Goal: Information Seeking & Learning: Understand process/instructions

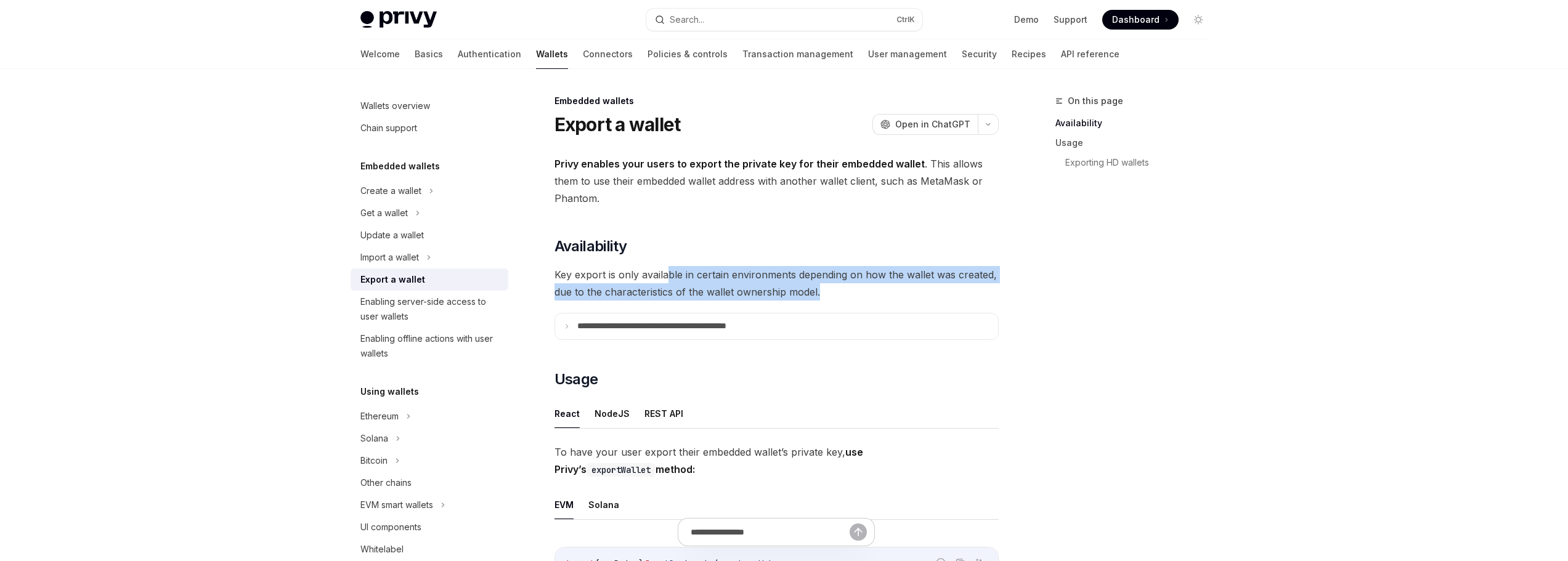
drag, startPoint x: 827, startPoint y: 287, endPoint x: 655, endPoint y: 280, distance: 172.1
click at [655, 280] on span "Key export is only available in certain environments depending on how the walle…" at bounding box center [777, 283] width 444 height 34
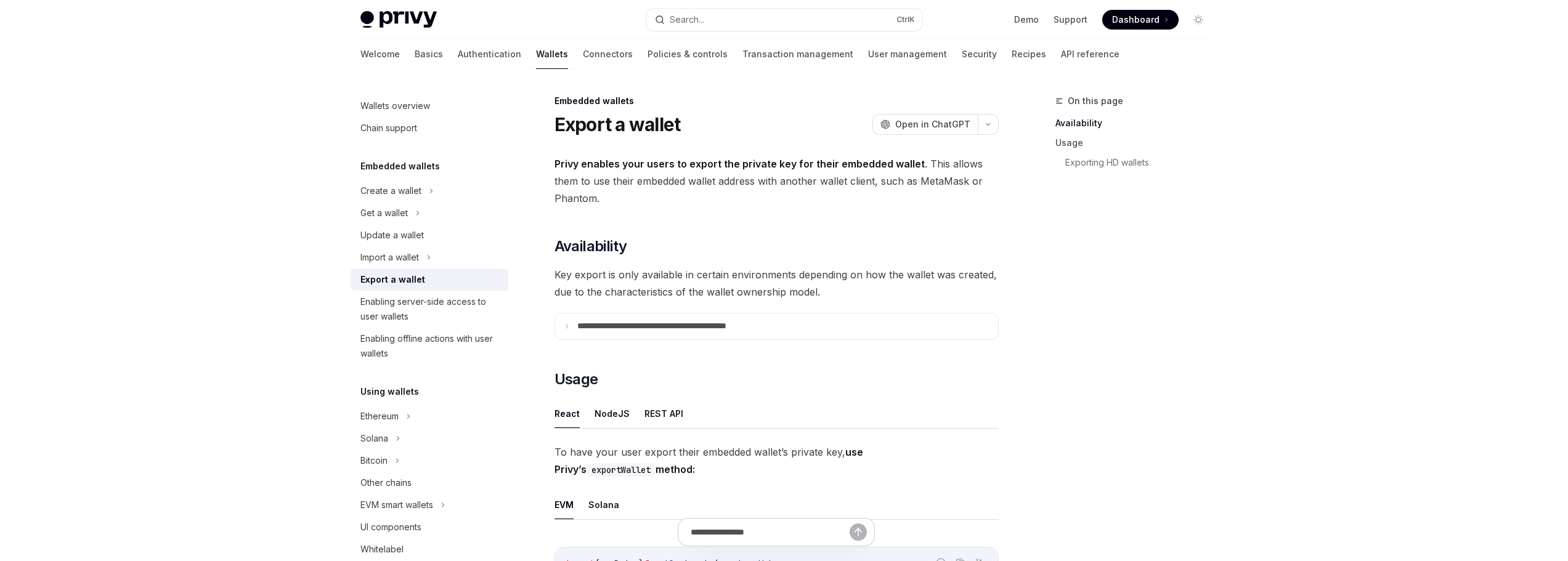
click at [646, 280] on span "Key export is only available in certain environments depending on how the walle…" at bounding box center [777, 283] width 444 height 34
click at [636, 336] on summary "**********" at bounding box center [777, 326] width 443 height 26
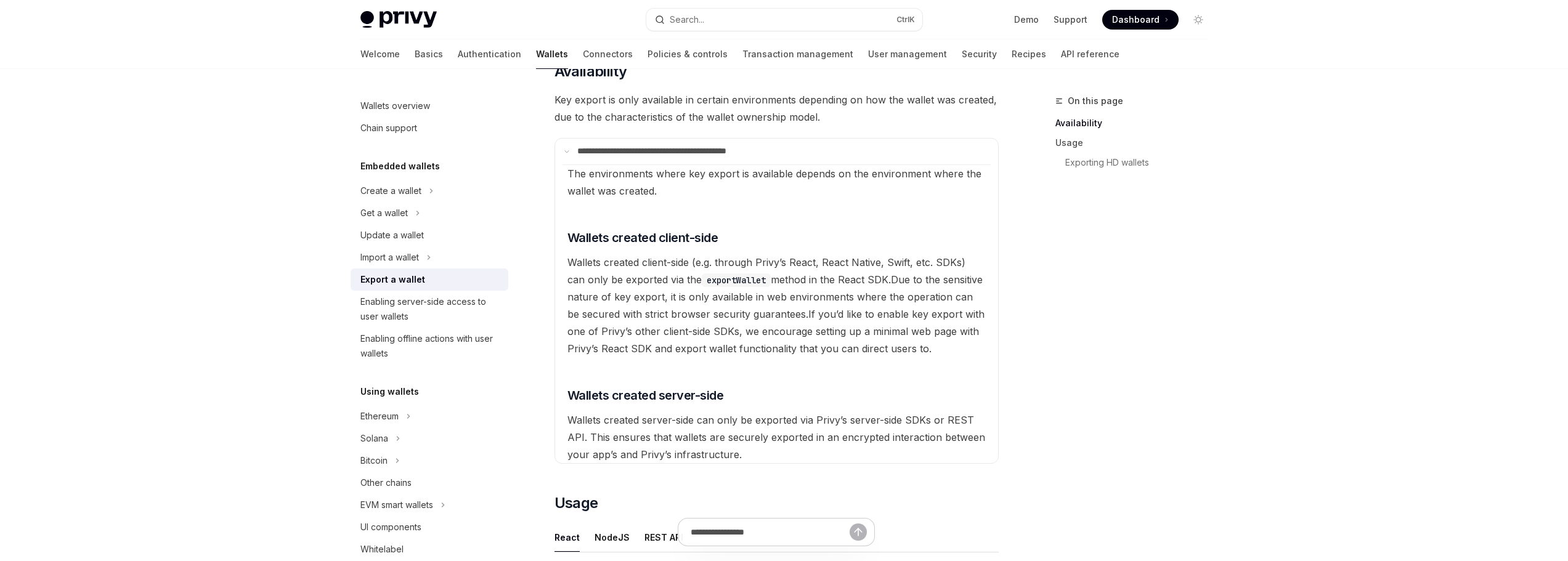
scroll to position [246, 0]
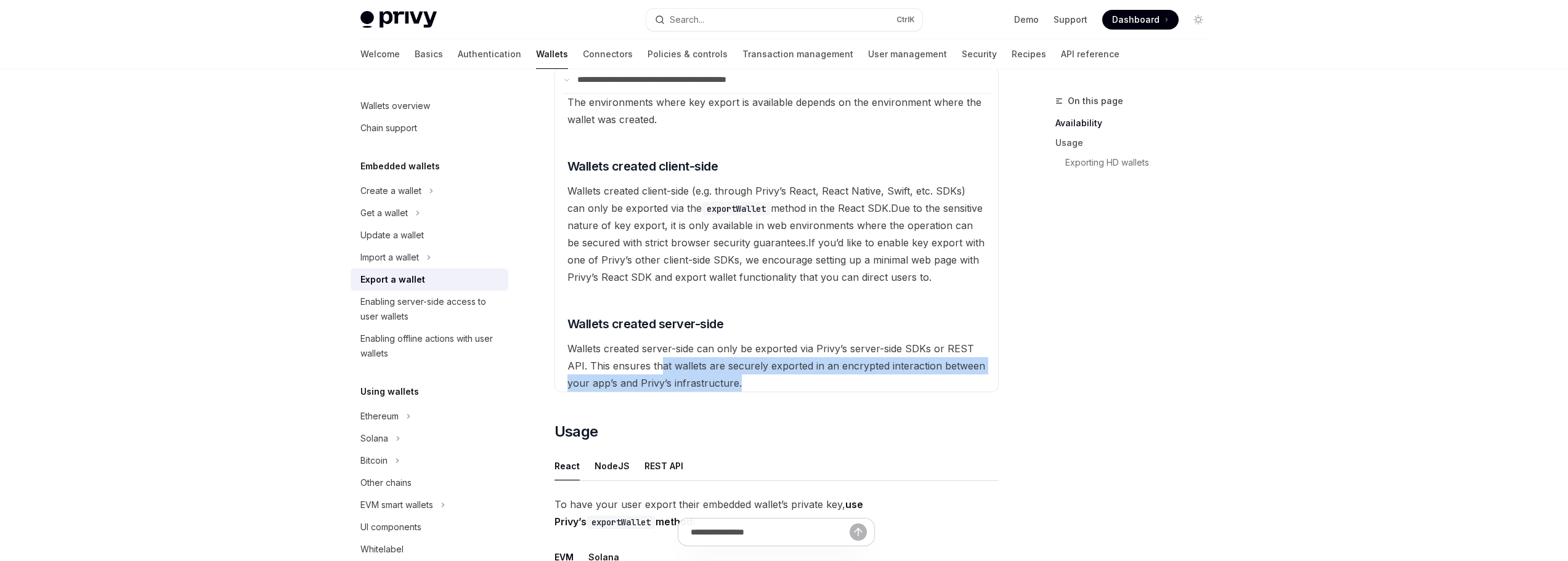
drag, startPoint x: 768, startPoint y: 381, endPoint x: 652, endPoint y: 370, distance: 116.5
click at [655, 370] on available\ "The environments where key export is available depends on the environment where…" at bounding box center [777, 242] width 428 height 299
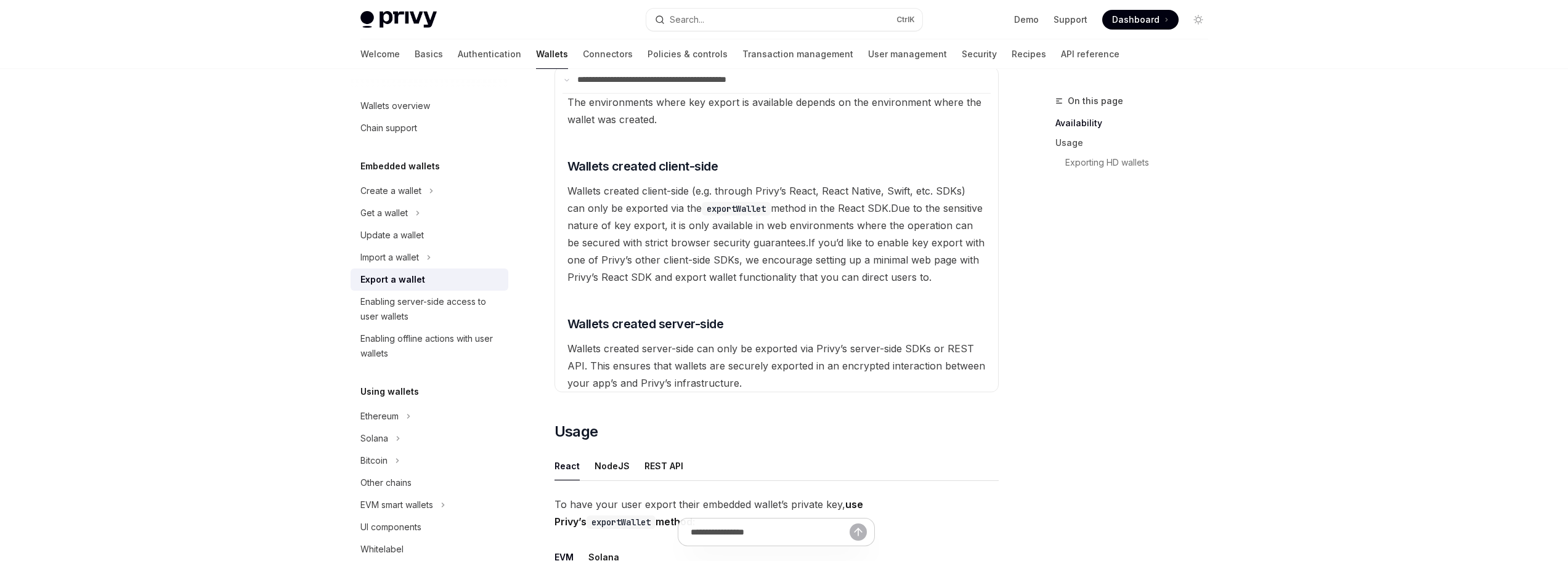
click at [652, 370] on span "Wallets created server-side can only be exported via Privy’s server-side SDKs o…" at bounding box center [776, 366] width 418 height 47
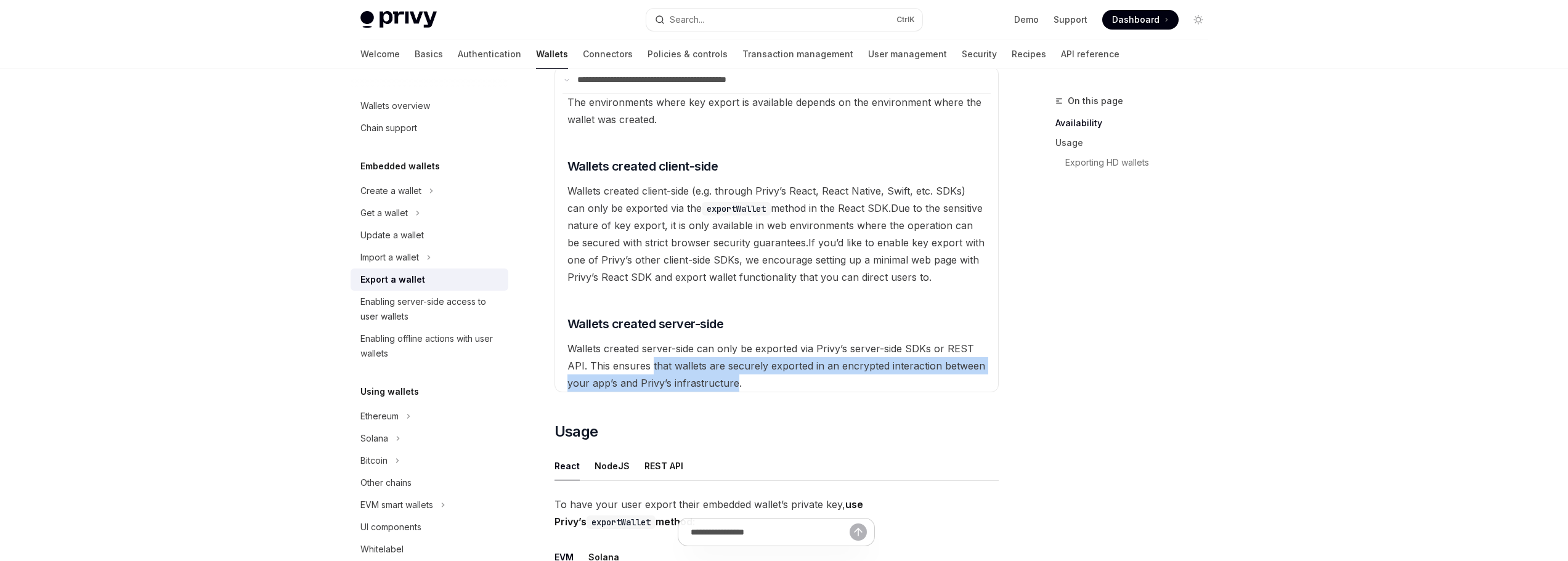
drag, startPoint x: 652, startPoint y: 370, endPoint x: 690, endPoint y: 381, distance: 39.6
click at [687, 381] on span "Wallets created server-side can only be exported via Privy’s server-side SDKs o…" at bounding box center [776, 366] width 418 height 47
click at [690, 381] on span "Wallets created server-side can only be exported via Privy’s server-side SDKs o…" at bounding box center [776, 366] width 418 height 47
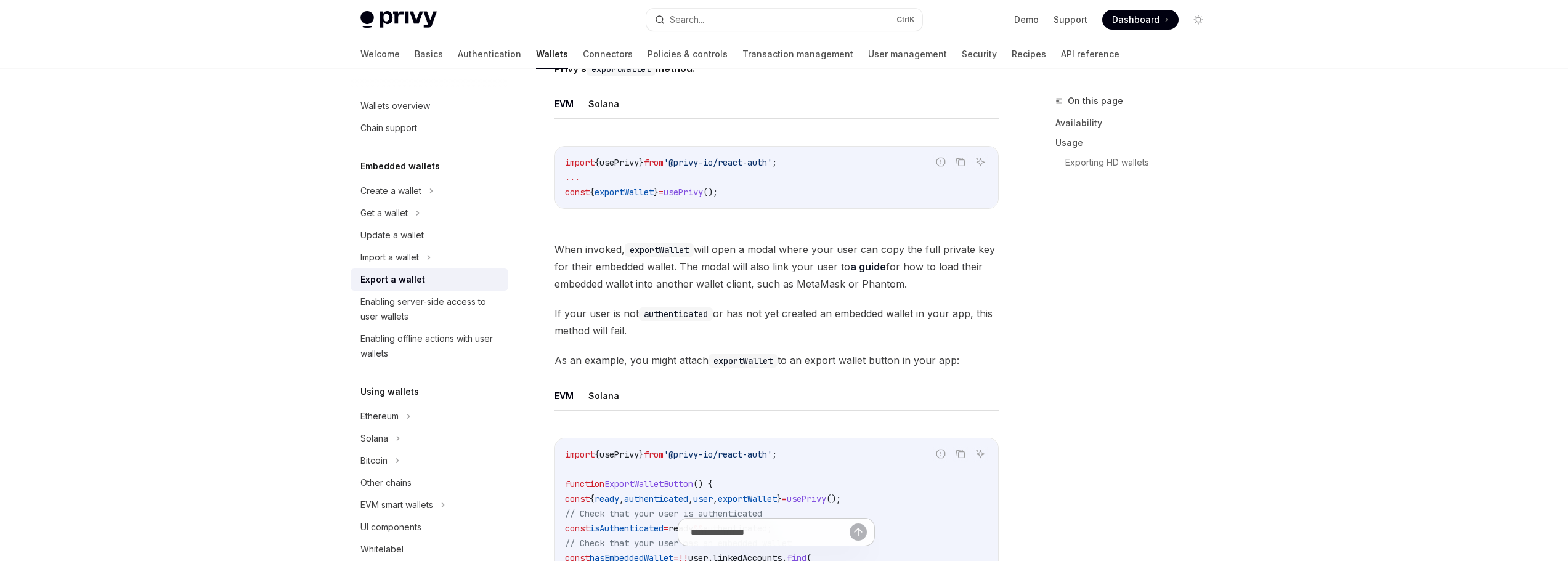
scroll to position [739, 0]
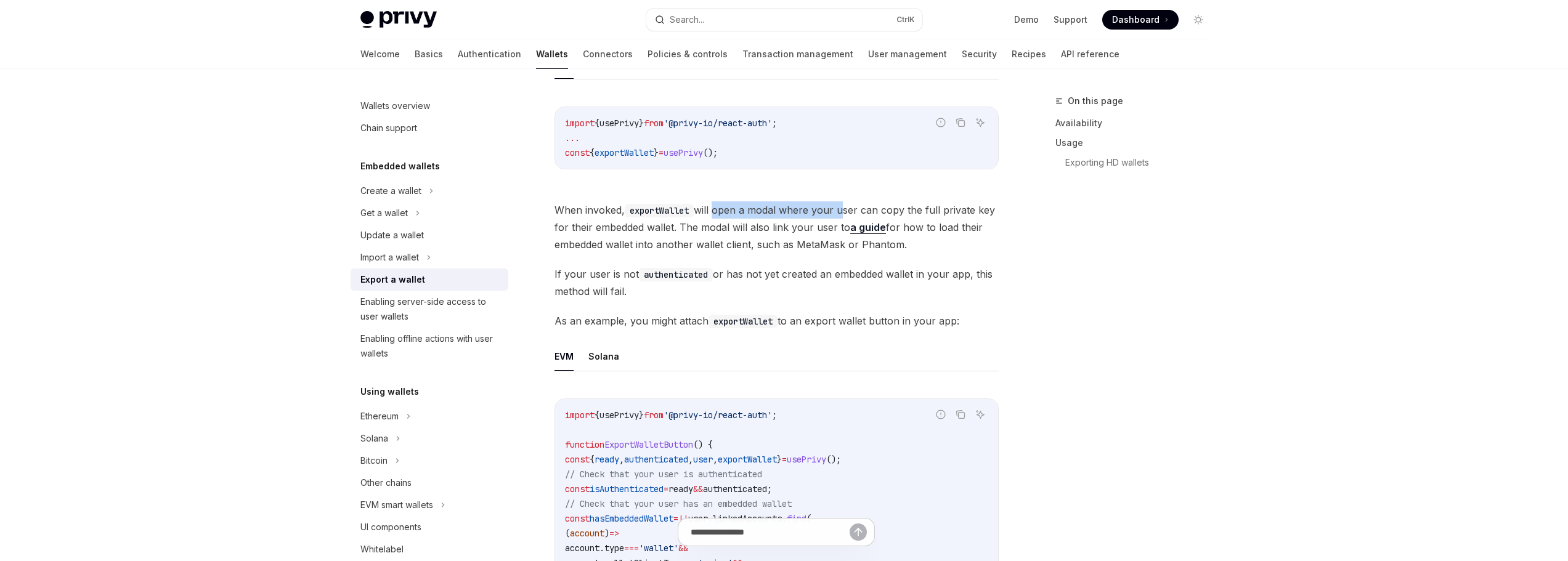
drag, startPoint x: 716, startPoint y: 207, endPoint x: 849, endPoint y: 211, distance: 133.1
click at [848, 211] on span "When invoked, exportWallet will open a modal where your user can copy the full …" at bounding box center [777, 227] width 444 height 52
click at [849, 211] on span "When invoked, exportWallet will open a modal where your user can copy the full …" at bounding box center [777, 227] width 444 height 52
drag, startPoint x: 868, startPoint y: 212, endPoint x: 789, endPoint y: 215, distance: 79.1
click at [802, 215] on span "When invoked, exportWallet will open a modal where your user can copy the full …" at bounding box center [777, 227] width 444 height 52
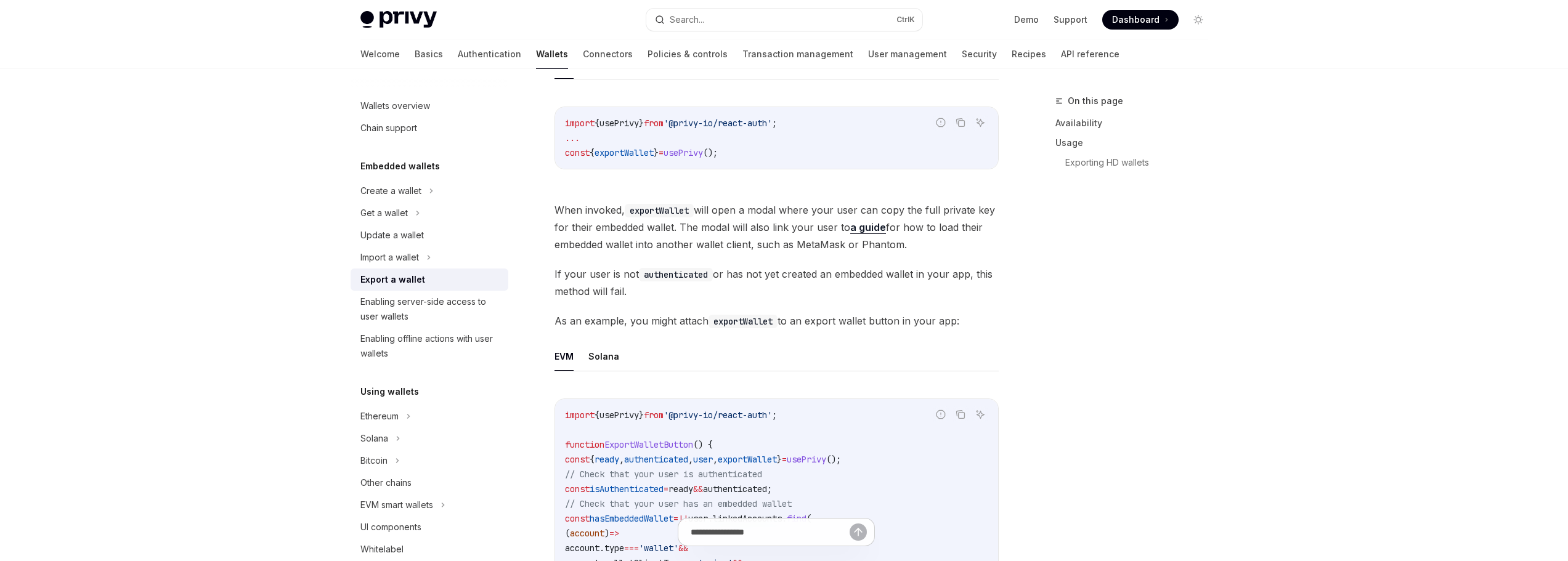
click at [789, 215] on span "When invoked, exportWallet will open a modal where your user can copy the full …" at bounding box center [777, 227] width 444 height 52
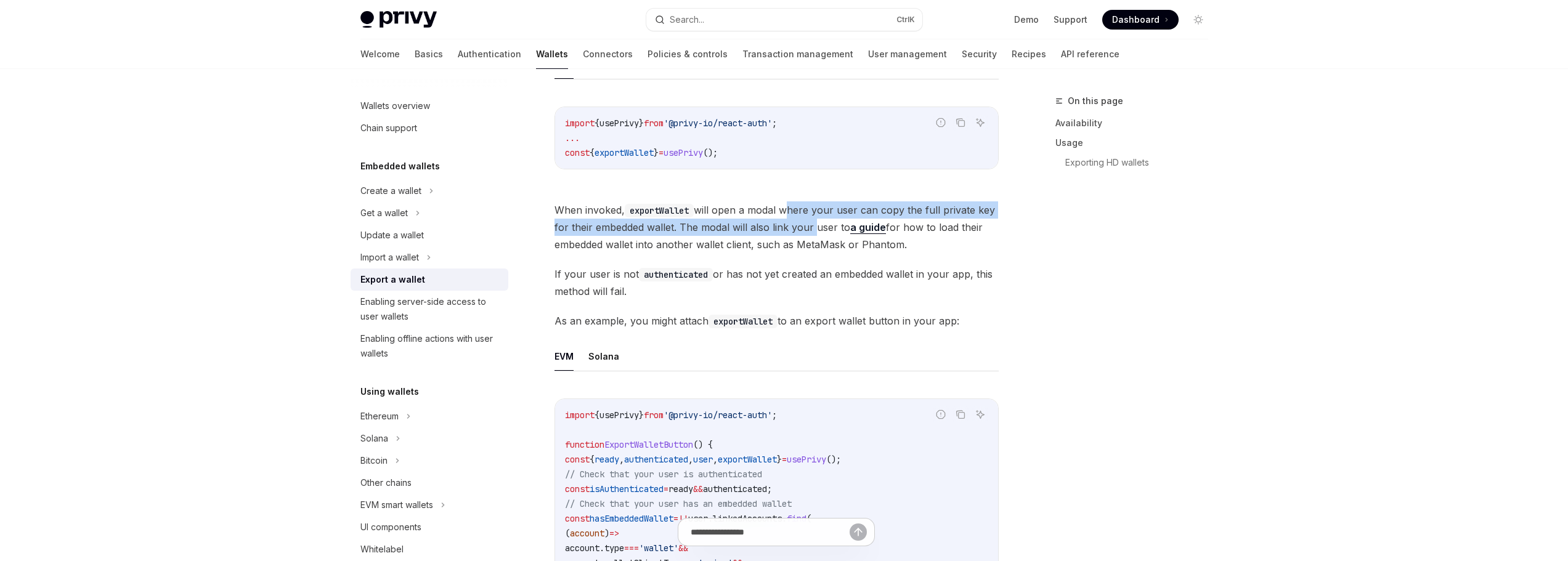
drag, startPoint x: 789, startPoint y: 215, endPoint x: 794, endPoint y: 225, distance: 11.2
click at [794, 225] on span "When invoked, exportWallet will open a modal where your user can copy the full …" at bounding box center [777, 227] width 444 height 52
click at [794, 226] on span "When invoked, exportWallet will open a modal where your user can copy the full …" at bounding box center [777, 227] width 444 height 52
drag, startPoint x: 797, startPoint y: 228, endPoint x: 755, endPoint y: 215, distance: 44.0
click at [759, 215] on span "When invoked, exportWallet will open a modal where your user can copy the full …" at bounding box center [777, 227] width 444 height 52
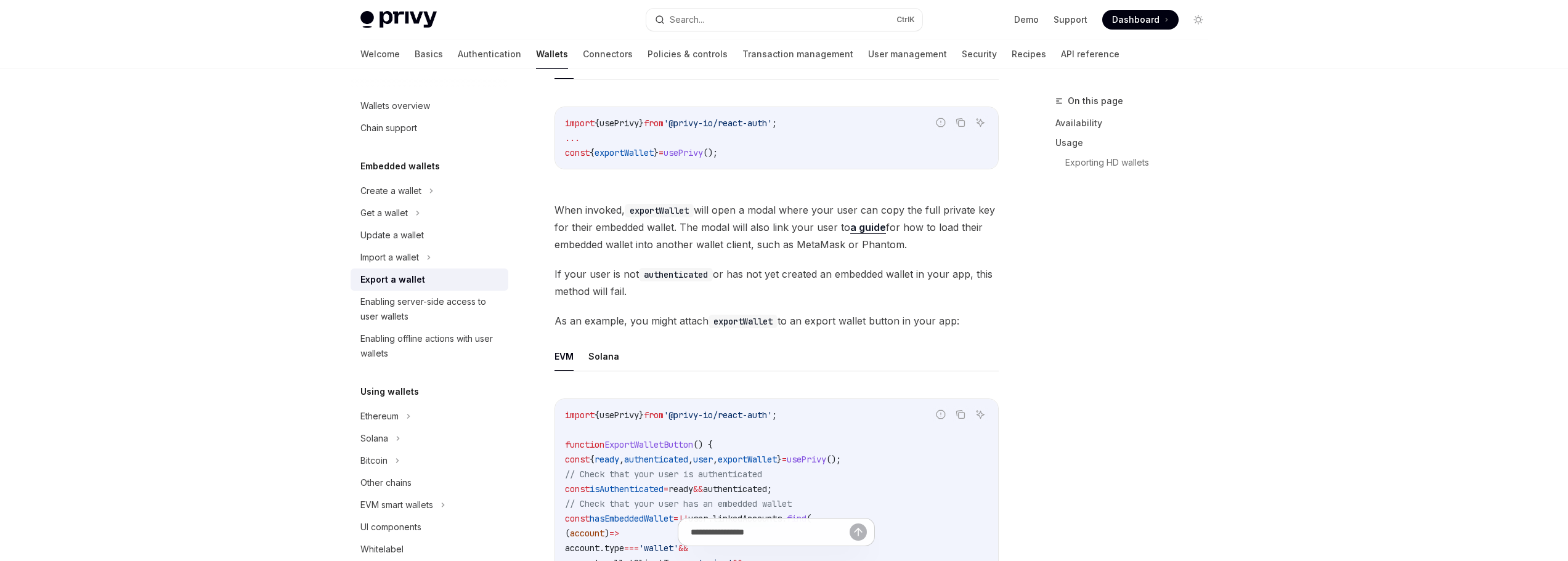
click at [755, 215] on span "When invoked, exportWallet will open a modal where your user can copy the full …" at bounding box center [777, 227] width 444 height 52
drag, startPoint x: 697, startPoint y: 229, endPoint x: 739, endPoint y: 231, distance: 42.0
click at [721, 231] on span "When invoked, exportWallet will open a modal where your user can copy the full …" at bounding box center [777, 227] width 444 height 52
click at [739, 231] on span "When invoked, exportWallet will open a modal where your user can copy the full …" at bounding box center [777, 227] width 444 height 52
drag, startPoint x: 904, startPoint y: 228, endPoint x: 920, endPoint y: 239, distance: 19.4
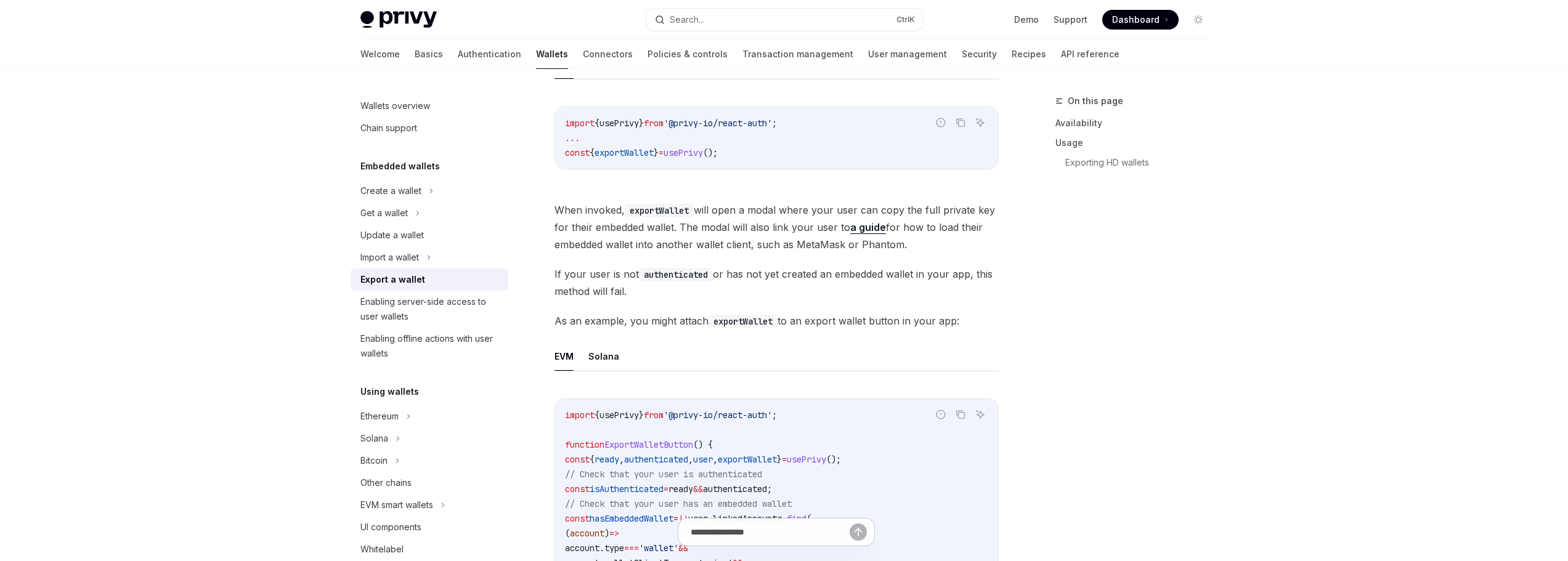
click at [920, 239] on span "When invoked, exportWallet will open a modal where your user can copy the full …" at bounding box center [777, 227] width 444 height 52
drag, startPoint x: 927, startPoint y: 241, endPoint x: 923, endPoint y: 231, distance: 10.8
click at [924, 231] on span "When invoked, exportWallet will open a modal where your user can copy the full …" at bounding box center [777, 227] width 444 height 52
click at [923, 231] on span "When invoked, exportWallet will open a modal where your user can copy the full …" at bounding box center [777, 227] width 444 height 52
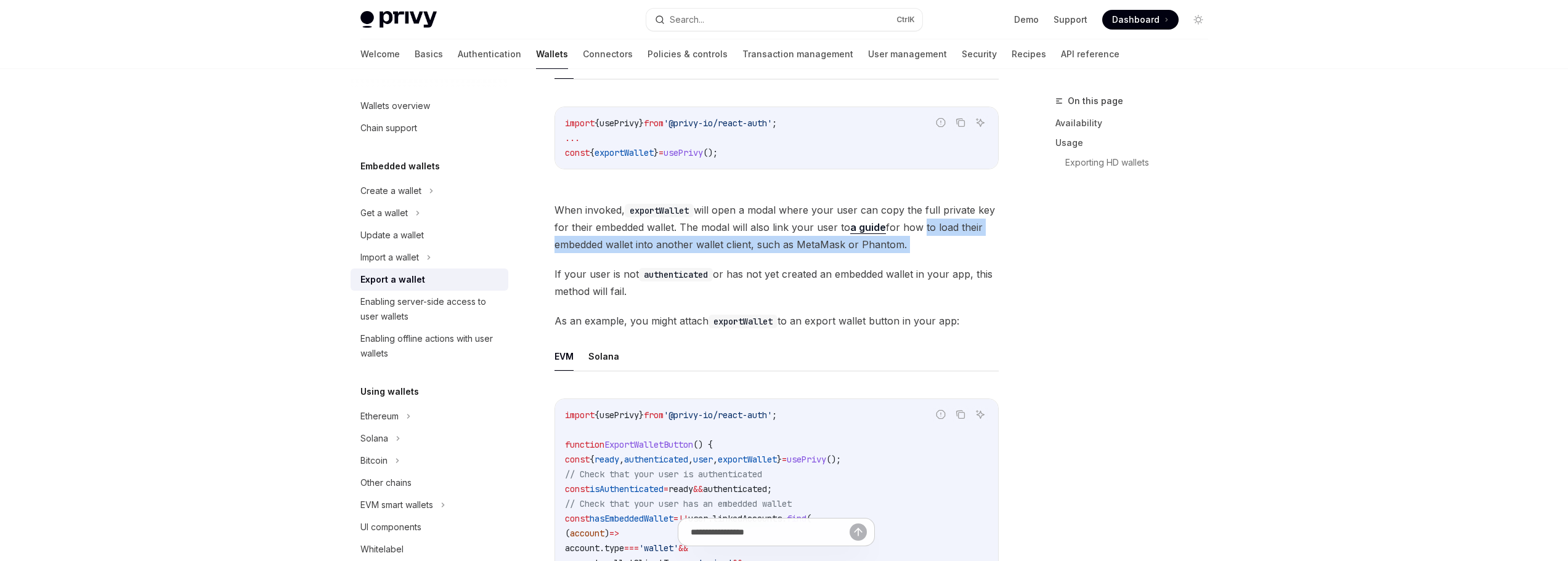
drag, startPoint x: 923, startPoint y: 231, endPoint x: 927, endPoint y: 244, distance: 13.6
click at [927, 244] on span "When invoked, exportWallet will open a modal where your user can copy the full …" at bounding box center [777, 227] width 444 height 52
click at [927, 244] on span "When invoked, exportWallet will open a modal where your user can copy the full …" at bounding box center [777, 227] width 444 height 52
drag, startPoint x: 927, startPoint y: 244, endPoint x: 924, endPoint y: 231, distance: 13.3
click at [924, 232] on span "When invoked, exportWallet will open a modal where your user can copy the full …" at bounding box center [777, 227] width 444 height 52
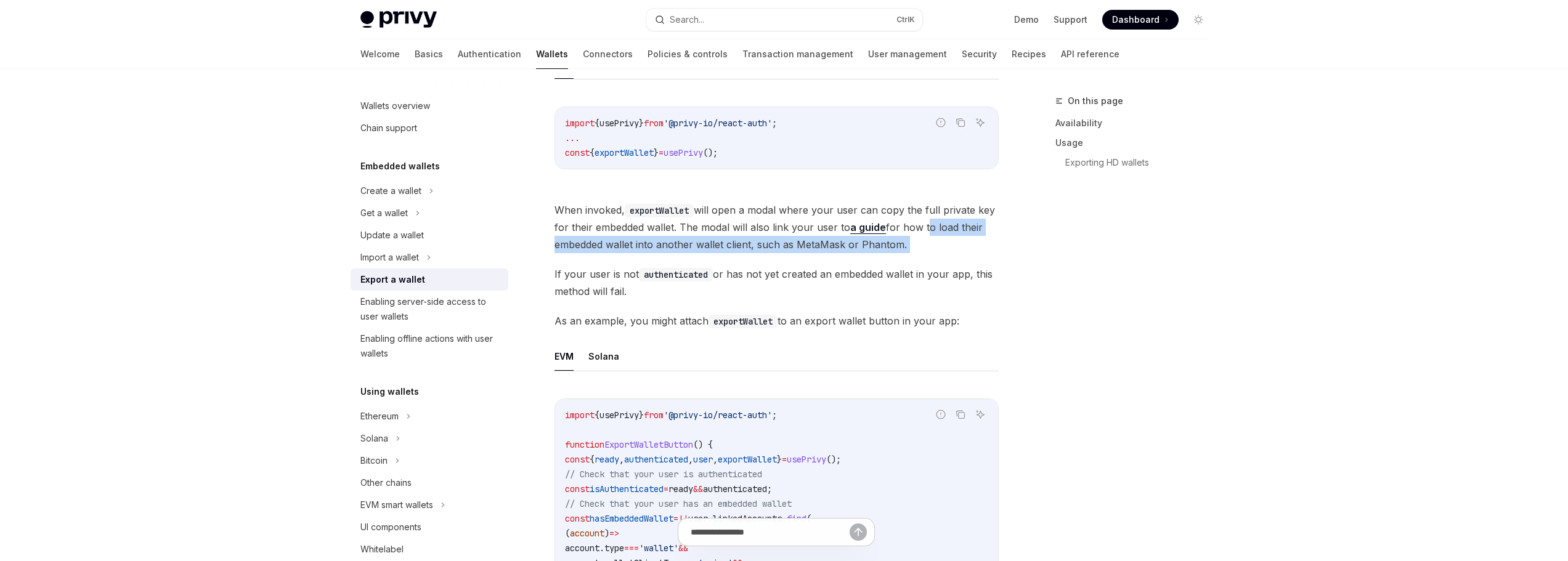
click at [924, 231] on span "When invoked, exportWallet will open a modal where your user can copy the full …" at bounding box center [777, 227] width 444 height 52
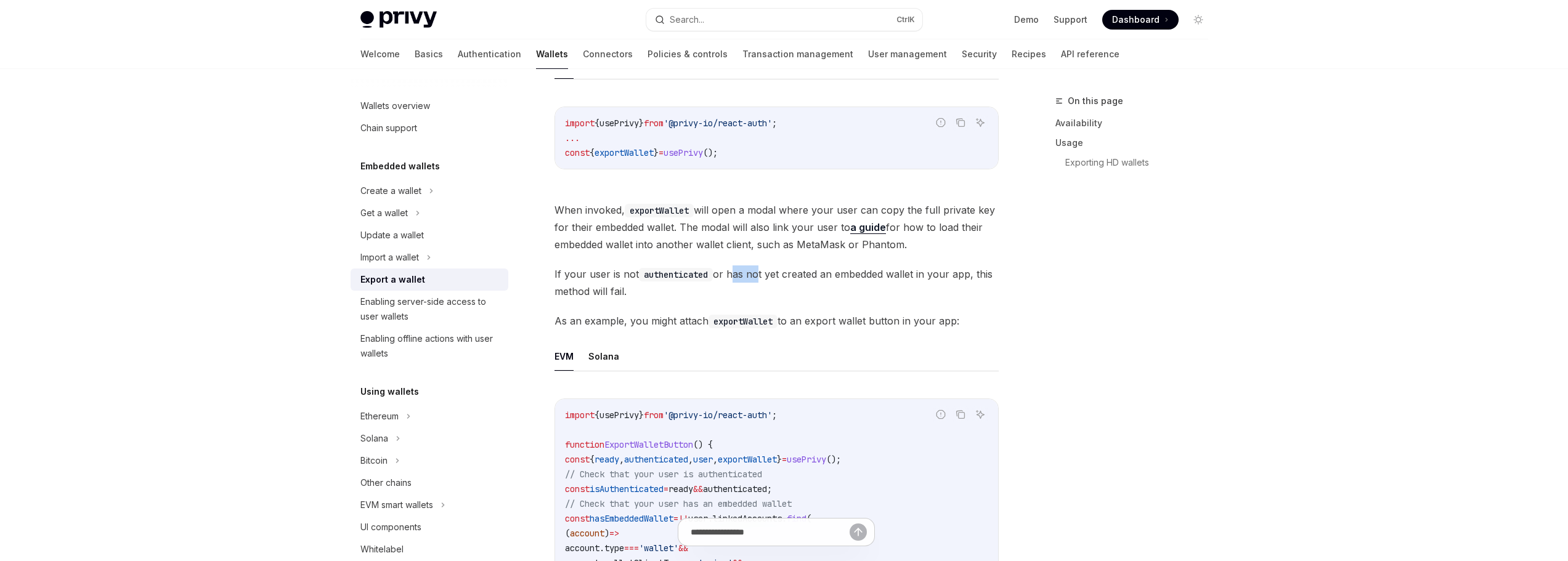
click at [764, 283] on span "If your user is not authenticated or has not yet created an embedded wallet in …" at bounding box center [777, 282] width 444 height 34
drag, startPoint x: 764, startPoint y: 283, endPoint x: 740, endPoint y: 275, distance: 25.3
click at [741, 276] on span "If your user is not authenticated or has not yet created an embedded wallet in …" at bounding box center [777, 282] width 444 height 34
click at [740, 275] on span "If your user is not authenticated or has not yet created an embedded wallet in …" at bounding box center [777, 282] width 444 height 34
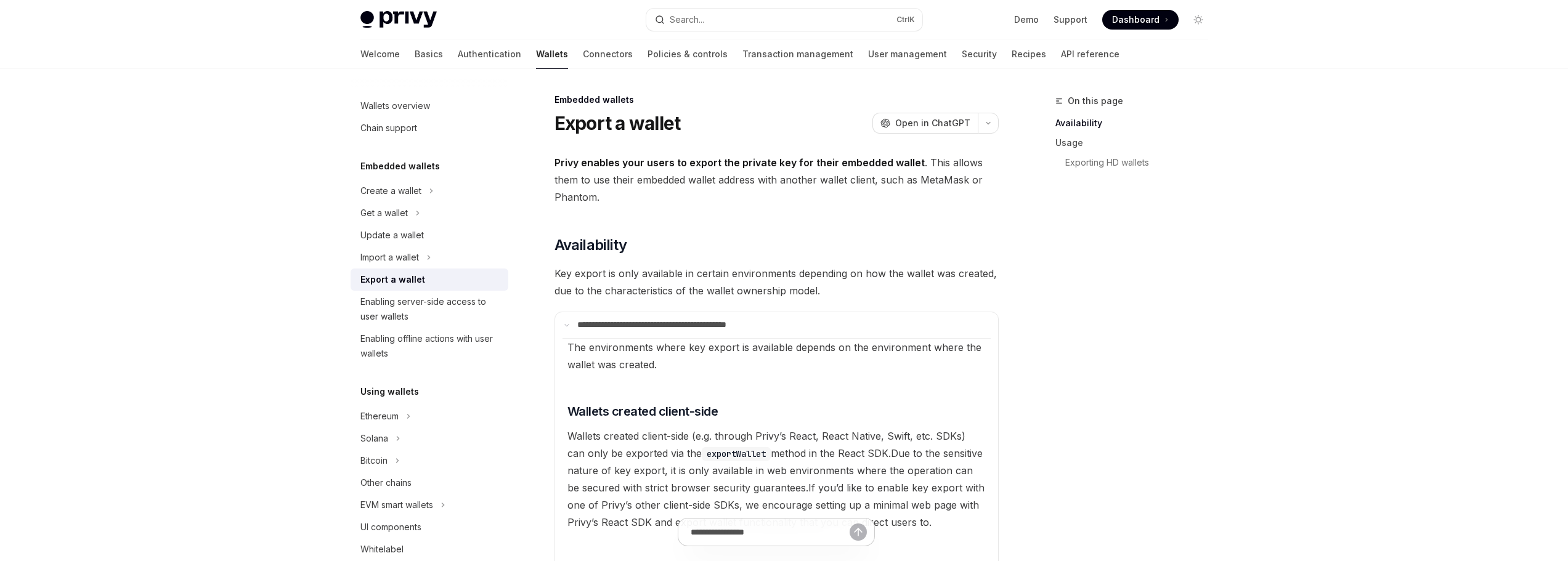
scroll to position [0, 0]
drag, startPoint x: 548, startPoint y: 100, endPoint x: 1081, endPoint y: 297, distance: 568.2
click at [1082, 297] on div "On this page Availability Usage Exporting HD wallets" at bounding box center [1124, 327] width 187 height 468
drag, startPoint x: 1085, startPoint y: 274, endPoint x: 574, endPoint y: 150, distance: 525.8
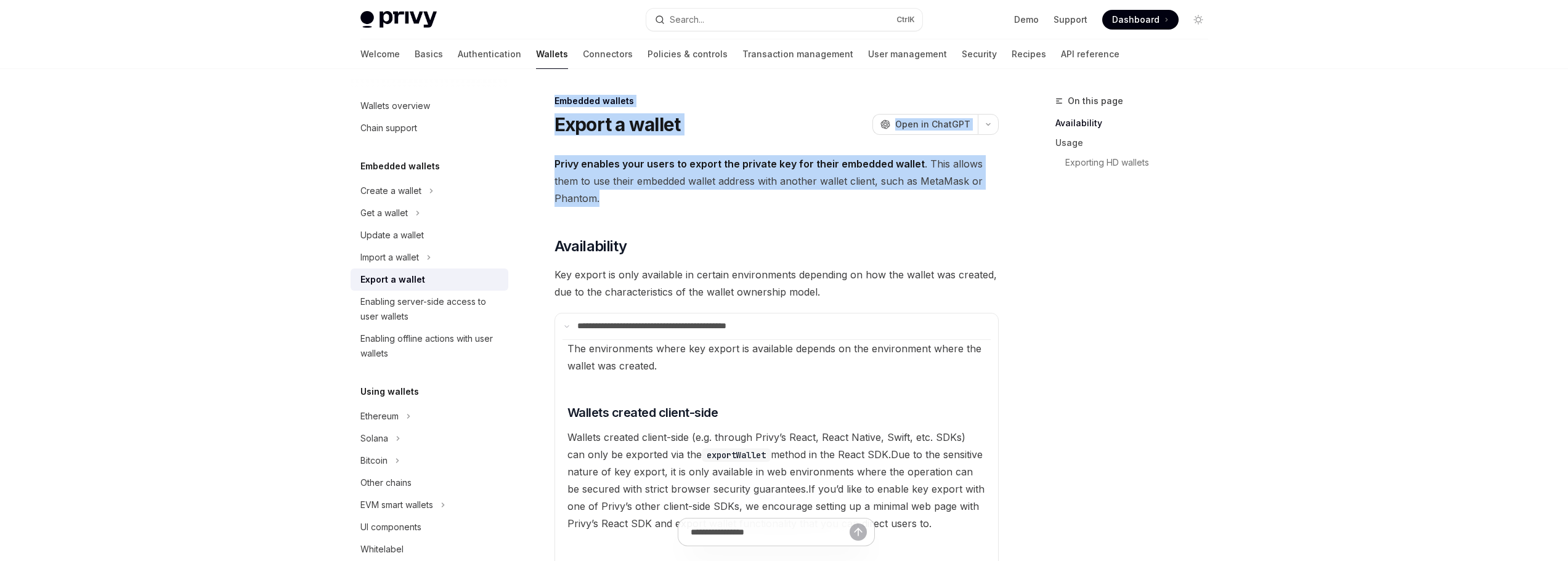
drag, startPoint x: 549, startPoint y: 104, endPoint x: 739, endPoint y: 201, distance: 213.3
click at [739, 201] on span "Privy enables your users to export the private key for their embedded wallet . …" at bounding box center [777, 181] width 444 height 52
drag, startPoint x: 555, startPoint y: 101, endPoint x: 763, endPoint y: 227, distance: 243.2
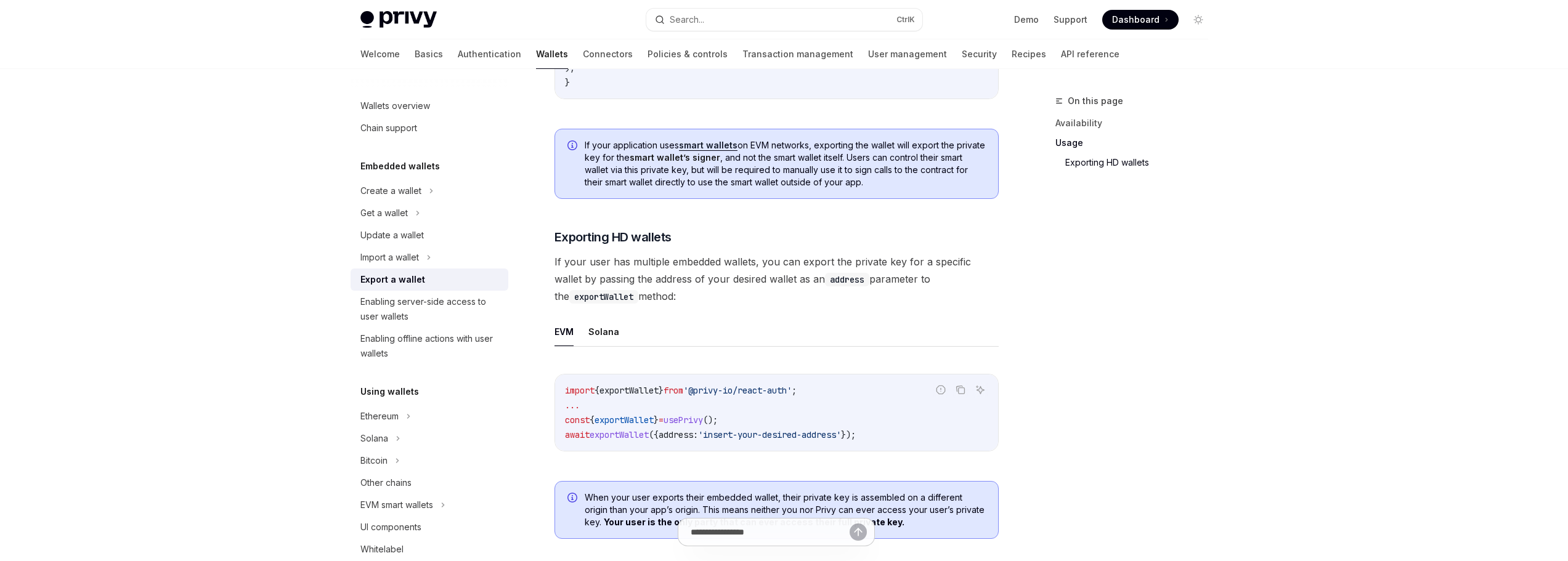
scroll to position [1355, 0]
drag, startPoint x: 773, startPoint y: 262, endPoint x: 625, endPoint y: 280, distance: 149.1
click at [625, 280] on span "If your user has multiple embedded wallets, you can export the private key for …" at bounding box center [777, 276] width 444 height 52
drag, startPoint x: 625, startPoint y: 281, endPoint x: 700, endPoint y: 283, distance: 75.0
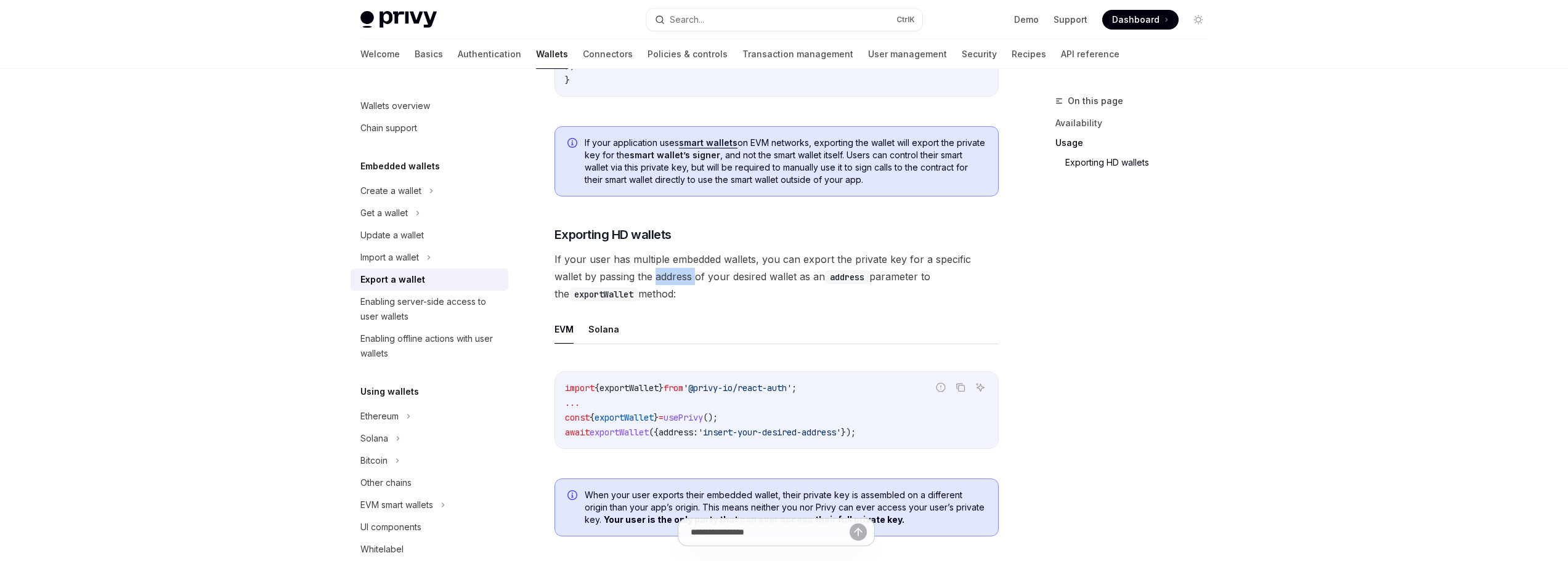
click at [650, 285] on span "If your user has multiple embedded wallets, you can export the private key for …" at bounding box center [777, 276] width 444 height 52
click at [700, 283] on span "If your user has multiple embedded wallets, you can export the private key for …" at bounding box center [777, 276] width 444 height 52
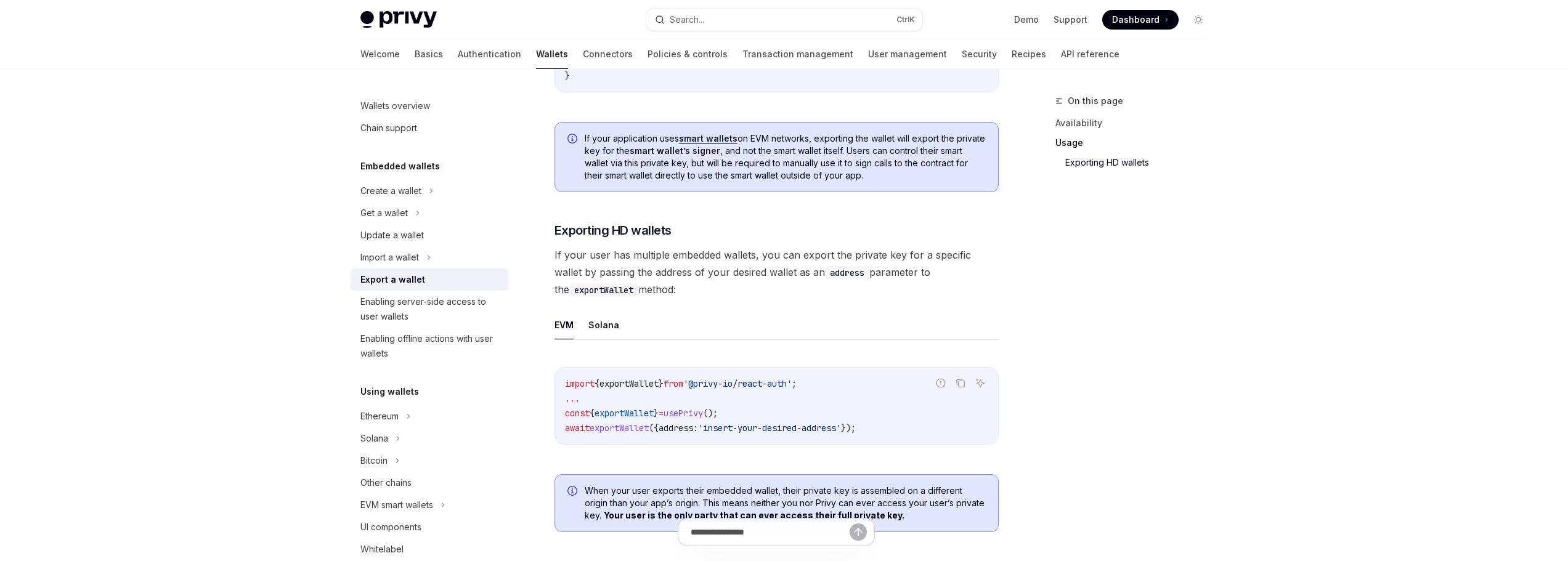
scroll to position [1544, 0]
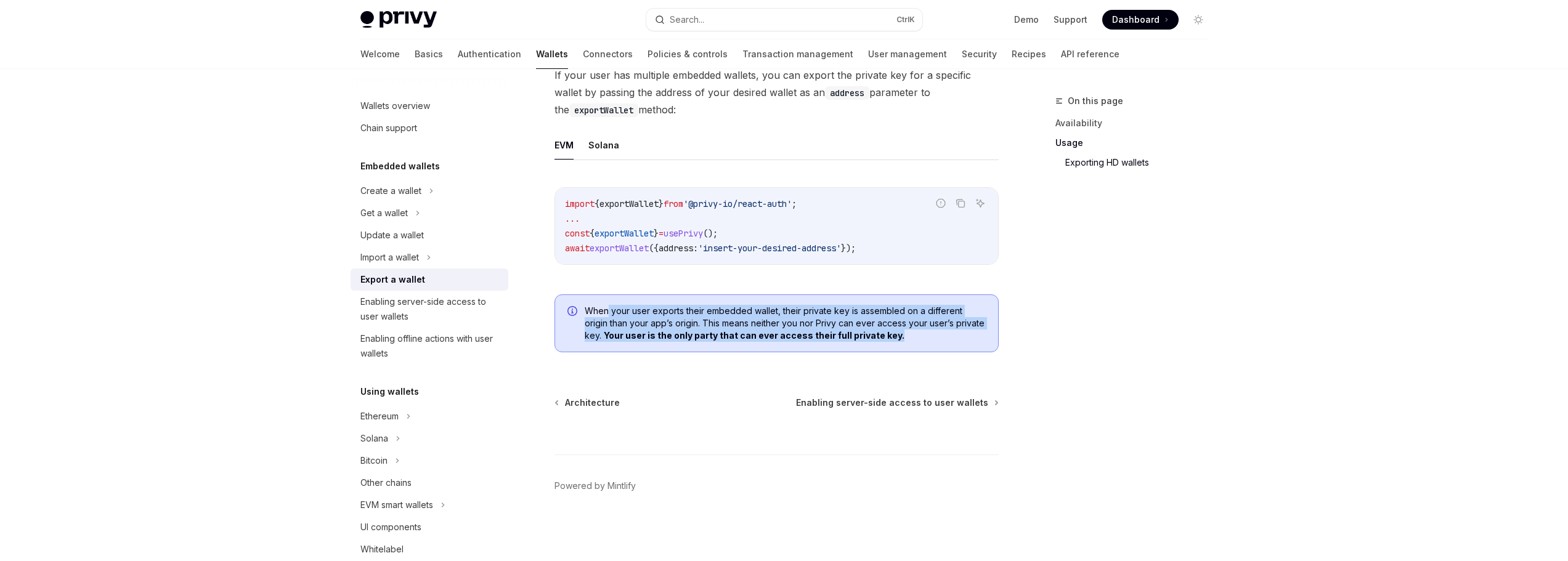
drag, startPoint x: 875, startPoint y: 335, endPoint x: 608, endPoint y: 310, distance: 268.2
click at [608, 310] on span "When your user exports their embedded wallet, their private key is assembled on…" at bounding box center [786, 323] width 401 height 37
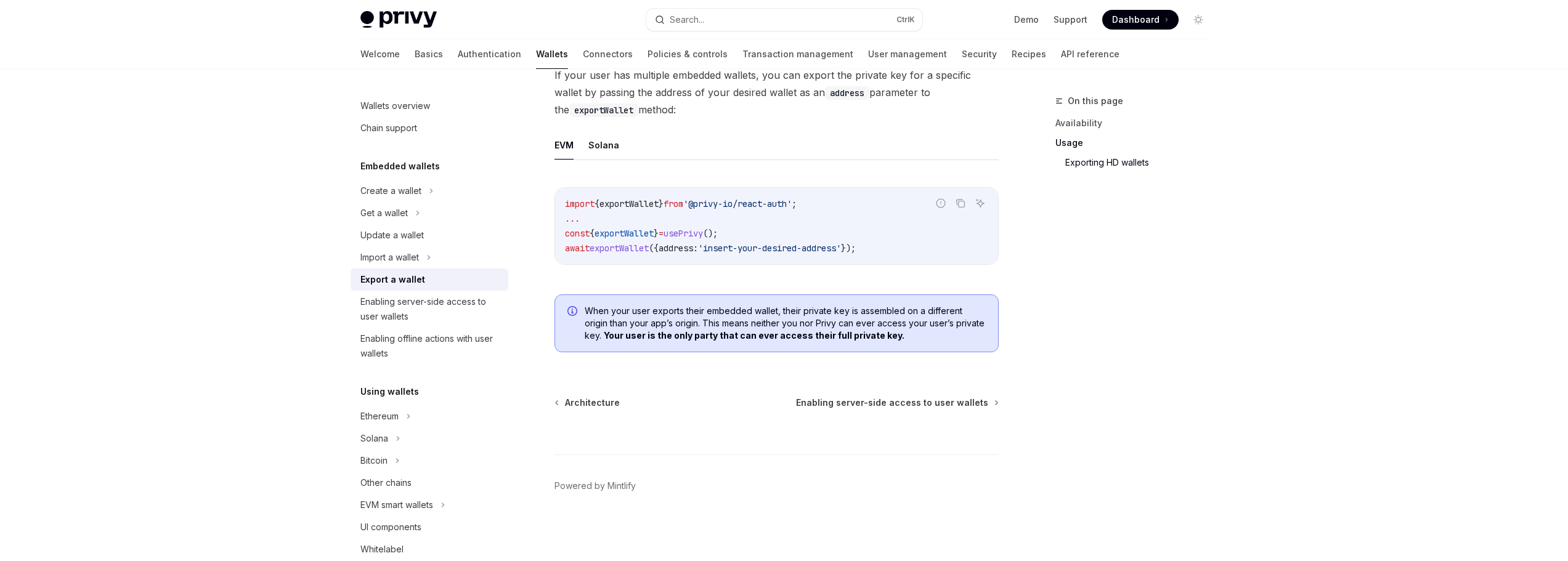
click at [606, 309] on span "When your user exports their embedded wallet, their private key is assembled on…" at bounding box center [786, 323] width 401 height 37
drag, startPoint x: 910, startPoint y: 332, endPoint x: 636, endPoint y: 328, distance: 274.0
click at [636, 328] on span "When your user exports their embedded wallet, their private key is assembled on…" at bounding box center [786, 323] width 401 height 37
drag, startPoint x: 660, startPoint y: 323, endPoint x: 809, endPoint y: 334, distance: 149.4
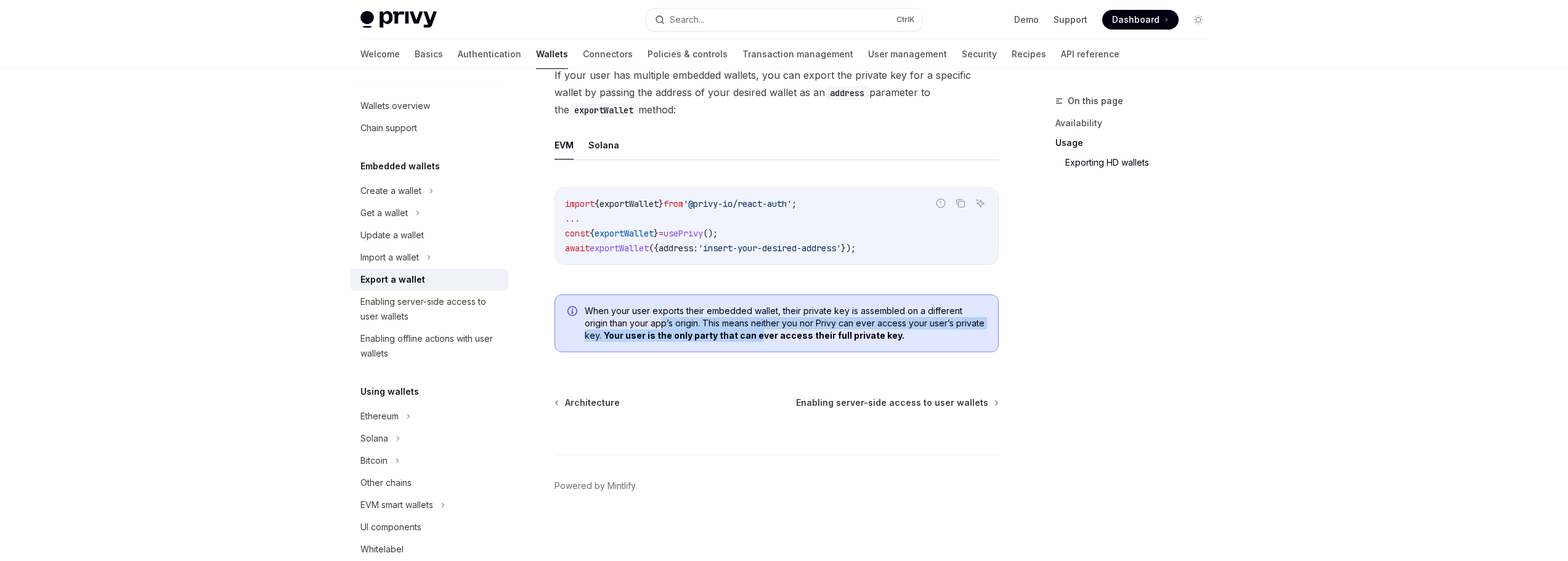
click at [783, 334] on span "When your user exports their embedded wallet, their private key is assembled on…" at bounding box center [786, 323] width 401 height 37
click at [809, 334] on b "Your user is the only party that can ever access their full private key." at bounding box center [754, 336] width 301 height 11
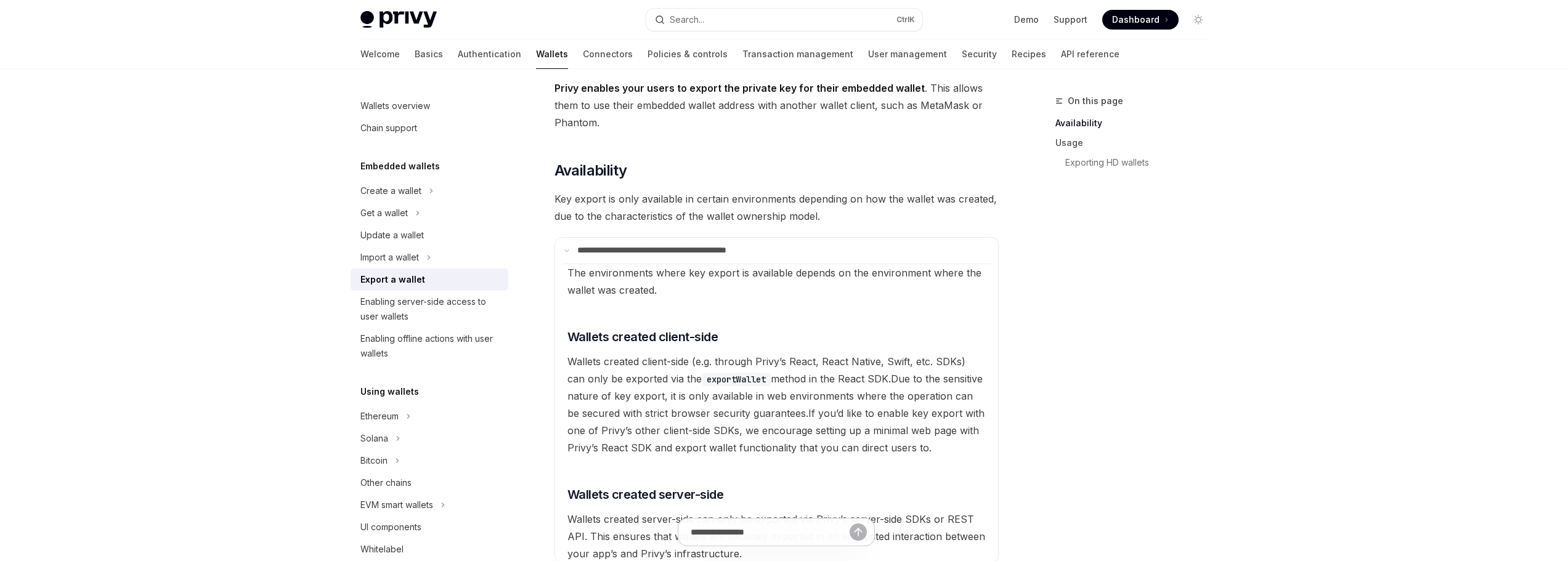
scroll to position [0, 0]
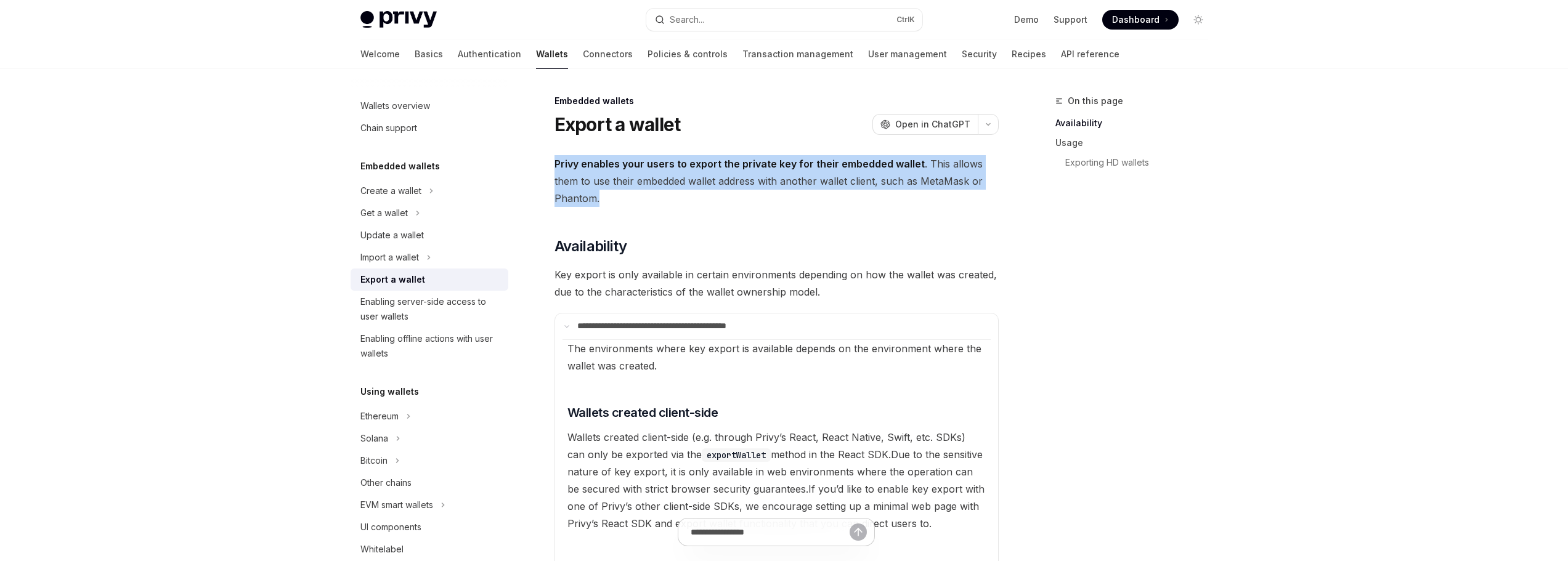
drag, startPoint x: 553, startPoint y: 163, endPoint x: 667, endPoint y: 201, distance: 120.2
copy span "Privy enables your users to export the private key for their embedded wallet . …"
click at [1060, 22] on link "Support" at bounding box center [1070, 20] width 34 height 12
click at [450, 309] on div "Enabling server-side access to user wallets" at bounding box center [430, 309] width 141 height 30
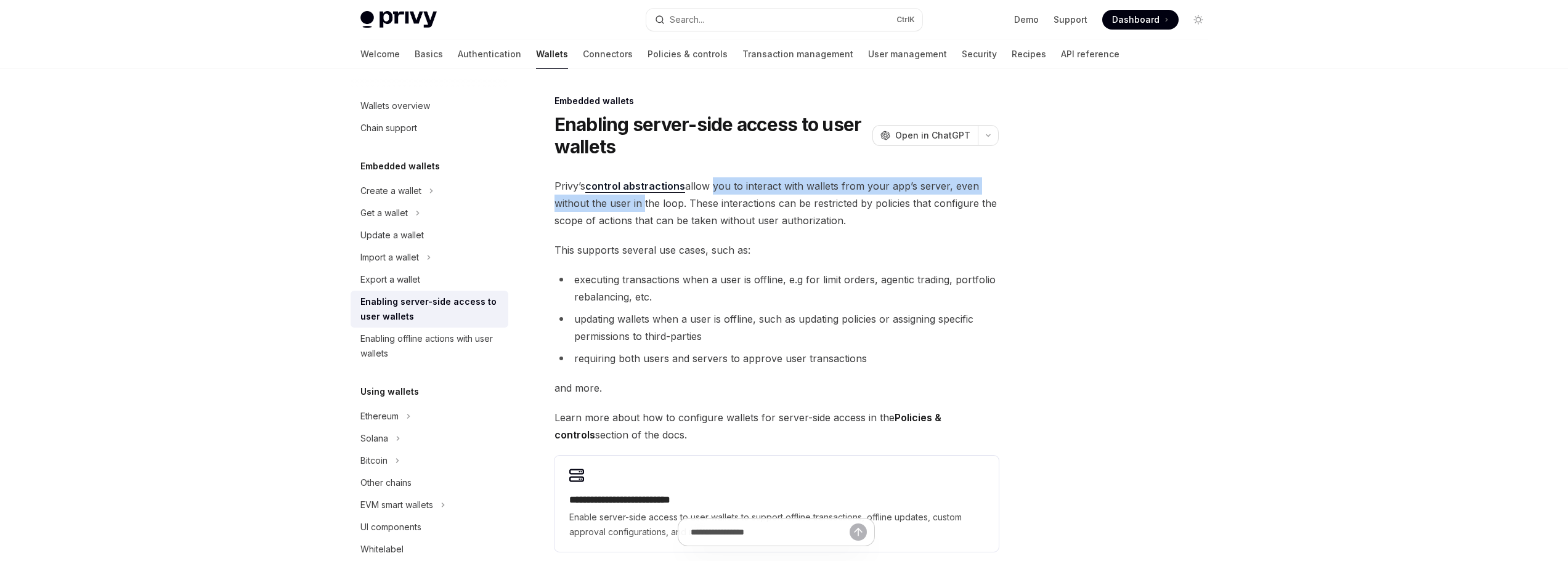
drag, startPoint x: 709, startPoint y: 185, endPoint x: 642, endPoint y: 204, distance: 69.6
click at [642, 204] on span "Privy’s control abstractions allow you to interact with wallets from your app’s…" at bounding box center [777, 203] width 444 height 52
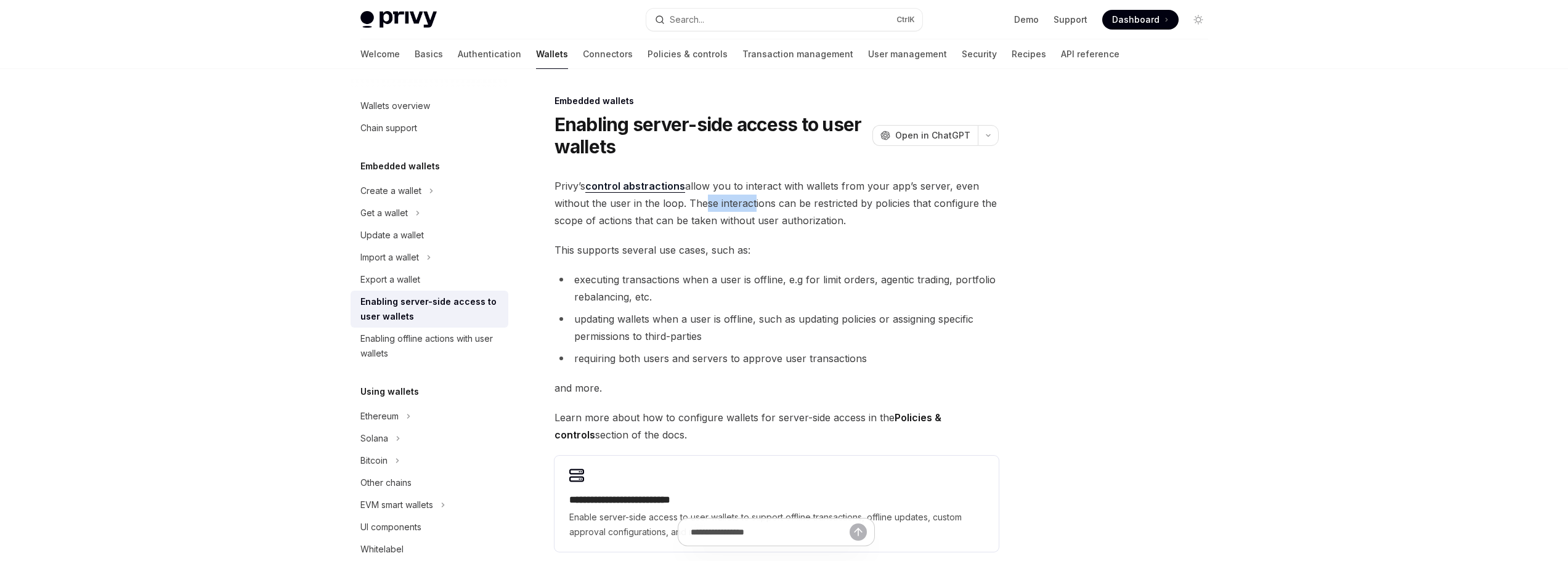
drag, startPoint x: 700, startPoint y: 207, endPoint x: 783, endPoint y: 215, distance: 83.4
click at [782, 214] on span "Privy’s control abstractions allow you to interact with wallets from your app’s…" at bounding box center [777, 203] width 444 height 52
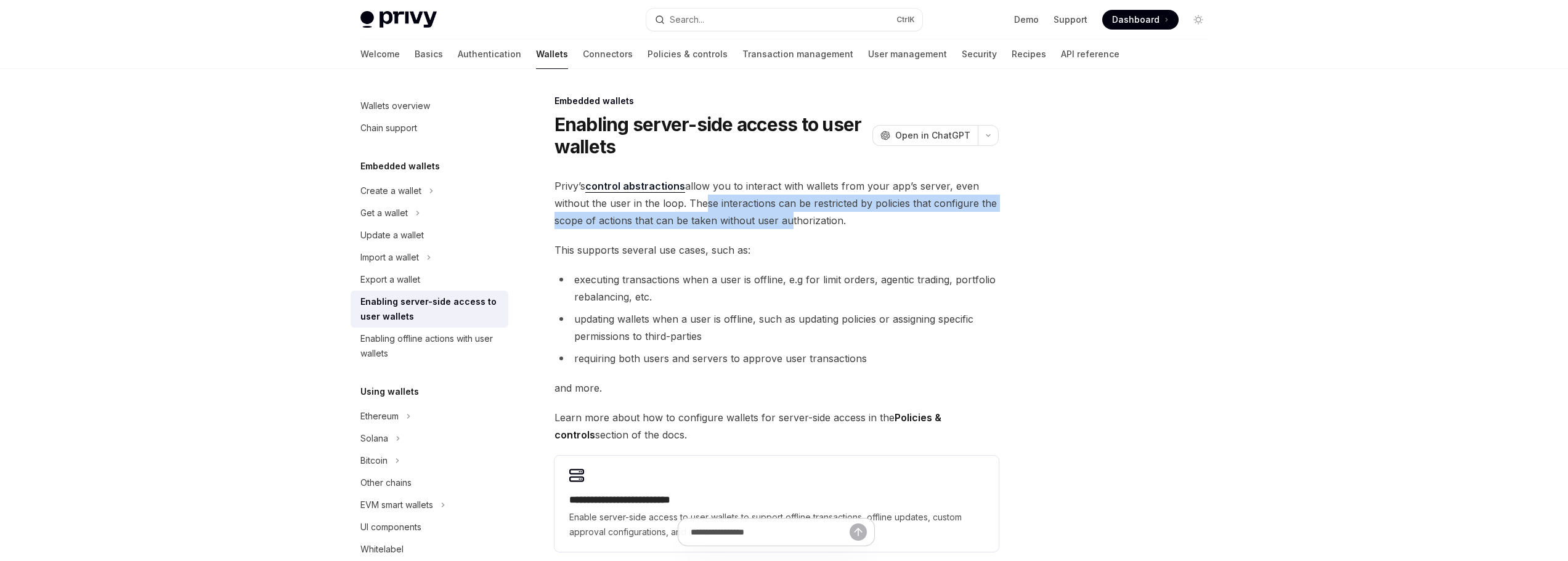
click at [784, 215] on span "Privy’s control abstractions allow you to interact with wallets from your app’s…" at bounding box center [777, 203] width 444 height 52
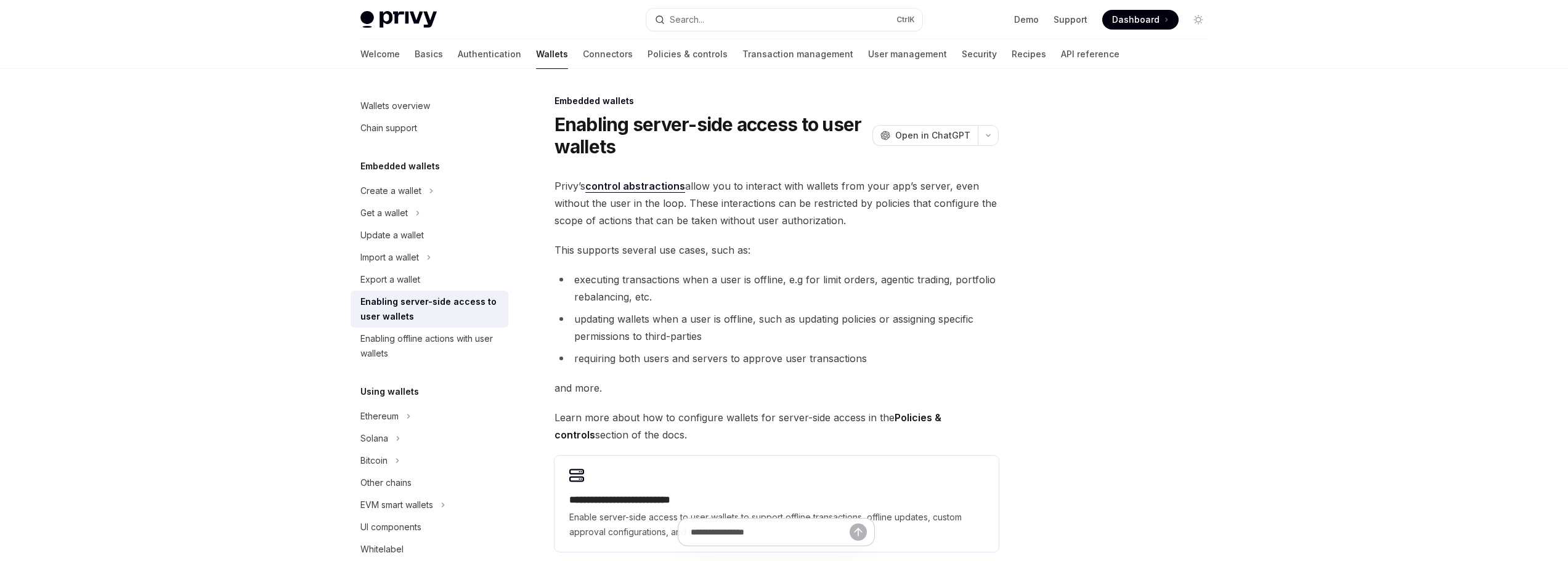
drag, startPoint x: 861, startPoint y: 221, endPoint x: 715, endPoint y: 213, distance: 146.2
click at [715, 213] on span "Privy’s control abstractions allow you to interact with wallets from your app’s…" at bounding box center [777, 203] width 444 height 52
drag, startPoint x: 715, startPoint y: 213, endPoint x: 779, endPoint y: 221, distance: 64.5
click at [761, 220] on span "Privy’s control abstractions allow you to interact with wallets from your app’s…" at bounding box center [777, 203] width 444 height 52
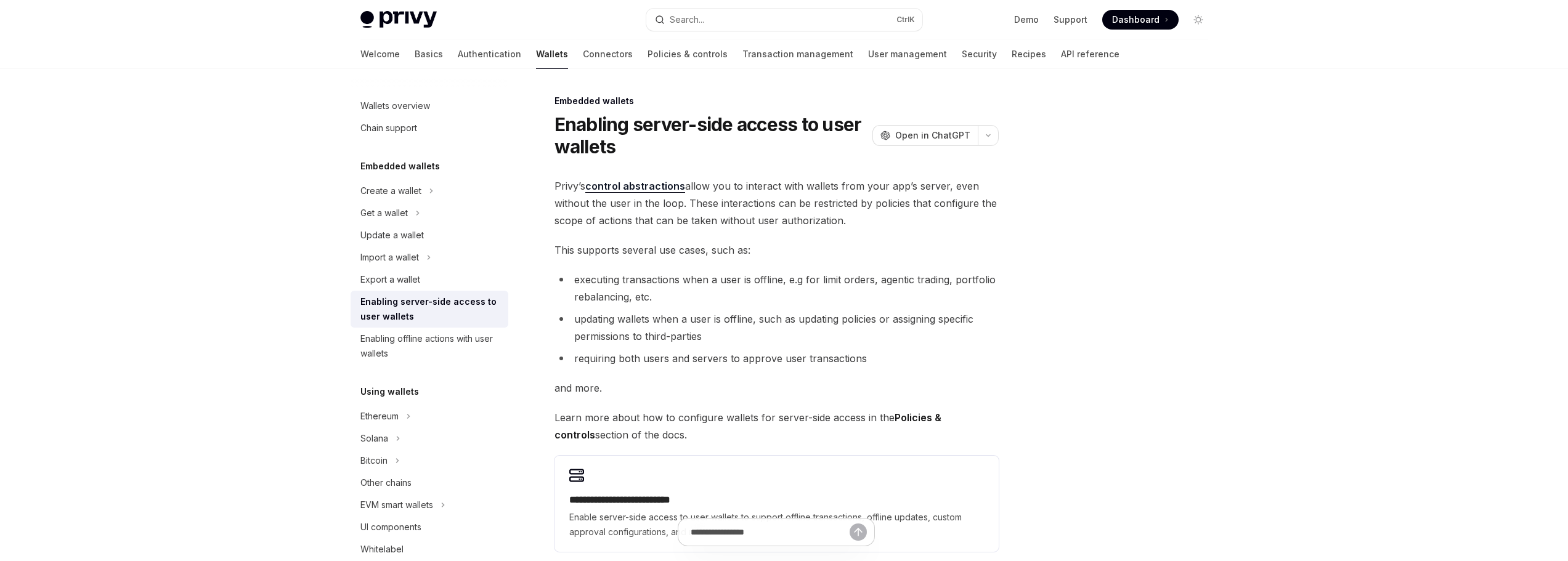
click at [797, 221] on span "Privy’s control abstractions allow you to interact with wallets from your app’s…" at bounding box center [777, 203] width 444 height 52
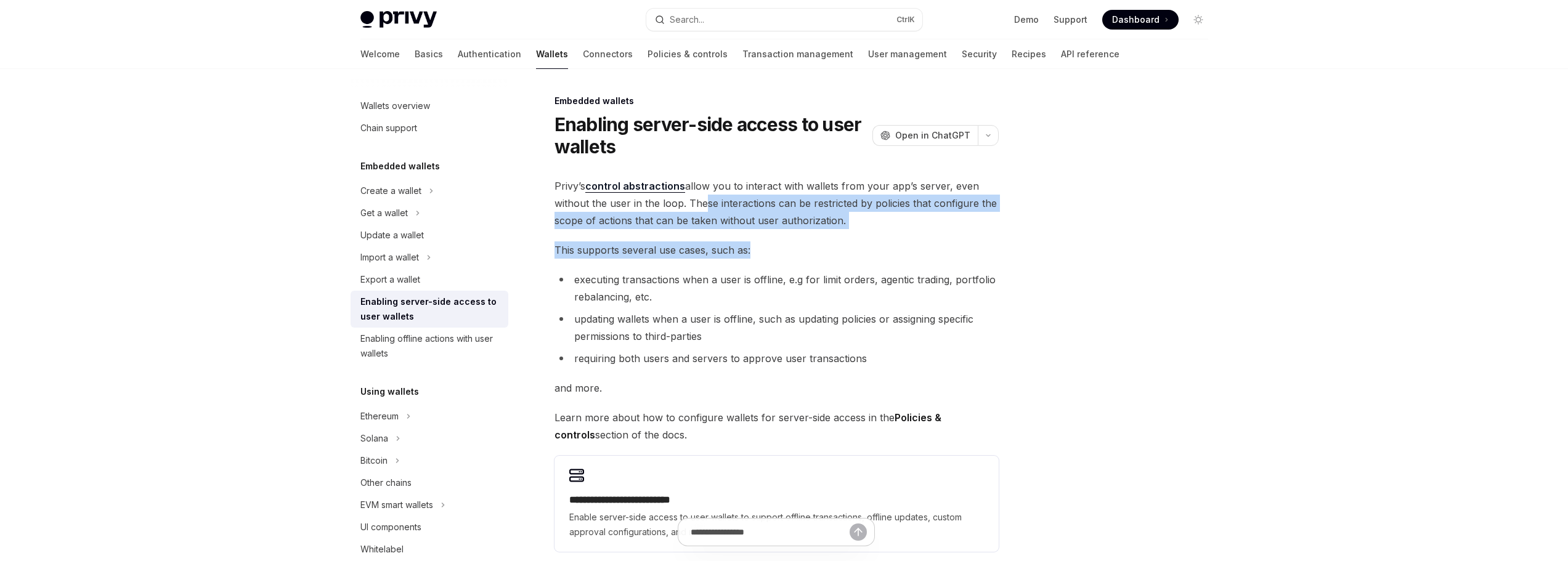
drag, startPoint x: 905, startPoint y: 231, endPoint x: 697, endPoint y: 209, distance: 209.2
click at [697, 209] on div "**********" at bounding box center [777, 365] width 444 height 374
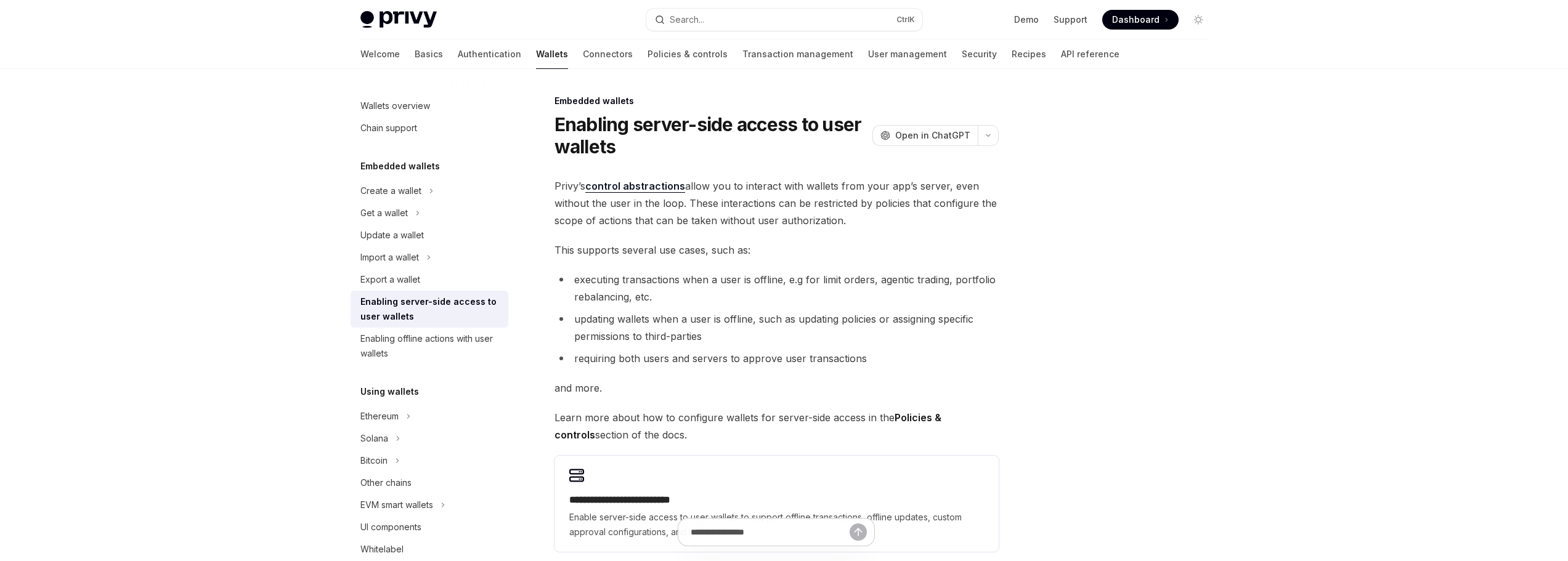
click at [694, 209] on span "Privy’s control abstractions allow you to interact with wallets from your app’s…" at bounding box center [777, 203] width 444 height 52
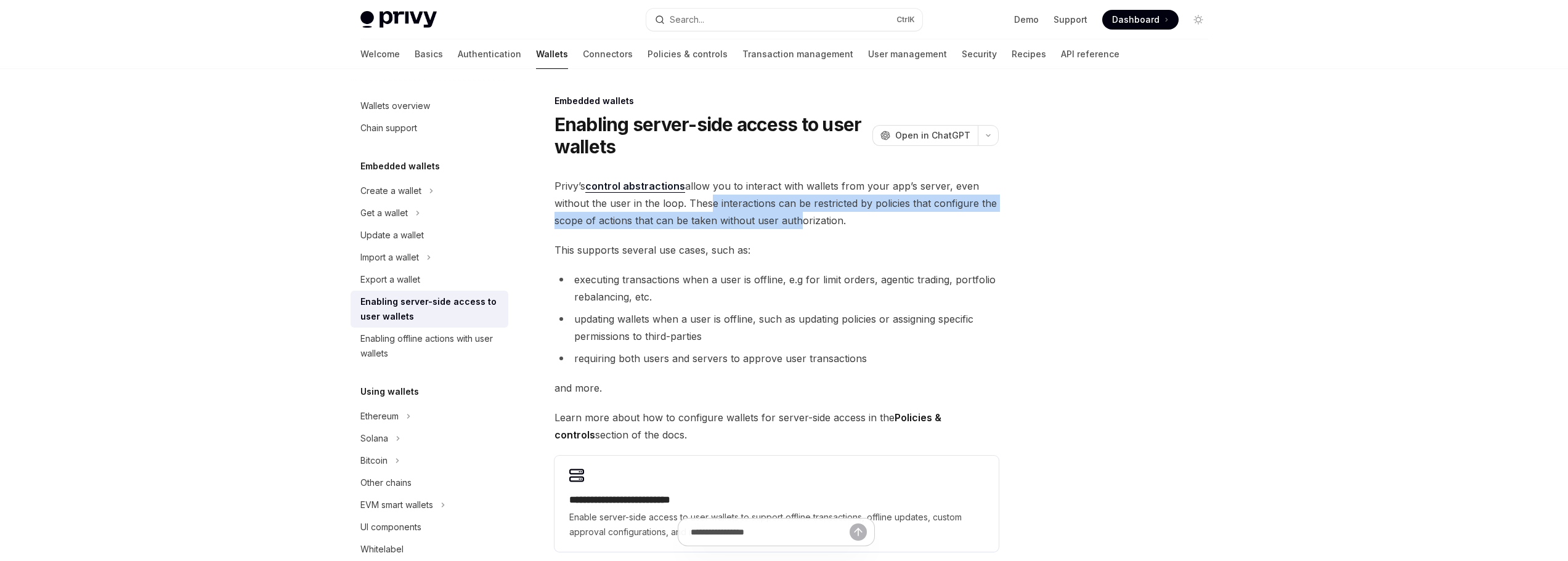
drag, startPoint x: 707, startPoint y: 211, endPoint x: 817, endPoint y: 224, distance: 110.8
click at [811, 224] on span "Privy’s control abstractions allow you to interact with wallets from your app’s…" at bounding box center [777, 203] width 444 height 52
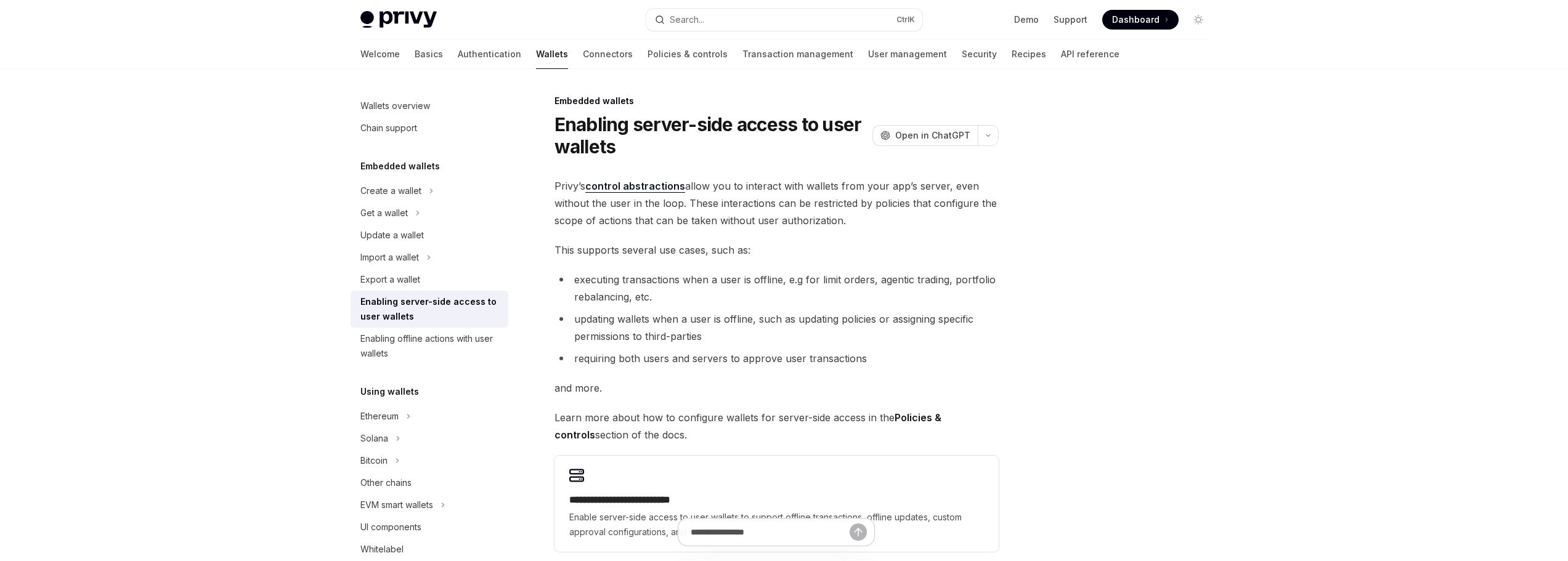
click at [818, 224] on span "Privy’s control abstractions allow you to interact with wallets from your app’s…" at bounding box center [777, 203] width 444 height 52
drag, startPoint x: 848, startPoint y: 219, endPoint x: 753, endPoint y: 211, distance: 95.3
click at [773, 211] on span "Privy’s control abstractions allow you to interact with wallets from your app’s…" at bounding box center [777, 203] width 444 height 52
click at [751, 211] on span "Privy’s control abstractions allow you to interact with wallets from your app’s…" at bounding box center [777, 203] width 444 height 52
drag, startPoint x: 728, startPoint y: 245, endPoint x: 700, endPoint y: 244, distance: 28.0
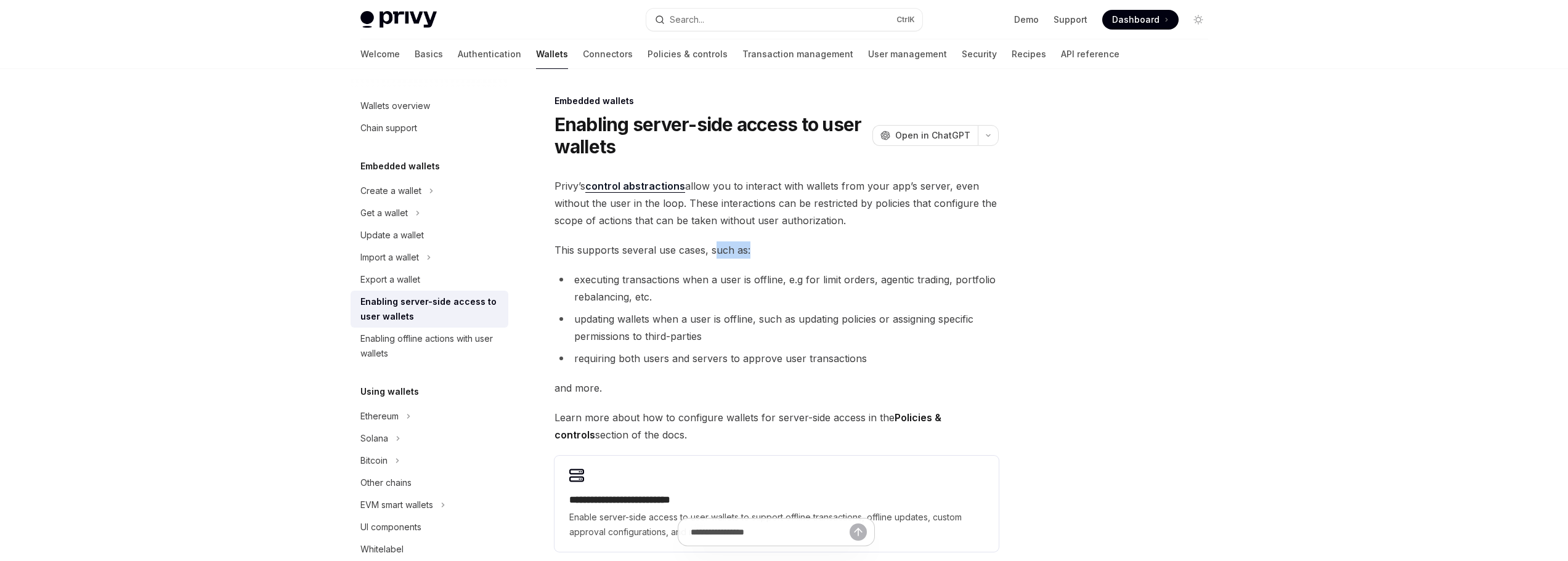
click at [704, 244] on span "This supports several use cases, such as:" at bounding box center [777, 250] width 444 height 17
click at [700, 244] on span "This supports several use cases, such as:" at bounding box center [777, 250] width 444 height 17
drag, startPoint x: 759, startPoint y: 319, endPoint x: 768, endPoint y: 336, distance: 19.2
click at [768, 336] on li "updating wallets when a user is offline, such as updating policies or assigning…" at bounding box center [777, 327] width 444 height 34
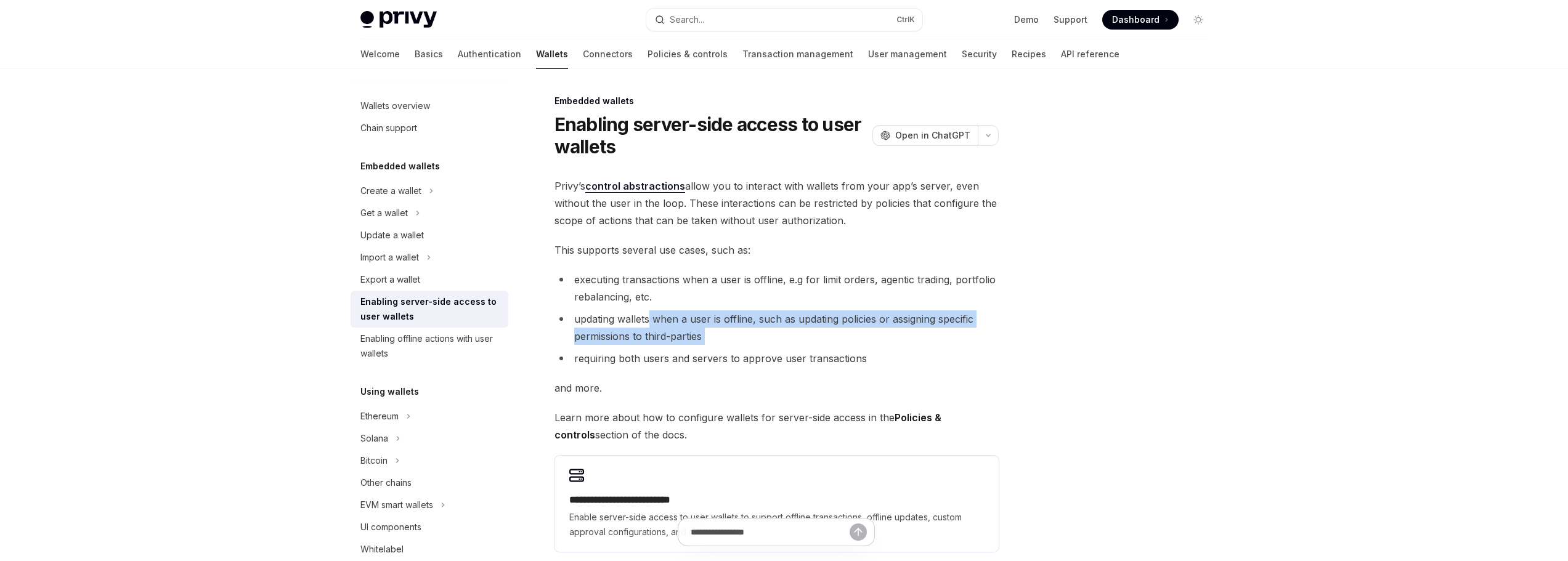
drag, startPoint x: 761, startPoint y: 334, endPoint x: 605, endPoint y: 322, distance: 156.5
click at [613, 322] on li "updating wallets when a user is offline, such as updating policies or assigning…" at bounding box center [777, 327] width 444 height 34
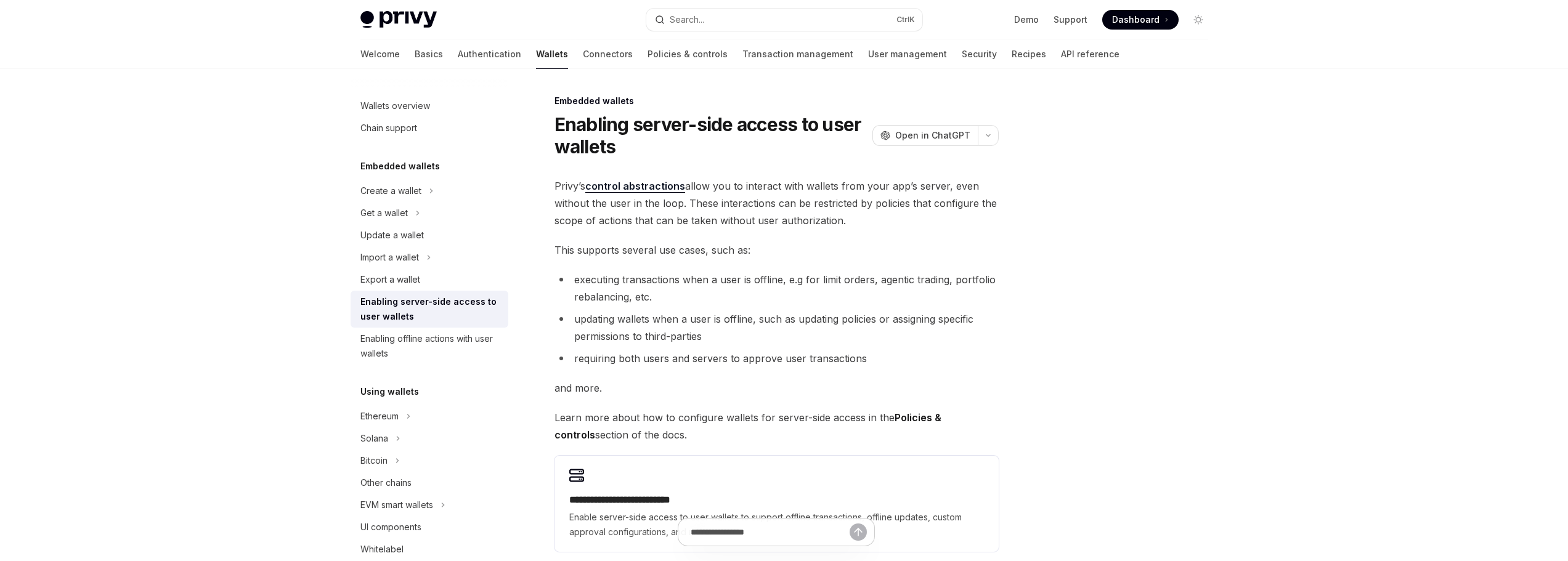
click at [605, 322] on li "updating wallets when a user is offline, such as updating policies or assigning…" at bounding box center [777, 327] width 444 height 34
drag, startPoint x: 594, startPoint y: 353, endPoint x: 869, endPoint y: 362, distance: 275.1
click at [847, 362] on li "requiring both users and servers to approve user transactions" at bounding box center [777, 359] width 444 height 17
click at [870, 362] on li "requiring both users and servers to approve user transactions" at bounding box center [777, 359] width 444 height 17
drag, startPoint x: 852, startPoint y: 356, endPoint x: 686, endPoint y: 356, distance: 166.0
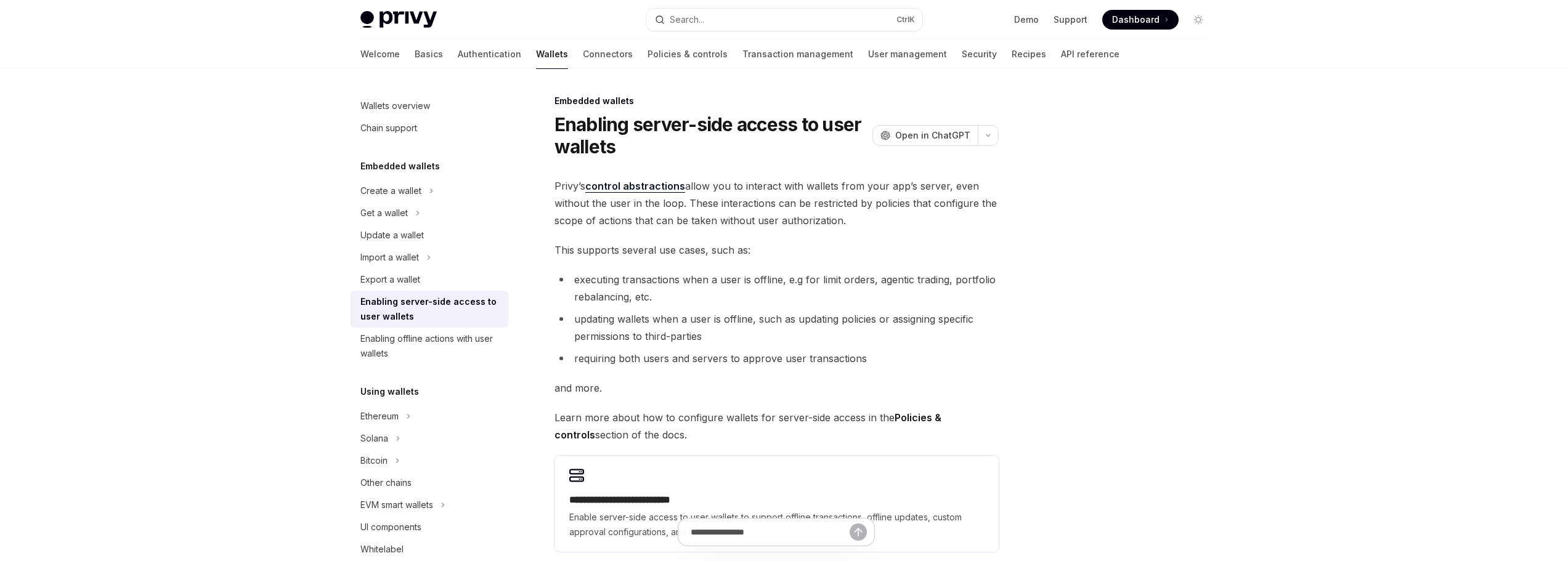
click at [771, 356] on li "requiring both users and servers to approve user transactions" at bounding box center [777, 359] width 444 height 17
click at [683, 356] on li "requiring both users and servers to approve user transactions" at bounding box center [777, 359] width 444 height 17
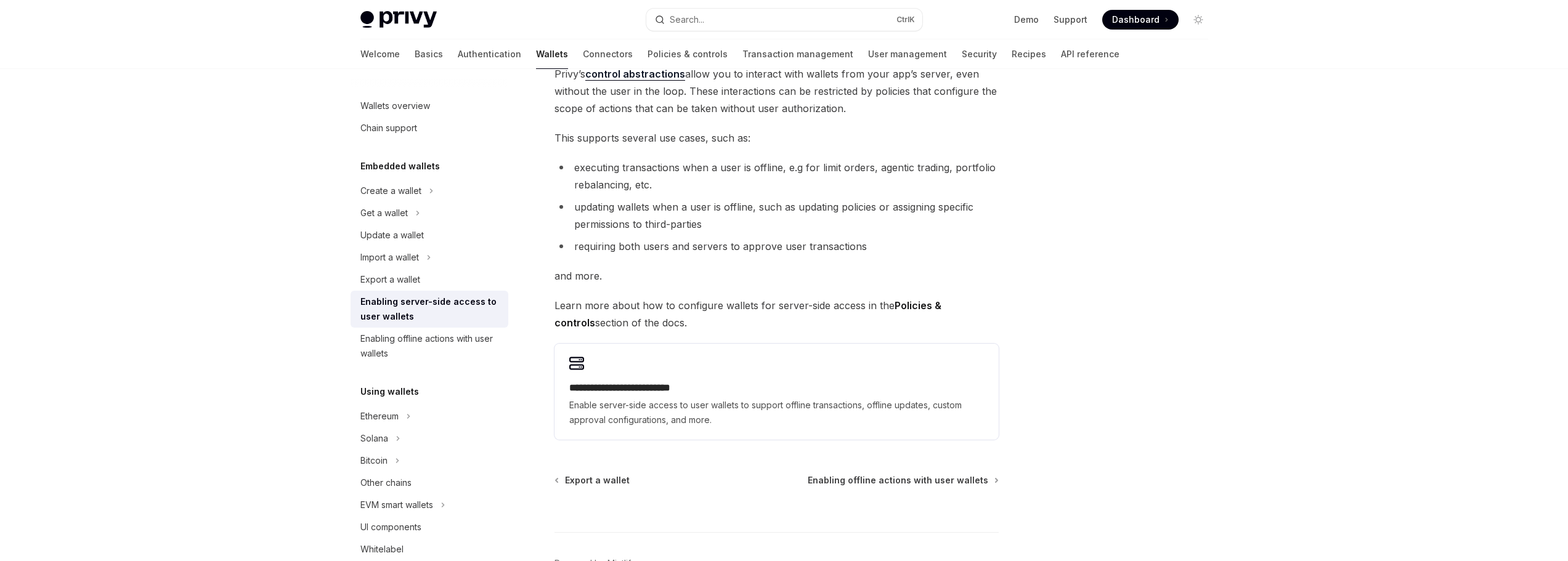
scroll to position [185, 0]
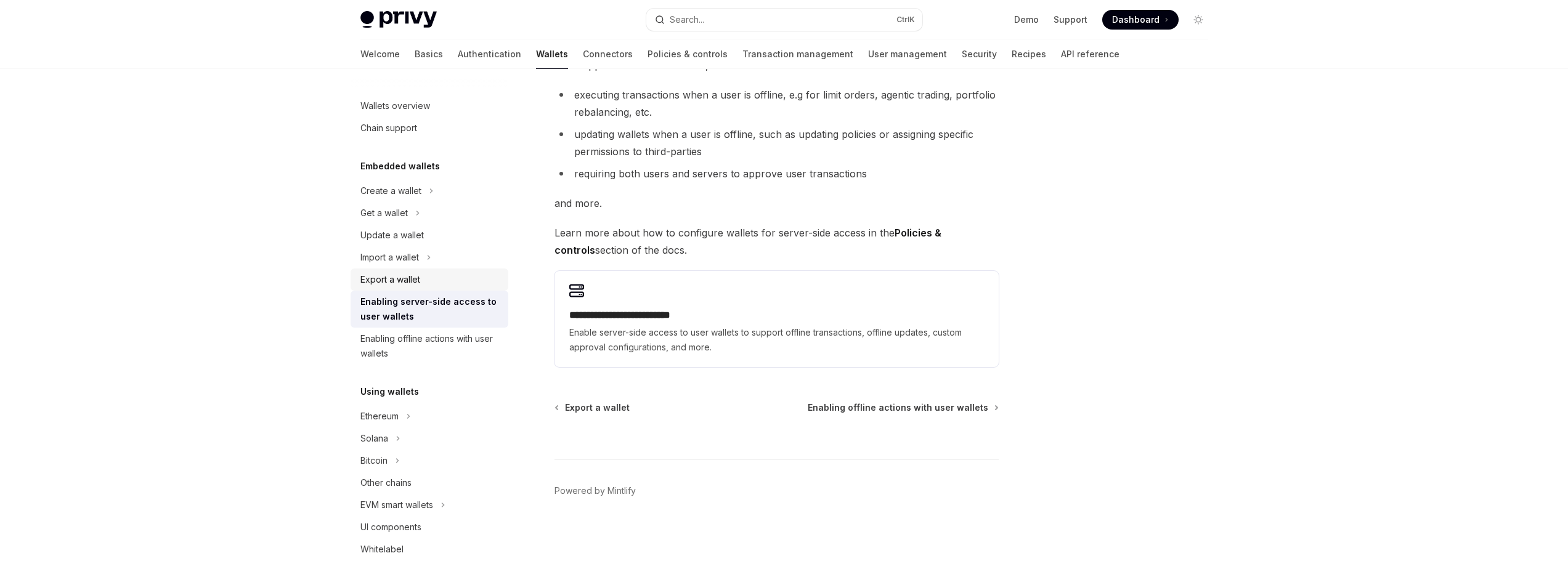
click at [399, 274] on div "Export a wallet" at bounding box center [390, 280] width 60 height 15
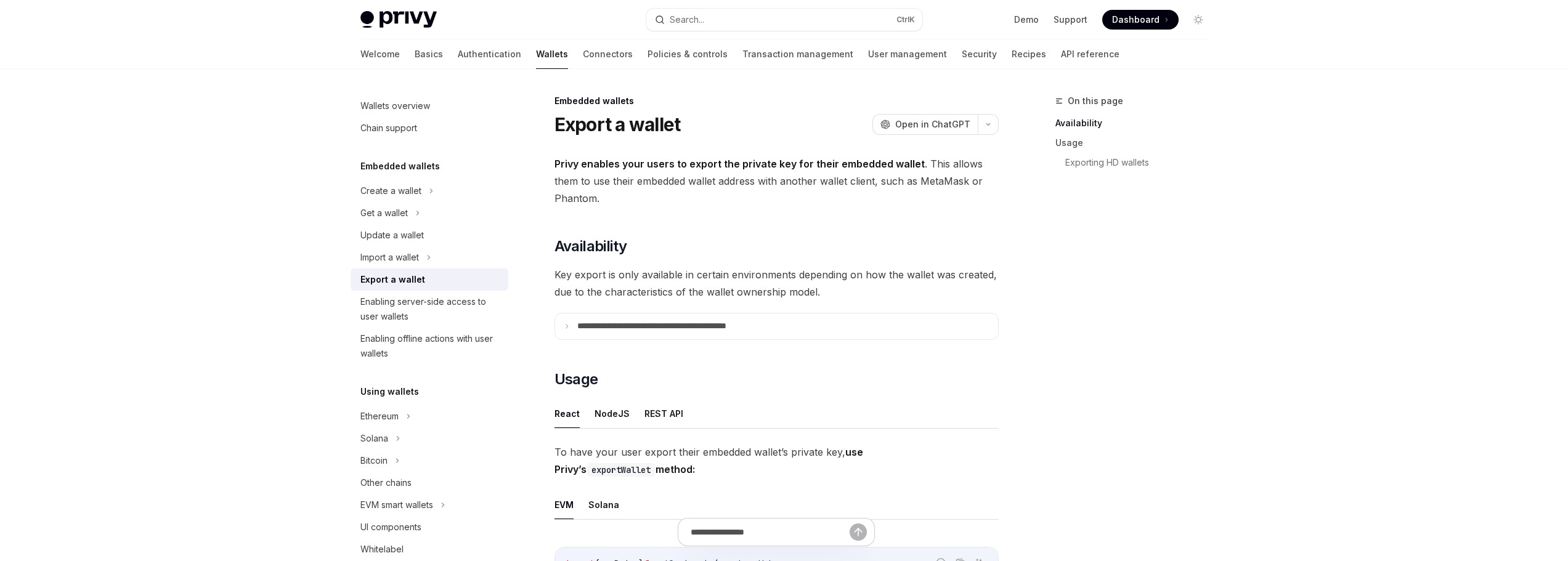
type textarea "*"
drag, startPoint x: 805, startPoint y: 163, endPoint x: 905, endPoint y: 162, distance: 100.0
click at [881, 162] on strong "Privy enables your users to export the private key for their embedded wallet" at bounding box center [740, 163] width 370 height 12
click at [915, 162] on span "Privy enables your users to export the private key for their embedded wallet . …" at bounding box center [777, 181] width 444 height 52
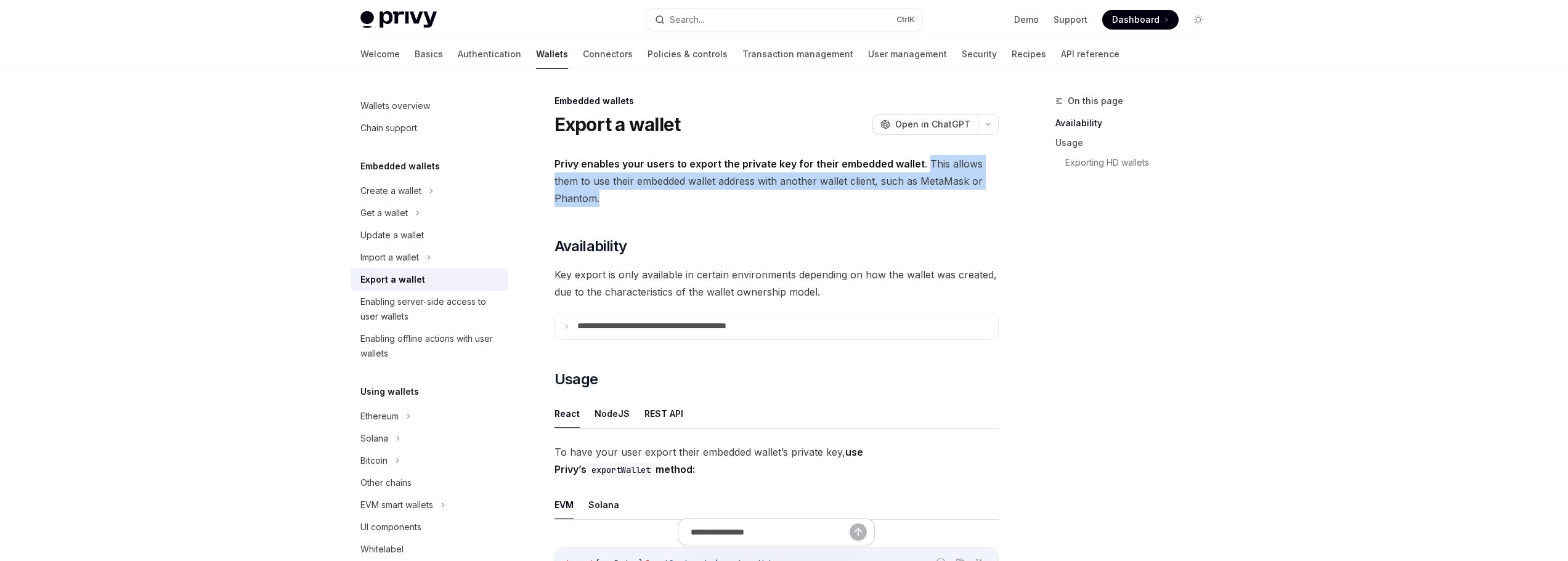
drag, startPoint x: 920, startPoint y: 162, endPoint x: 691, endPoint y: 215, distance: 235.1
drag, startPoint x: 932, startPoint y: 188, endPoint x: 930, endPoint y: 170, distance: 18.1
click at [930, 170] on span "Privy enables your users to export the private key for their embedded wallet . …" at bounding box center [777, 181] width 444 height 52
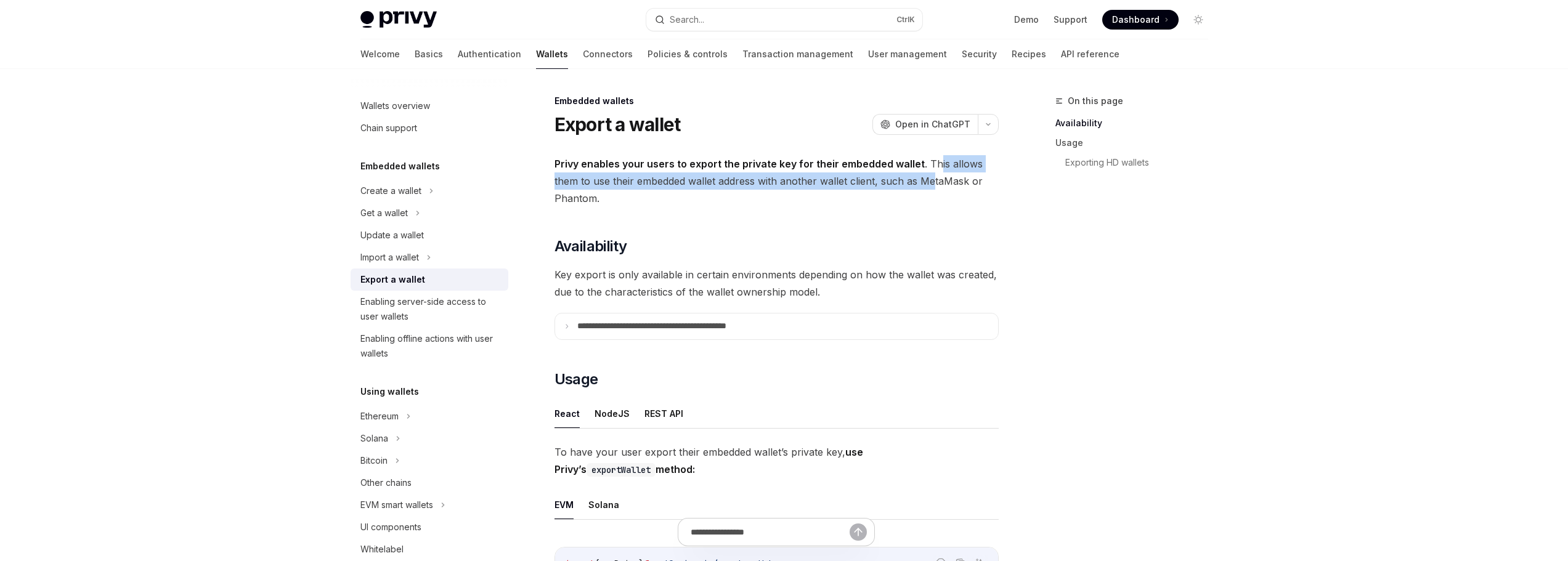
click at [930, 170] on span "Privy enables your users to export the private key for their embedded wallet . …" at bounding box center [777, 181] width 444 height 52
drag, startPoint x: 924, startPoint y: 161, endPoint x: 931, endPoint y: 186, distance: 26.0
click at [931, 186] on span "Privy enables your users to export the private key for their embedded wallet . …" at bounding box center [777, 181] width 444 height 52
click at [931, 188] on span "Privy enables your users to export the private key for their embedded wallet . …" at bounding box center [777, 181] width 444 height 52
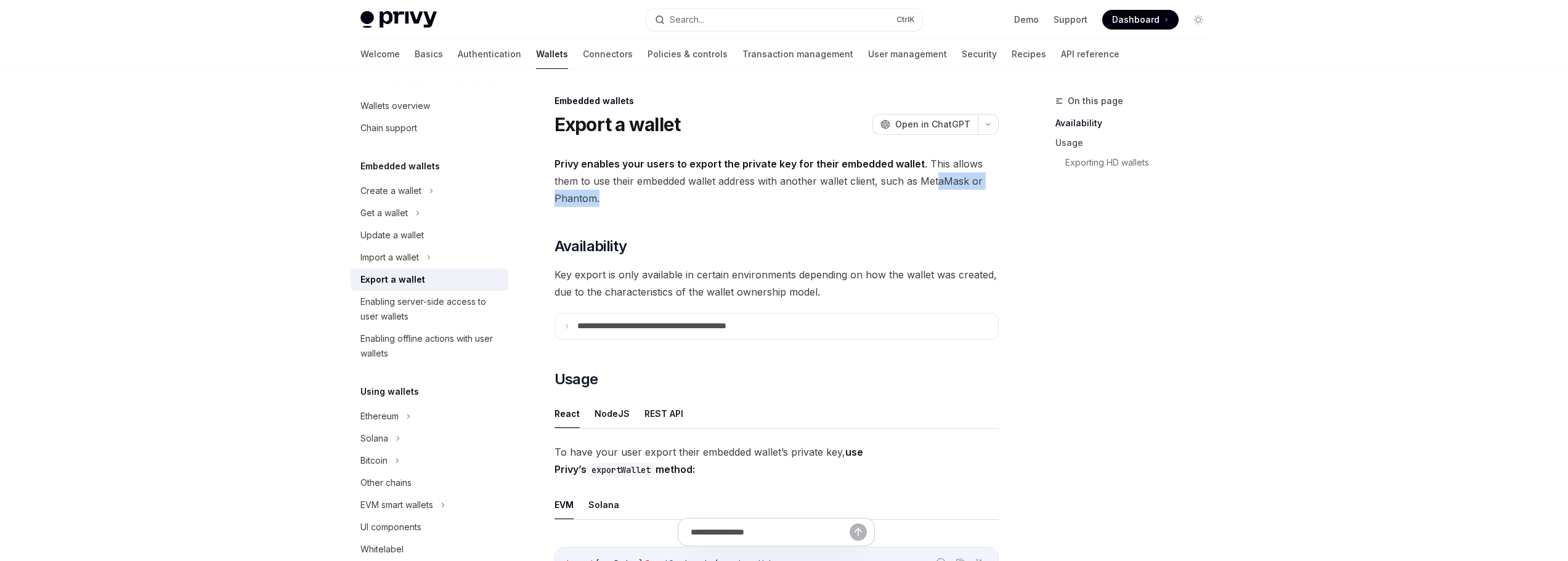
drag, startPoint x: 938, startPoint y: 197, endPoint x: 936, endPoint y: 171, distance: 26.1
click at [936, 171] on span "Privy enables your users to export the private key for their embedded wallet . …" at bounding box center [777, 181] width 444 height 52
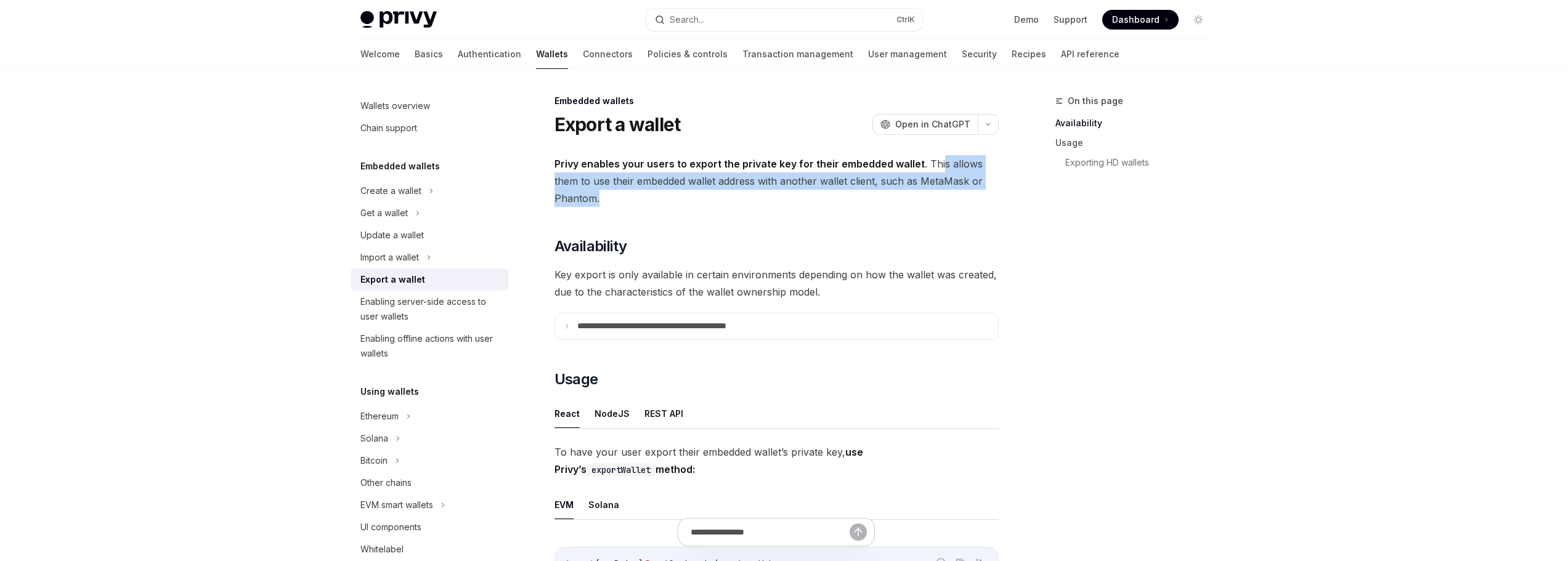
click at [936, 171] on span "Privy enables your users to export the private key for their embedded wallet . …" at bounding box center [777, 181] width 444 height 52
drag, startPoint x: 936, startPoint y: 171, endPoint x: 938, endPoint y: 188, distance: 17.1
click at [938, 187] on span "Privy enables your users to export the private key for their embedded wallet . …" at bounding box center [777, 181] width 444 height 52
click at [938, 188] on span "Privy enables your users to export the private key for their embedded wallet . …" at bounding box center [777, 181] width 444 height 52
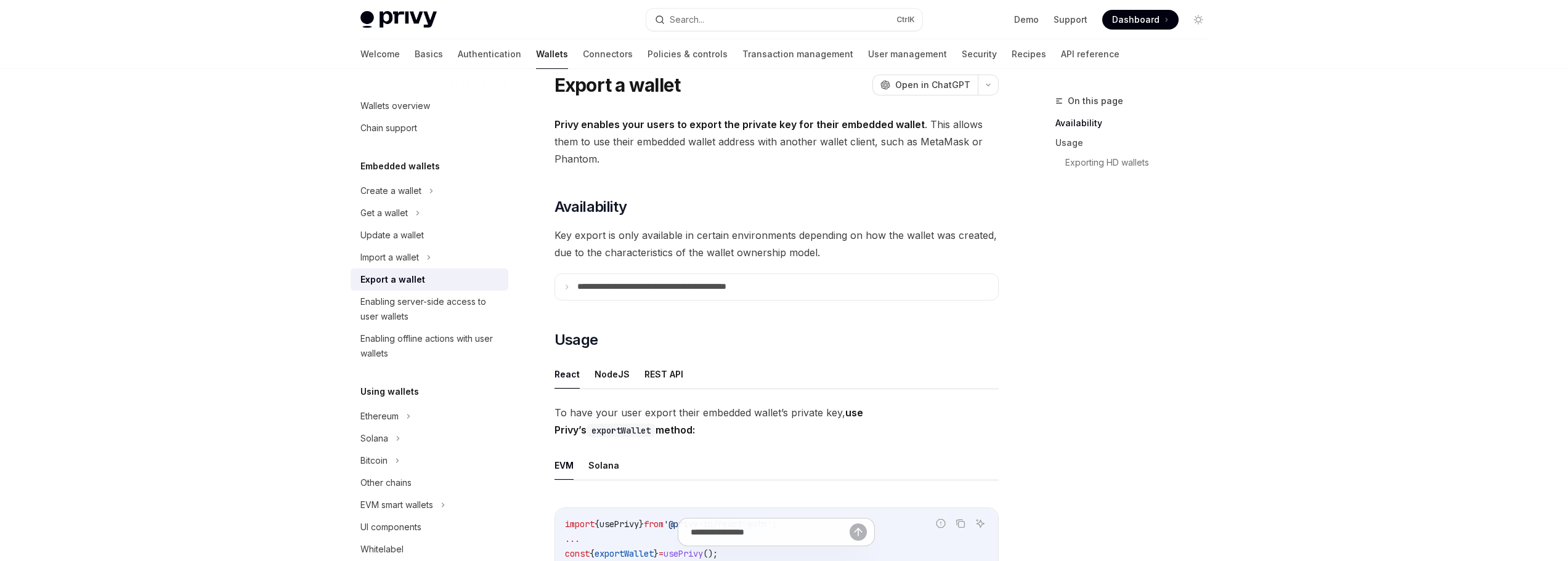
scroll to position [62, 0]
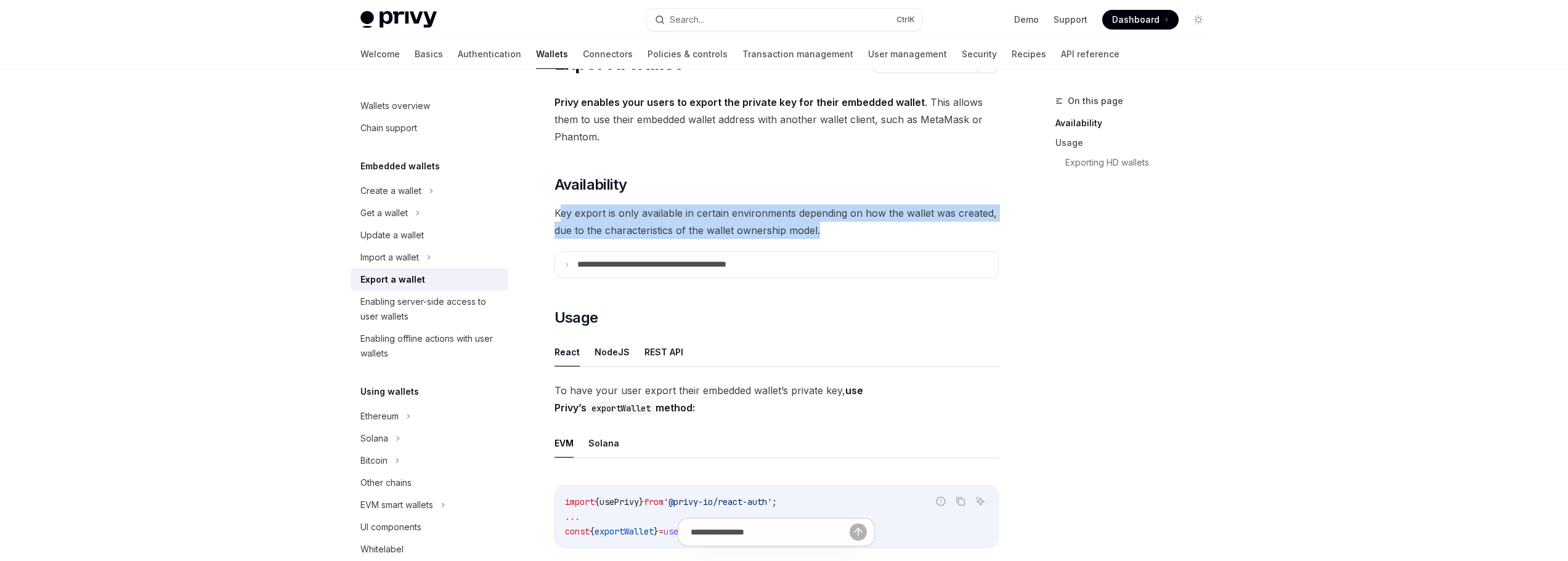
drag, startPoint x: 831, startPoint y: 231, endPoint x: 556, endPoint y: 217, distance: 275.4
click at [556, 217] on span "Key export is only available in certain environments depending on how the walle…" at bounding box center [777, 221] width 444 height 34
click at [555, 217] on span "Key export is only available in certain environments depending on how the walle…" at bounding box center [777, 221] width 444 height 34
drag, startPoint x: 555, startPoint y: 217, endPoint x: 943, endPoint y: 227, distance: 388.1
click at [928, 227] on span "Key export is only available in certain environments depending on how the walle…" at bounding box center [777, 221] width 444 height 34
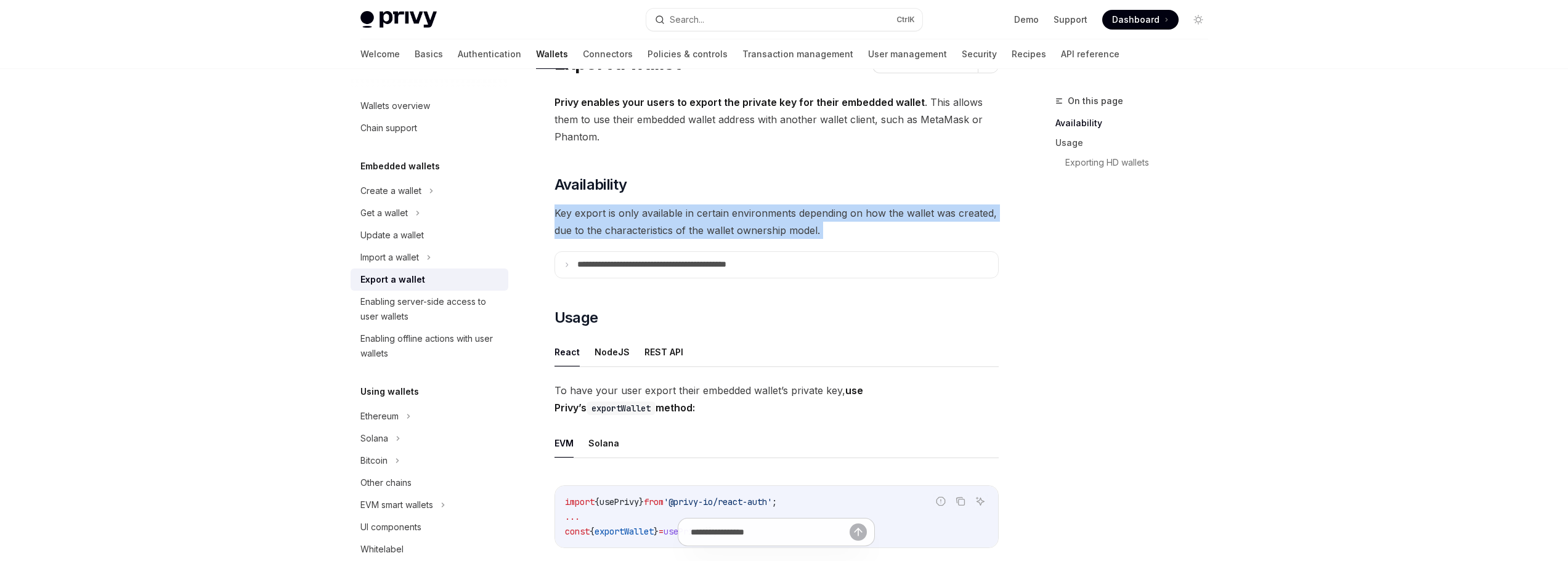
click at [963, 227] on span "Key export is only available in certain environments depending on how the walle…" at bounding box center [777, 221] width 444 height 34
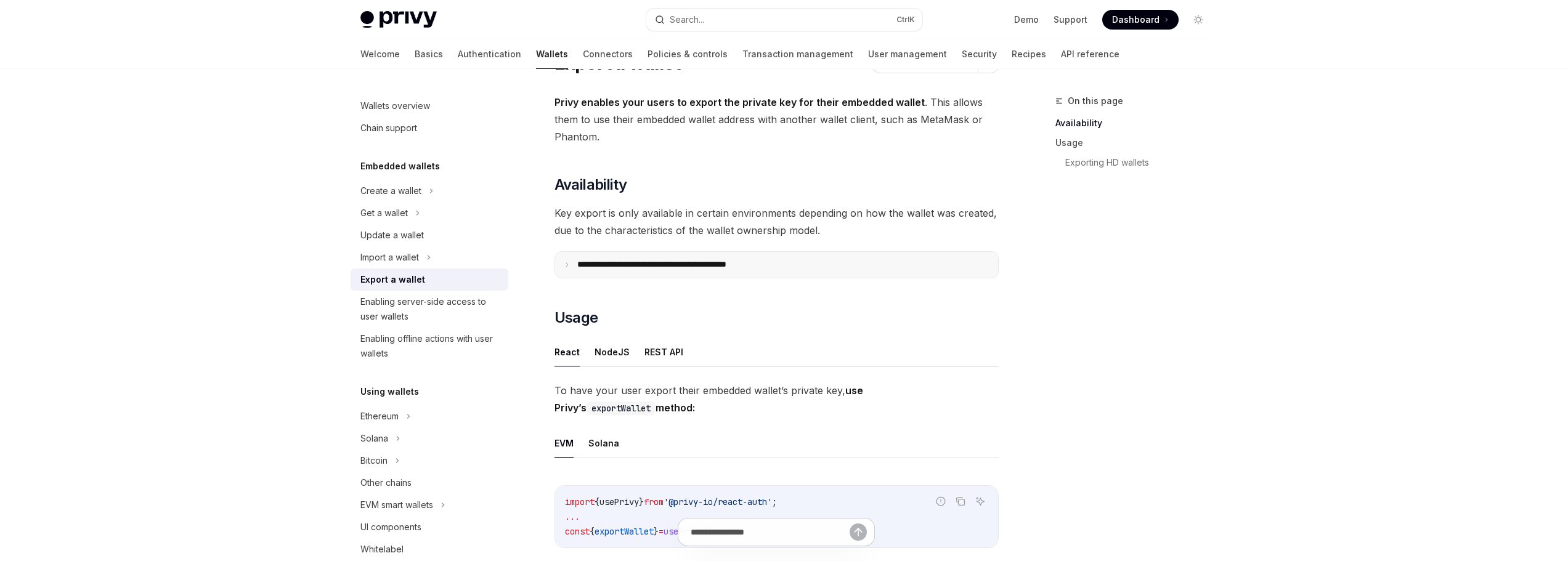
click at [720, 265] on p "**********" at bounding box center [679, 264] width 203 height 11
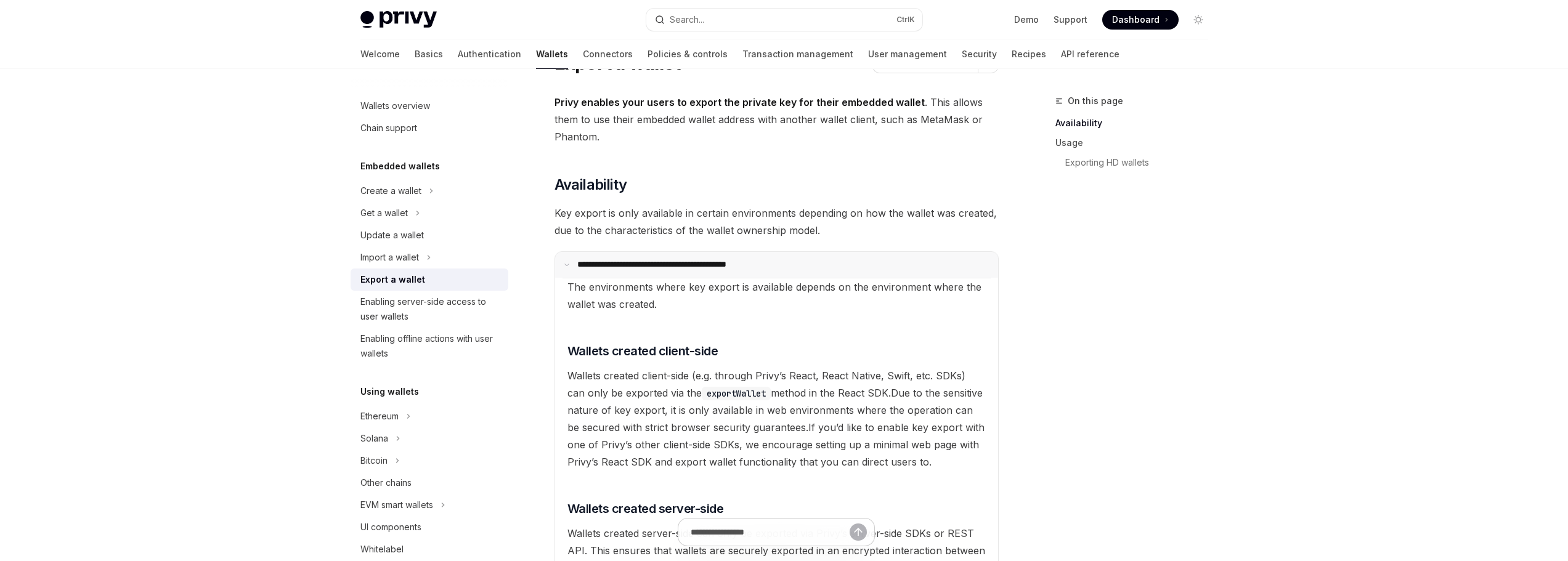
click at [720, 265] on p "**********" at bounding box center [677, 264] width 200 height 11
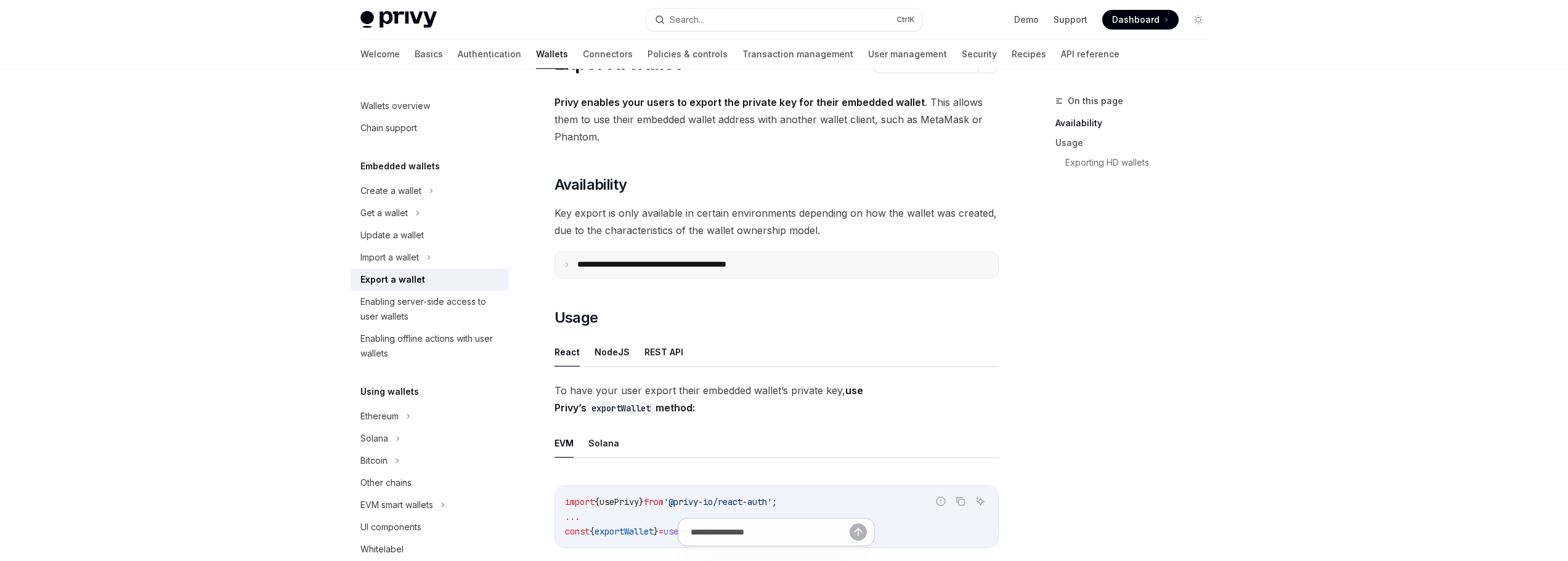
click at [739, 264] on p "**********" at bounding box center [679, 264] width 203 height 11
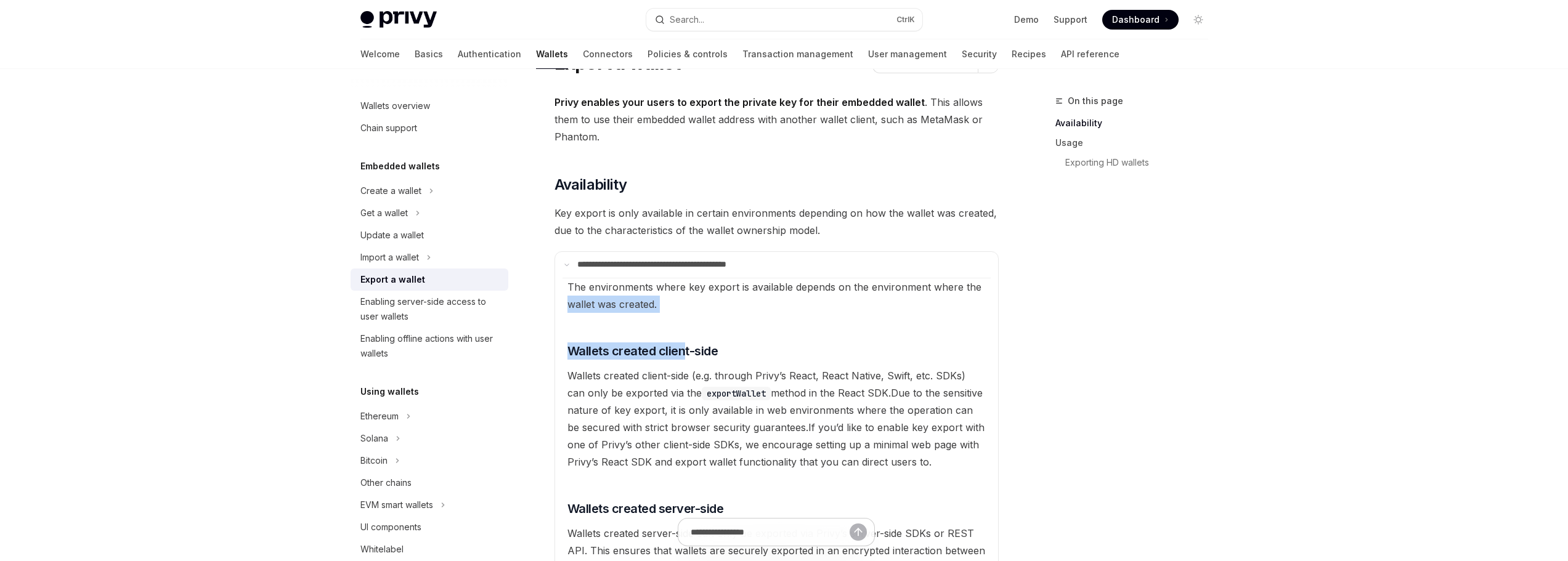
drag, startPoint x: 681, startPoint y: 313, endPoint x: 566, endPoint y: 303, distance: 115.4
click at [566, 303] on available\ "The environments where key export is available depends on the environment where…" at bounding box center [777, 427] width 428 height 299
click at [588, 301] on span "The environments where key export is available depends on the environment where…" at bounding box center [774, 295] width 414 height 30
drag, startPoint x: 585, startPoint y: 297, endPoint x: 664, endPoint y: 298, distance: 79.0
click at [652, 298] on available\ "The environments where key export is available depends on the environment where…" at bounding box center [777, 427] width 428 height 299
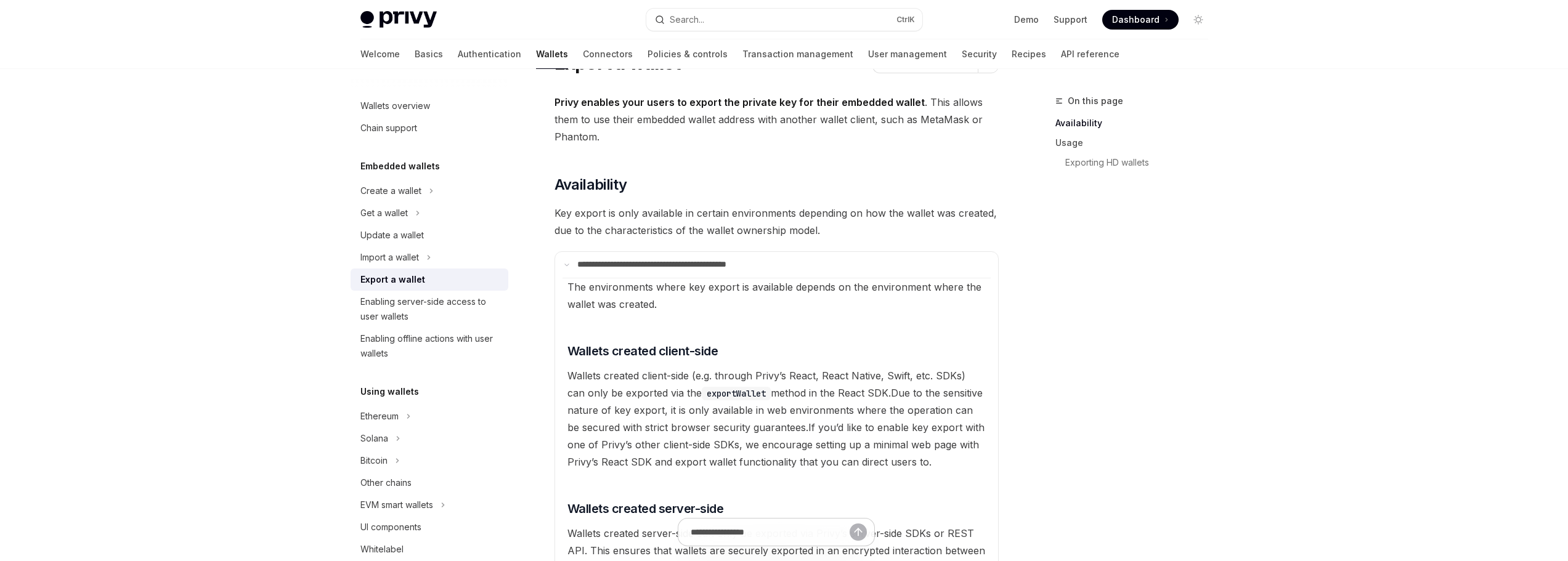
click at [664, 298] on available\ "The environments where key export is available depends on the environment where…" at bounding box center [777, 427] width 428 height 299
drag, startPoint x: 829, startPoint y: 375, endPoint x: 934, endPoint y: 373, distance: 105.0
click at [916, 375] on span "Wallets created client-side (e.g. through Privy’s React, React Native, Swift, e…" at bounding box center [766, 384] width 398 height 30
click at [934, 373] on span "Wallets created client-side (e.g. through Privy’s React, React Native, Swift, e…" at bounding box center [766, 384] width 398 height 30
drag, startPoint x: 956, startPoint y: 373, endPoint x: 784, endPoint y: 373, distance: 172.0
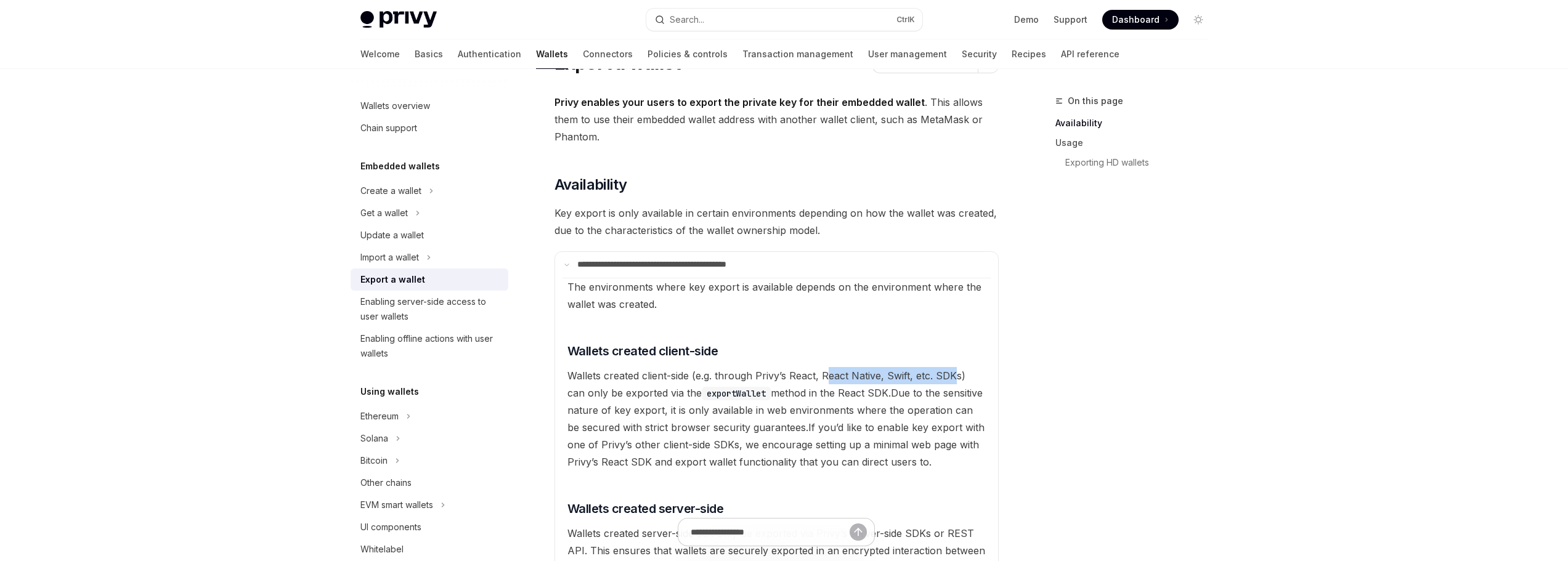
click at [786, 373] on span "Wallets created client-side (e.g. through Privy’s React, React Native, Swift, e…" at bounding box center [766, 384] width 398 height 30
click at [783, 373] on span "Wallets created client-side (e.g. through Privy’s React, React Native, Swift, e…" at bounding box center [766, 384] width 398 height 30
drag, startPoint x: 768, startPoint y: 391, endPoint x: 836, endPoint y: 392, distance: 68.0
click at [836, 392] on span "Wallets created client-side (e.g. through Privy’s React, React Native, Swift, e…" at bounding box center [766, 384] width 398 height 30
click at [853, 392] on span "Wallets created client-side (e.g. through Privy’s React, React Native, Swift, e…" at bounding box center [766, 384] width 398 height 30
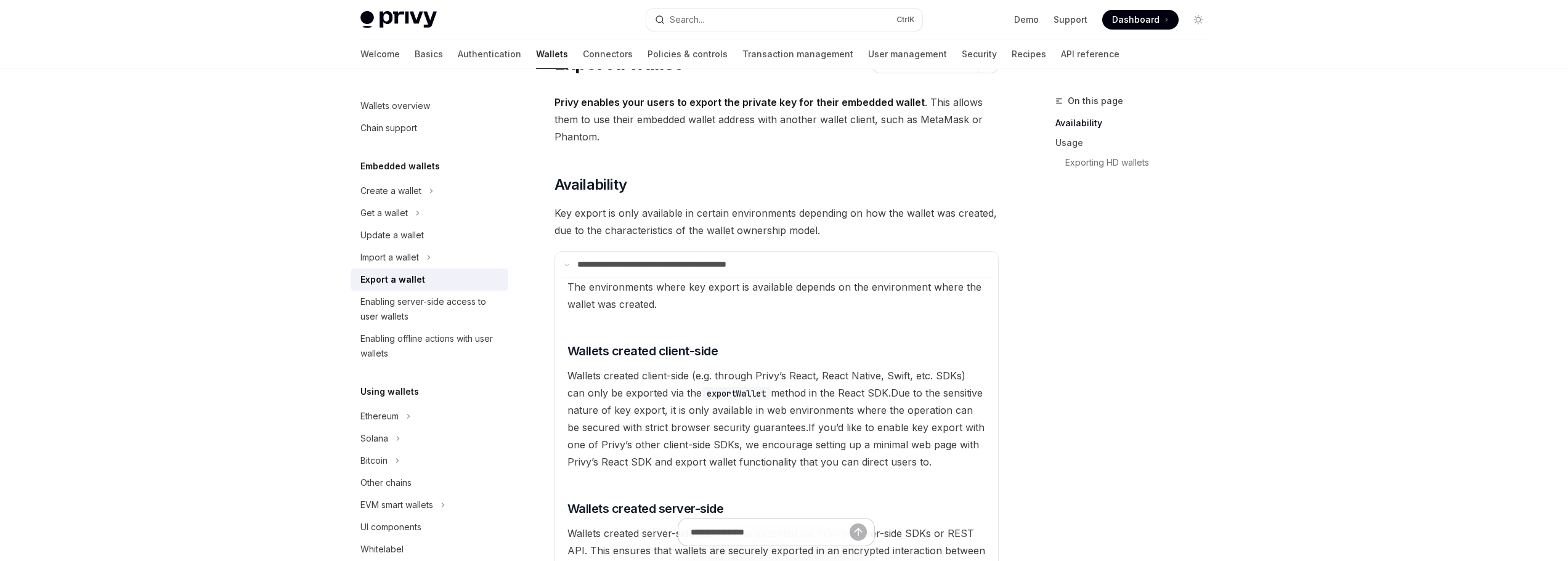
click at [730, 393] on code "exportWallet" at bounding box center [736, 394] width 69 height 13
drag, startPoint x: 797, startPoint y: 394, endPoint x: 836, endPoint y: 394, distance: 39.0
click at [821, 396] on span "Wallets created client-side (e.g. through Privy’s React, React Native, Swift, e…" at bounding box center [766, 384] width 398 height 30
click at [836, 394] on span "Wallets created client-side (e.g. through Privy’s React, React Native, Swift, e…" at bounding box center [766, 384] width 398 height 30
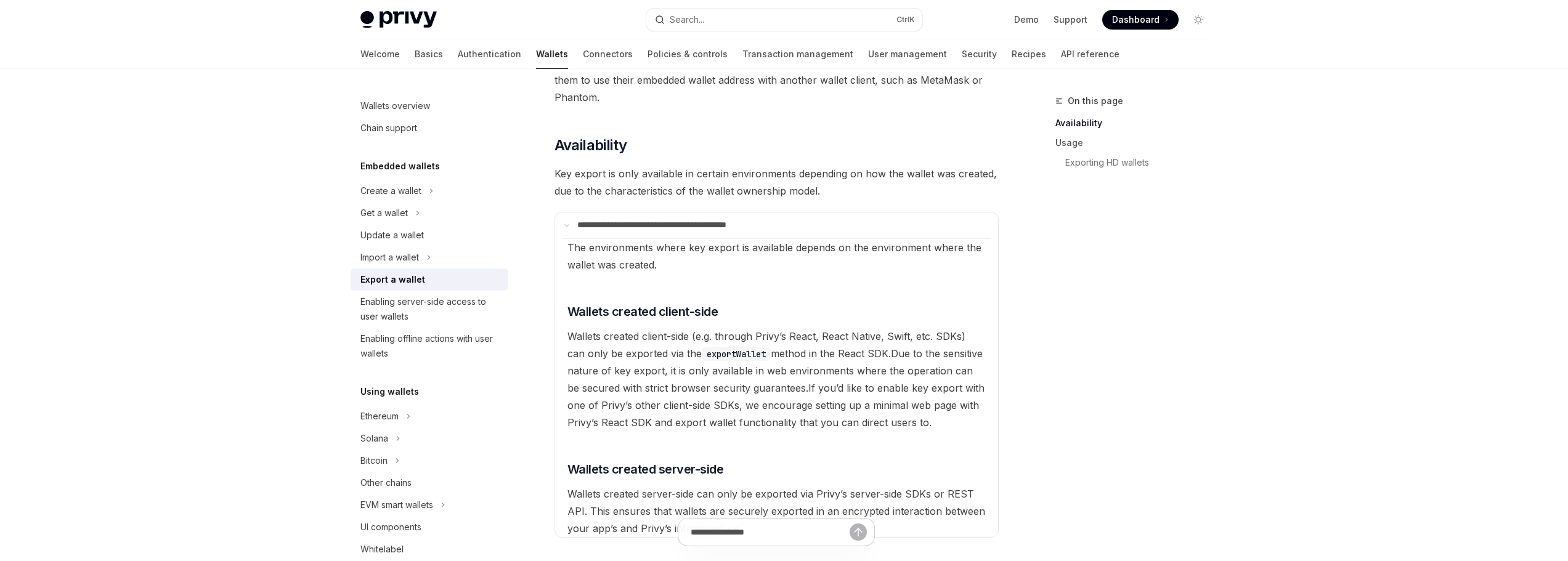
scroll to position [123, 0]
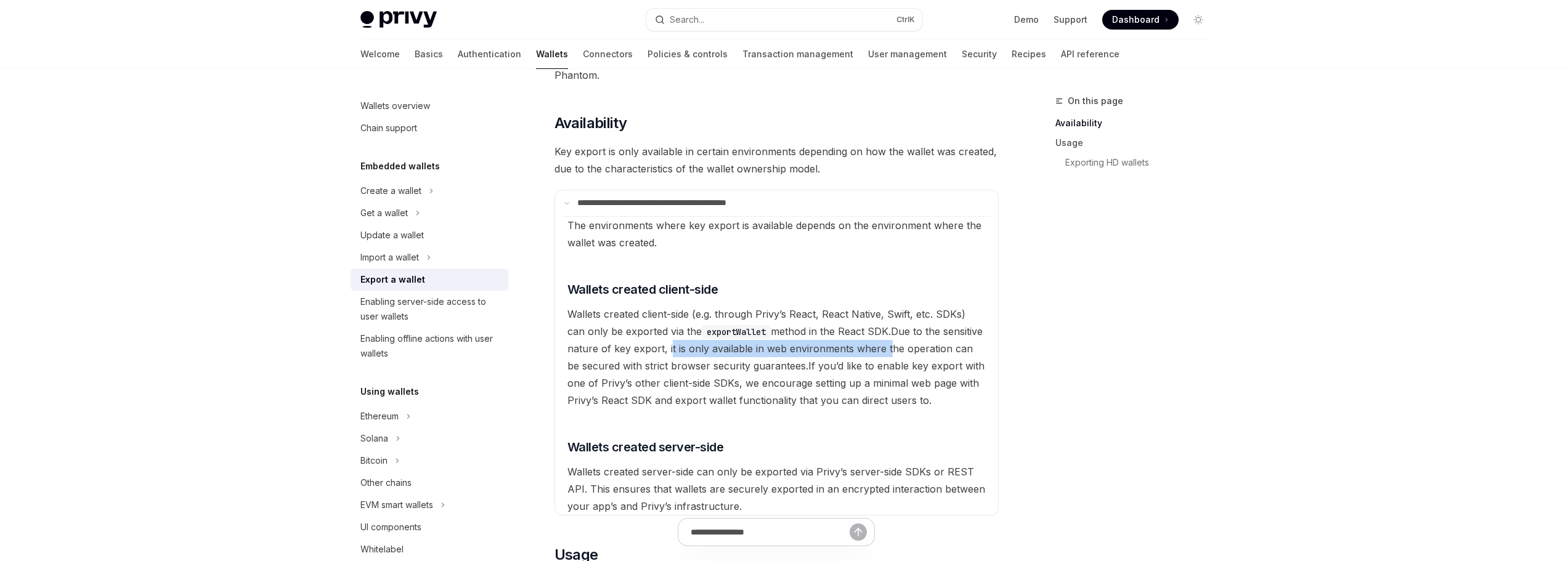
drag, startPoint x: 671, startPoint y: 350, endPoint x: 906, endPoint y: 352, distance: 235.0
click at [901, 352] on span "Due to the sensitive nature of key export, it is only available in web environm…" at bounding box center [775, 348] width 415 height 47
click at [906, 352] on span "Due to the sensitive nature of key export, it is only available in web environm…" at bounding box center [775, 348] width 415 height 47
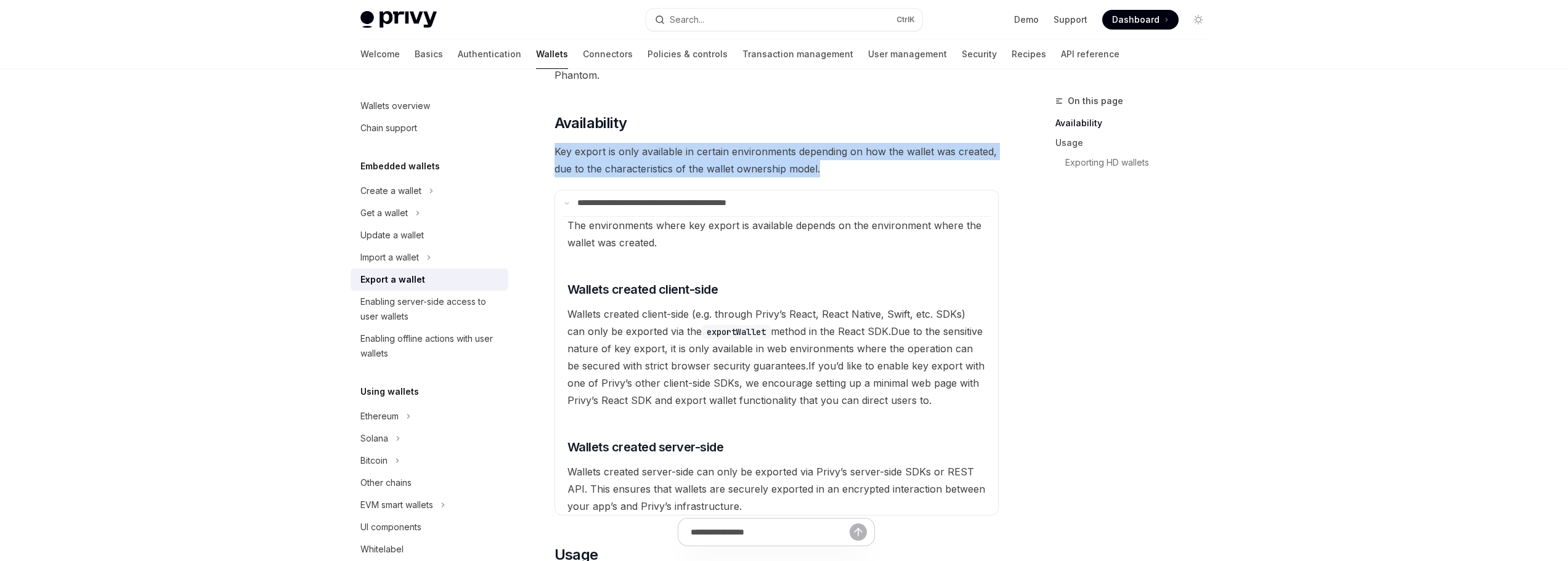
drag, startPoint x: 555, startPoint y: 151, endPoint x: 850, endPoint y: 171, distance: 295.7
click at [842, 171] on span "Key export is only available in certain environments depending on how the walle…" at bounding box center [777, 159] width 444 height 34
click at [851, 171] on span "Key export is only available in certain environments depending on how the walle…" at bounding box center [777, 159] width 444 height 34
drag, startPoint x: 869, startPoint y: 170, endPoint x: 665, endPoint y: 153, distance: 204.7
click at [668, 153] on span "Key export is only available in certain environments depending on how the walle…" at bounding box center [777, 159] width 444 height 34
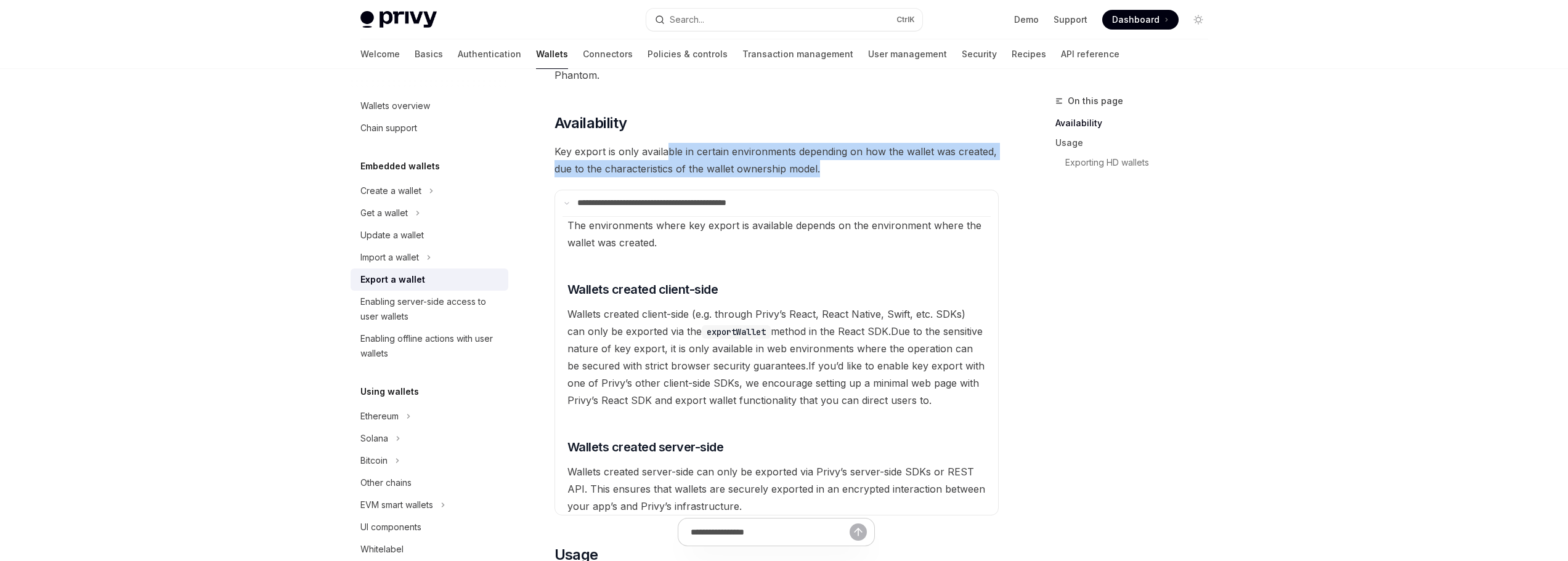
click at [665, 153] on span "Key export is only available in certain environments depending on how the walle…" at bounding box center [777, 159] width 444 height 34
drag, startPoint x: 681, startPoint y: 149, endPoint x: 852, endPoint y: 169, distance: 172.2
click at [852, 169] on span "Key export is only available in certain environments depending on how the walle…" at bounding box center [777, 159] width 444 height 34
drag, startPoint x: 852, startPoint y: 169, endPoint x: 541, endPoint y: 147, distance: 311.8
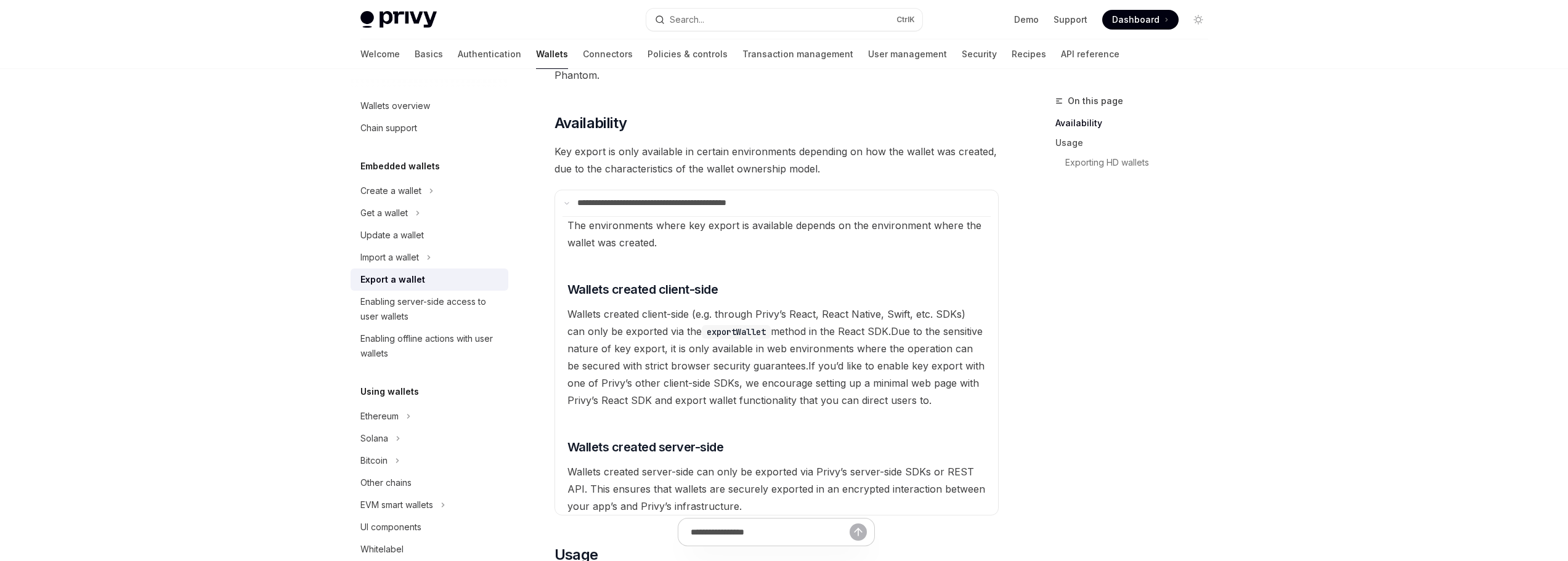
click at [817, 161] on span "Key export is only available in certain environments depending on how the walle…" at bounding box center [777, 159] width 444 height 34
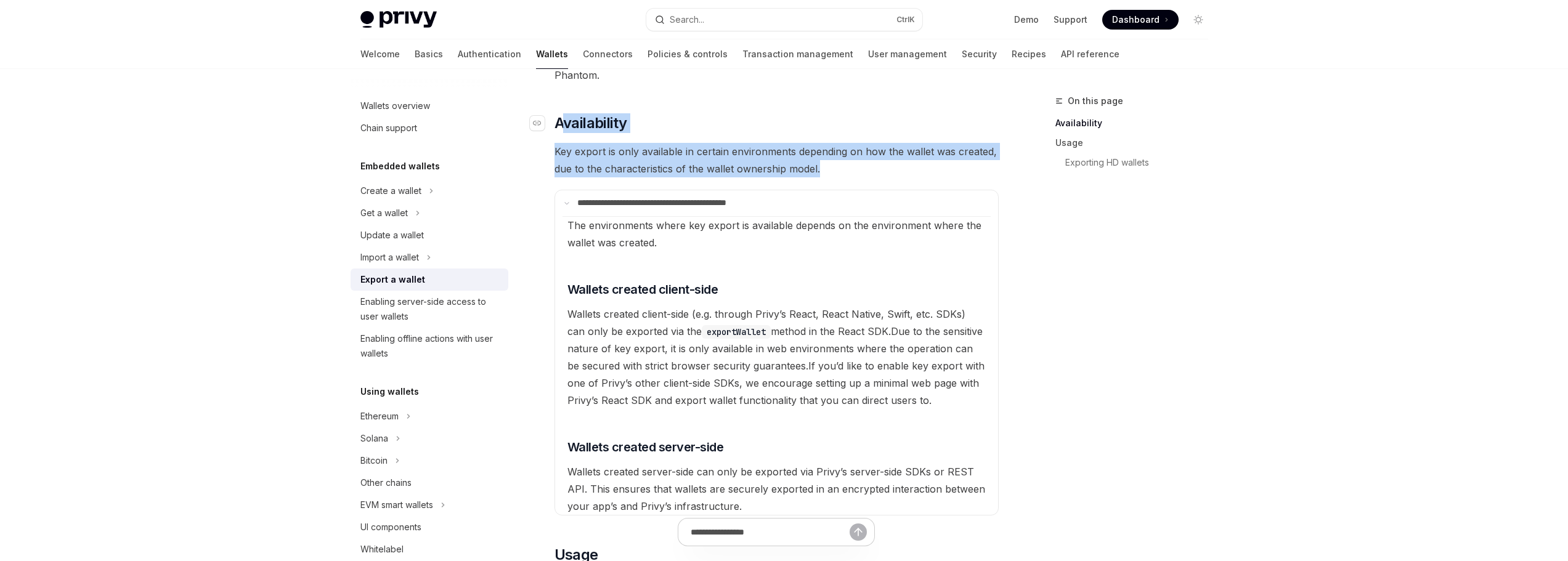
drag, startPoint x: 821, startPoint y: 163, endPoint x: 567, endPoint y: 127, distance: 256.5
click at [572, 153] on span "Key export is only available in certain environments depending on how the walle…" at bounding box center [777, 159] width 444 height 34
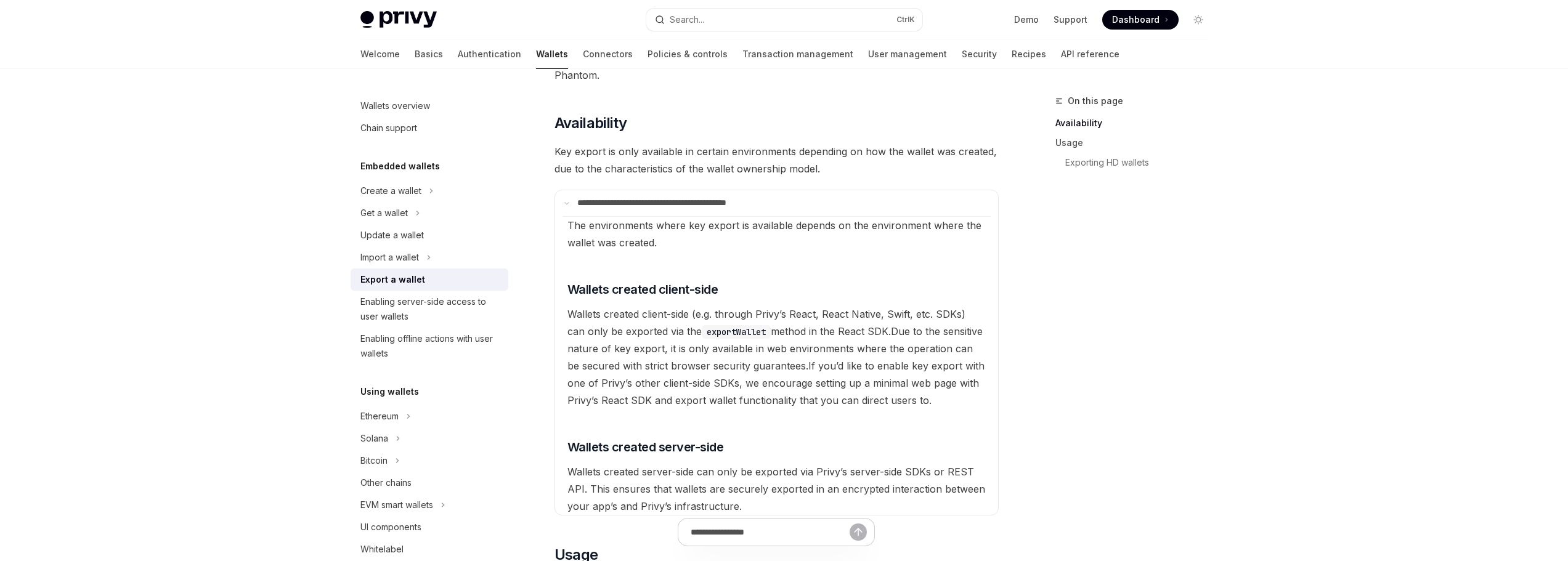
drag, startPoint x: 555, startPoint y: 122, endPoint x: 1295, endPoint y: 359, distance: 777.0
drag, startPoint x: 1295, startPoint y: 355, endPoint x: 1215, endPoint y: 355, distance: 80.0
click at [1215, 355] on div "On this page Availability Usage Exporting HD wallets" at bounding box center [1124, 327] width 187 height 468
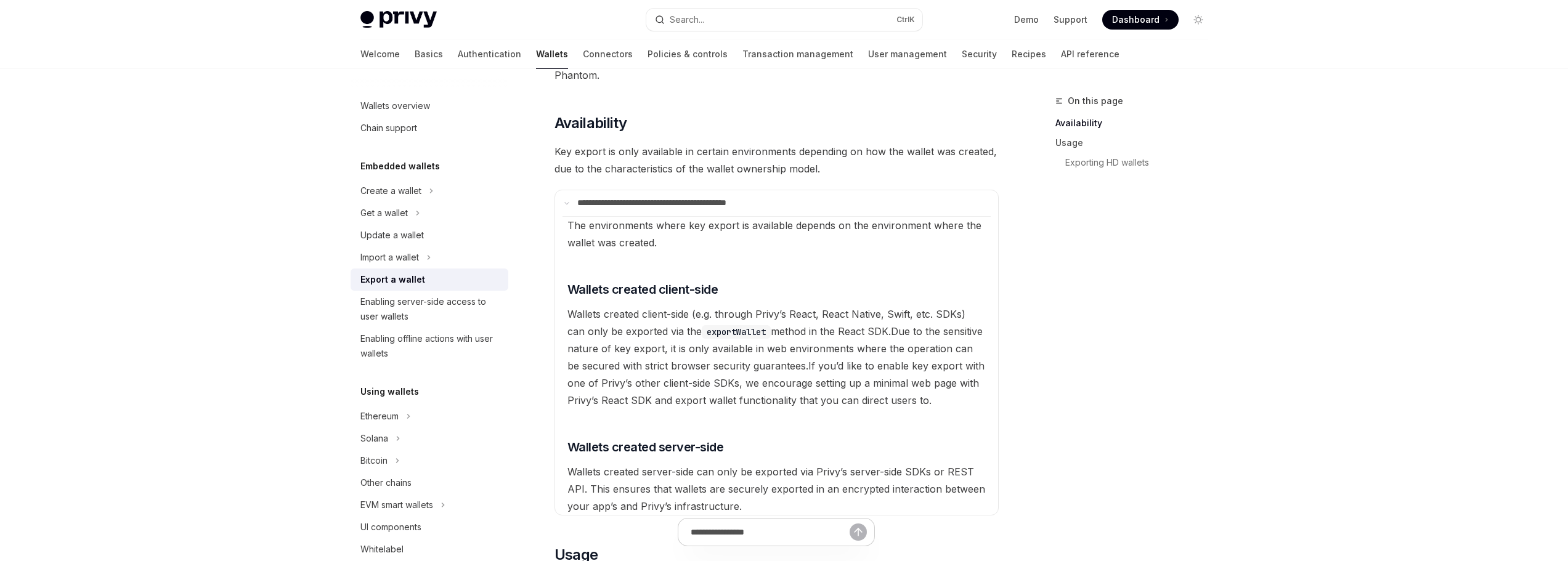
drag, startPoint x: 1254, startPoint y: 348, endPoint x: 1202, endPoint y: 348, distance: 52.0
click at [1202, 348] on div "On this page Availability Usage Exporting HD wallets" at bounding box center [1124, 327] width 187 height 468
drag, startPoint x: 1207, startPoint y: 350, endPoint x: 1158, endPoint y: 343, distance: 49.5
click at [1159, 344] on div "On this page Availability Usage Exporting HD wallets" at bounding box center [1124, 327] width 187 height 468
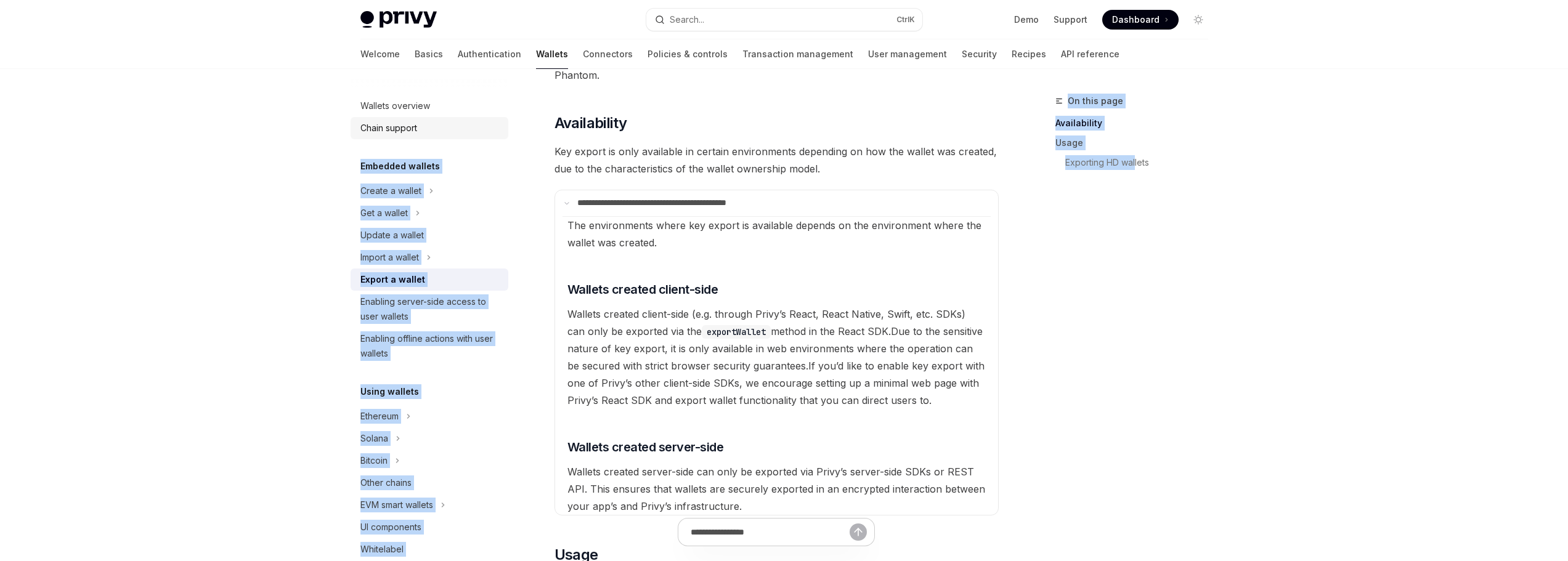
drag, startPoint x: 1136, startPoint y: 387, endPoint x: 471, endPoint y: 135, distance: 711.1
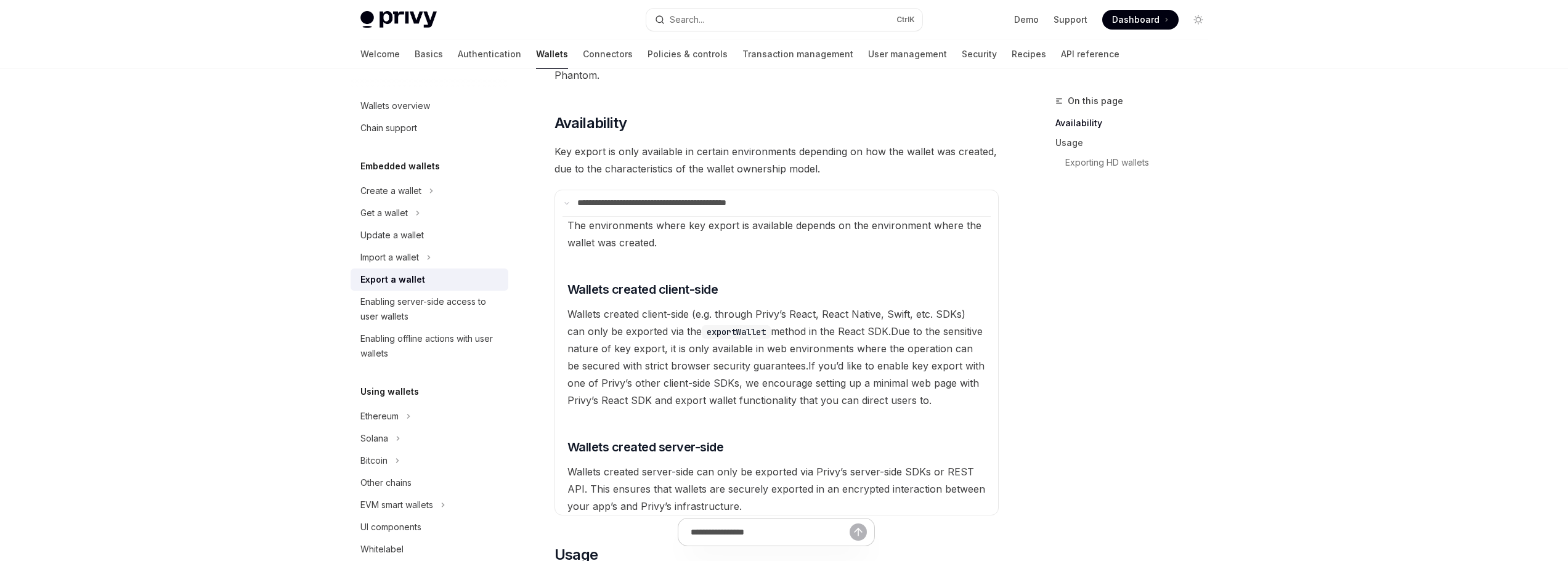
drag, startPoint x: 240, startPoint y: 120, endPoint x: 180, endPoint y: 120, distance: 60.0
drag, startPoint x: 1225, startPoint y: 239, endPoint x: 1206, endPoint y: 244, distance: 19.6
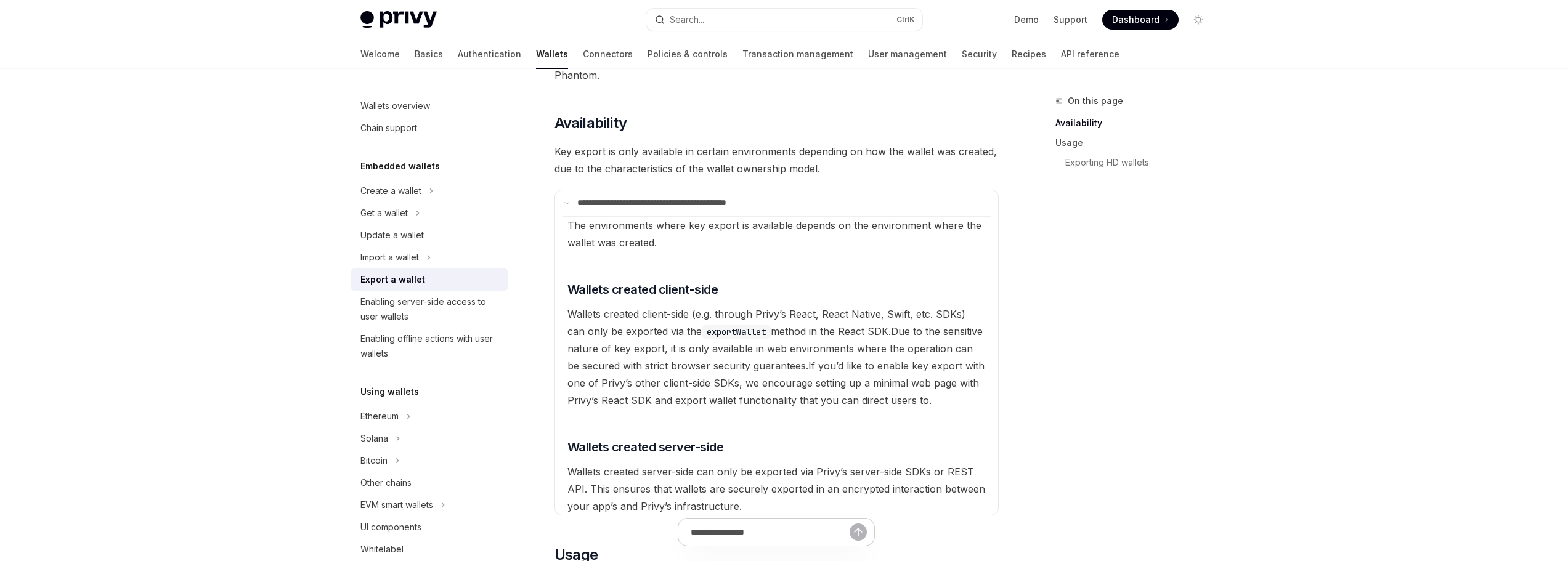
click at [1206, 240] on div "On this page Availability Usage Exporting HD wallets" at bounding box center [1124, 327] width 187 height 468
drag, startPoint x: 1206, startPoint y: 254, endPoint x: 1186, endPoint y: 254, distance: 20.0
click at [1186, 254] on div "On this page Availability Usage Exporting HD wallets" at bounding box center [1124, 327] width 187 height 468
click at [1182, 253] on div "On this page Availability Usage Exporting HD wallets" at bounding box center [1124, 327] width 187 height 468
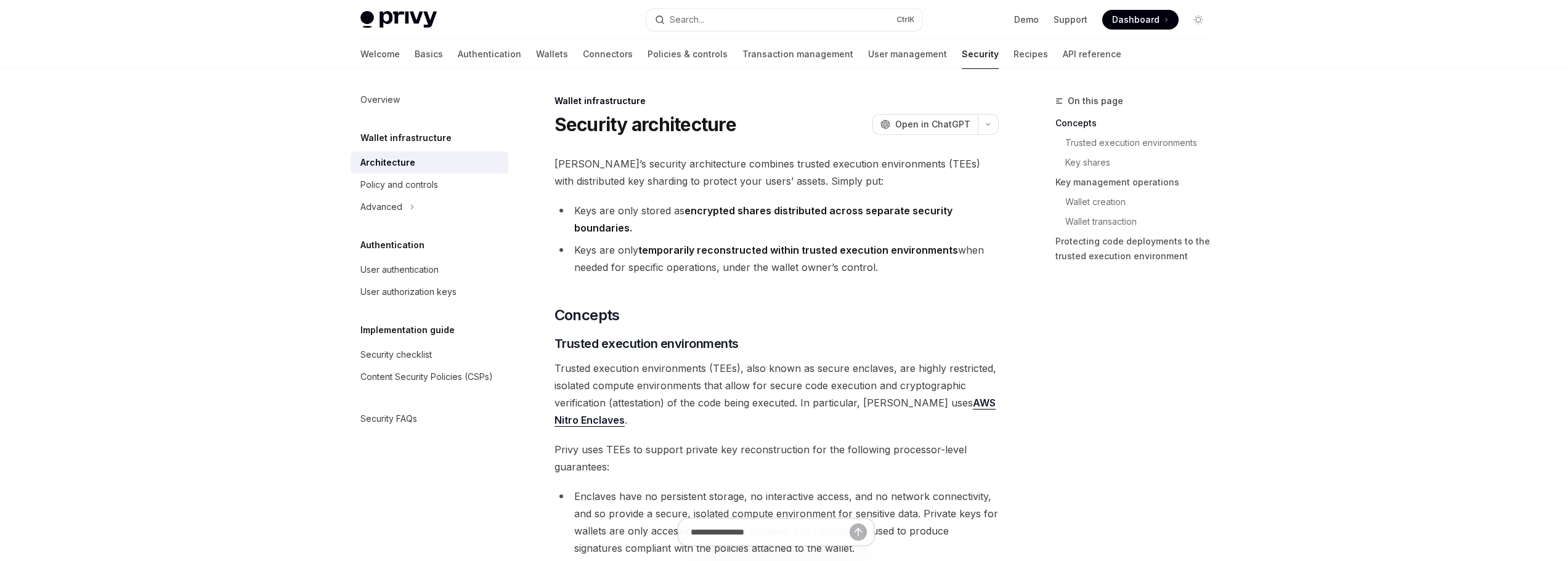
drag, startPoint x: 762, startPoint y: 225, endPoint x: 741, endPoint y: 221, distance: 21.4
click at [759, 224] on li "Keys are only stored as encrypted shares distributed across separate security b…" at bounding box center [777, 219] width 444 height 34
click at [710, 221] on li "Keys are only stored as encrypted shares distributed across separate security b…" at bounding box center [777, 219] width 444 height 34
drag, startPoint x: 700, startPoint y: 212, endPoint x: 753, endPoint y: 235, distance: 57.8
click at [750, 235] on li "Keys are only stored as encrypted shares distributed across separate security b…" at bounding box center [777, 219] width 444 height 34
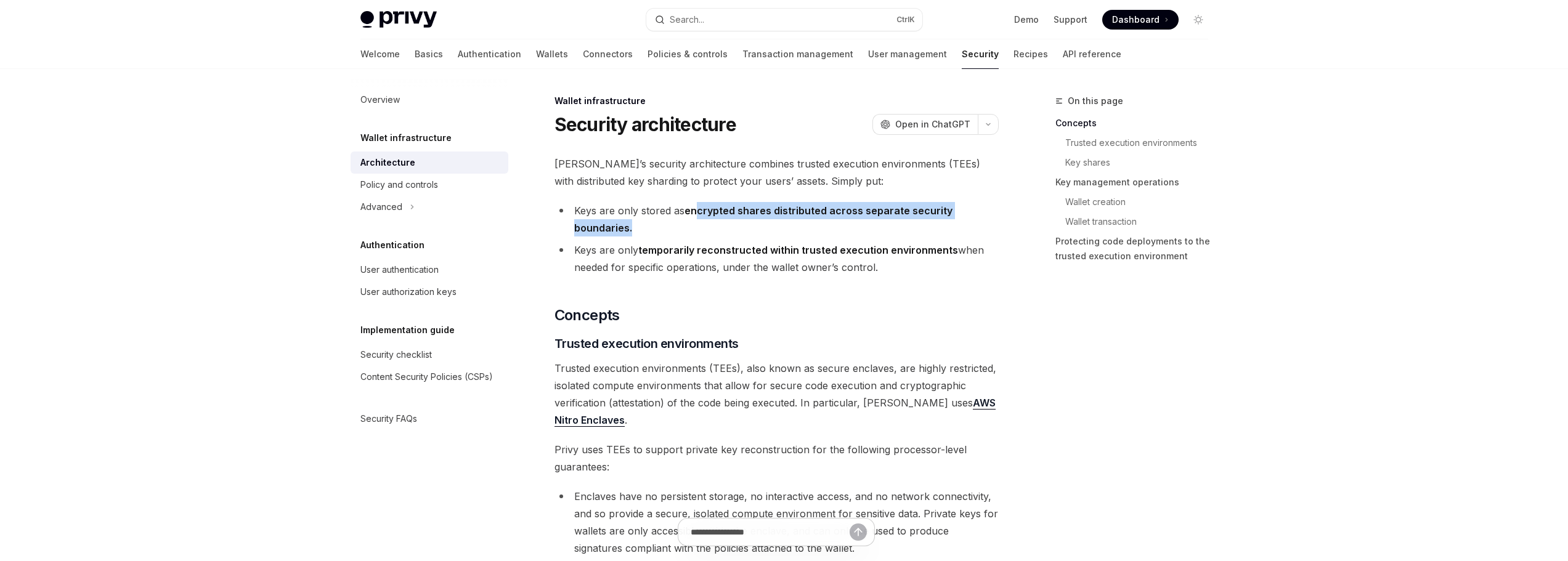
click at [753, 235] on li "Keys are only stored as encrypted shares distributed across separate security b…" at bounding box center [777, 219] width 444 height 34
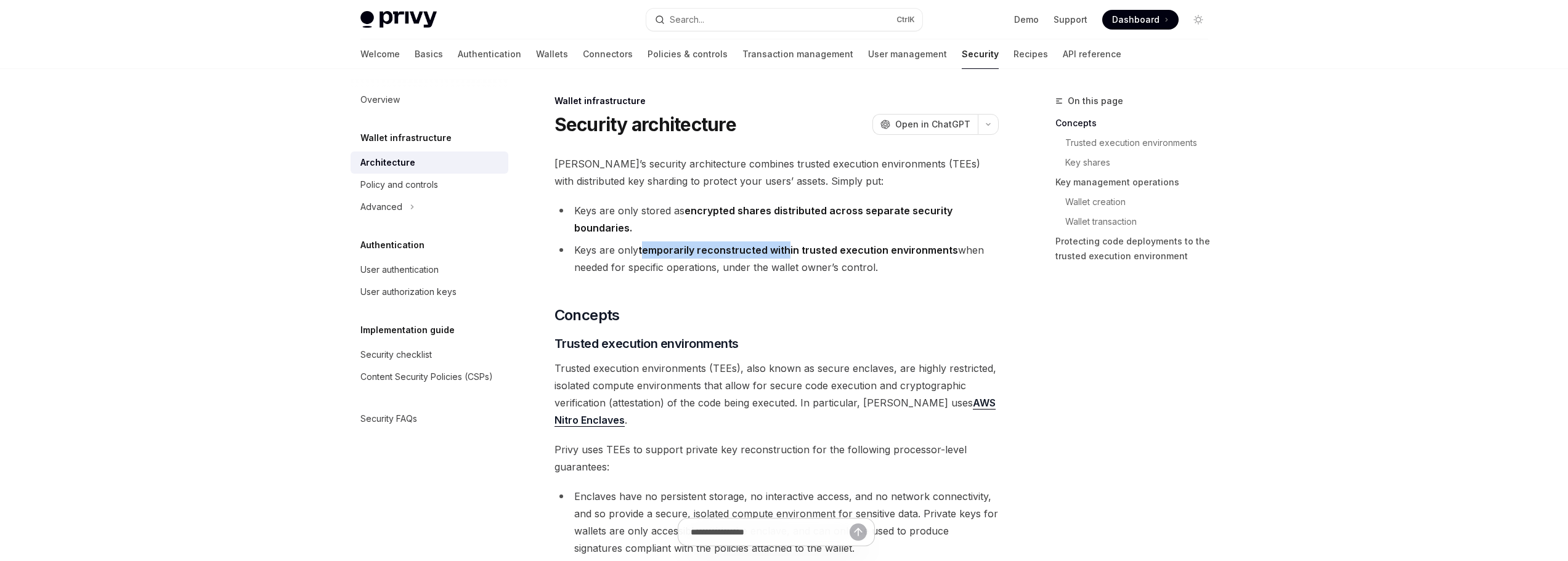
drag, startPoint x: 644, startPoint y: 246, endPoint x: 855, endPoint y: 250, distance: 211.0
click at [852, 250] on strong "temporarily reconstructed within trusted execution environments" at bounding box center [798, 250] width 320 height 12
click at [856, 250] on strong "temporarily reconstructed within trusted execution environments" at bounding box center [798, 250] width 320 height 12
drag, startPoint x: 941, startPoint y: 244, endPoint x: 805, endPoint y: 244, distance: 136.0
click at [805, 244] on strong "temporarily reconstructed within trusted execution environments" at bounding box center [798, 250] width 320 height 12
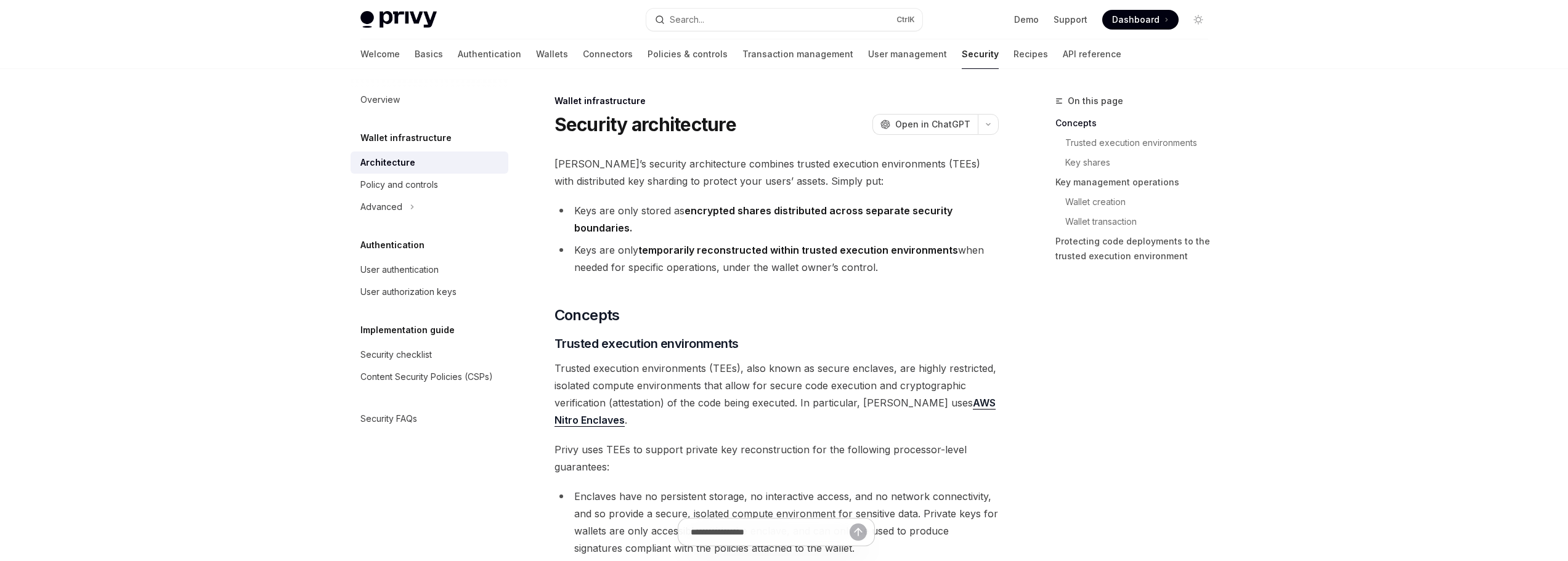
click at [731, 244] on strong "temporarily reconstructed within trusted execution environments" at bounding box center [798, 250] width 320 height 12
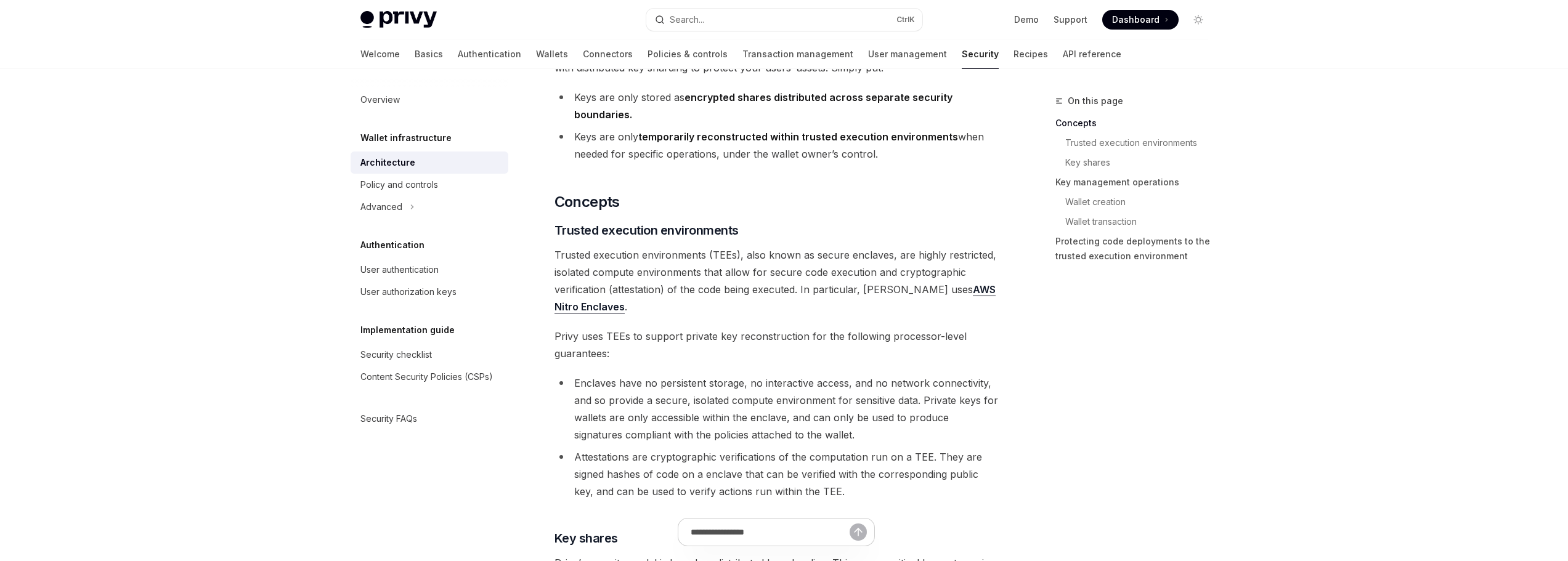
scroll to position [123, 0]
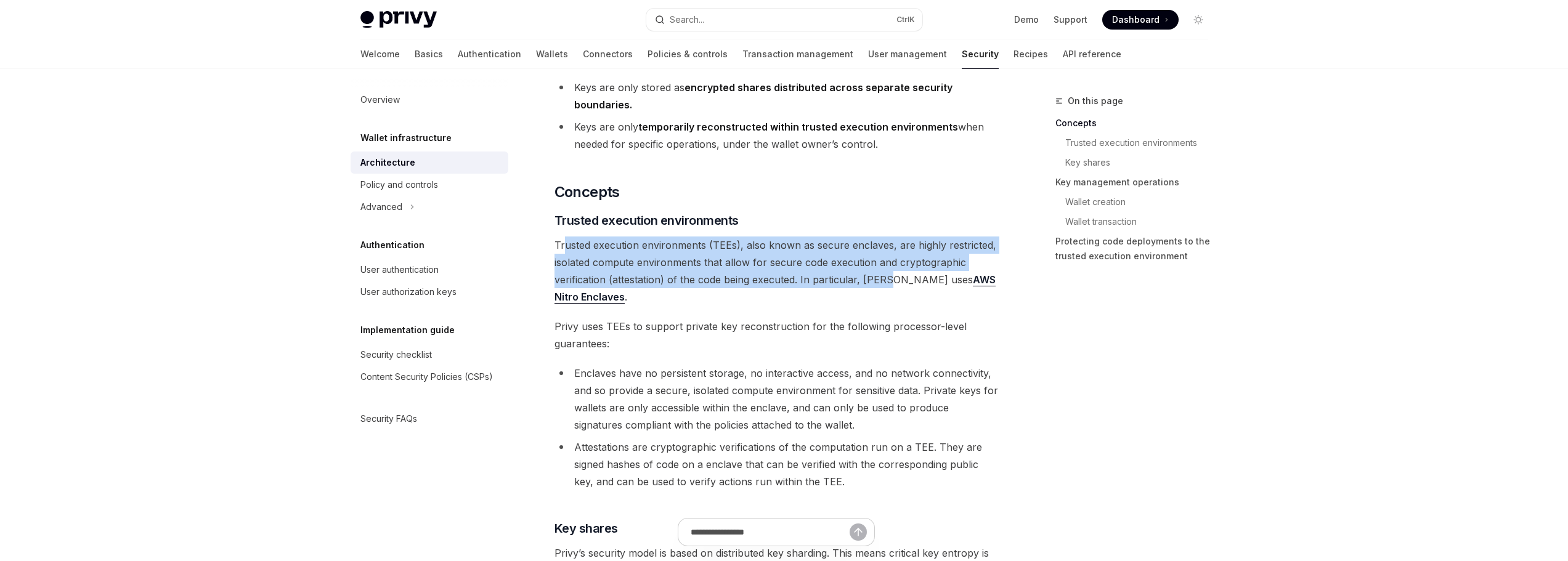
drag, startPoint x: 564, startPoint y: 243, endPoint x: 890, endPoint y: 286, distance: 328.8
click at [889, 286] on span "Trusted execution environments (TEEs), also known as secure enclaves, are highl…" at bounding box center [777, 270] width 444 height 69
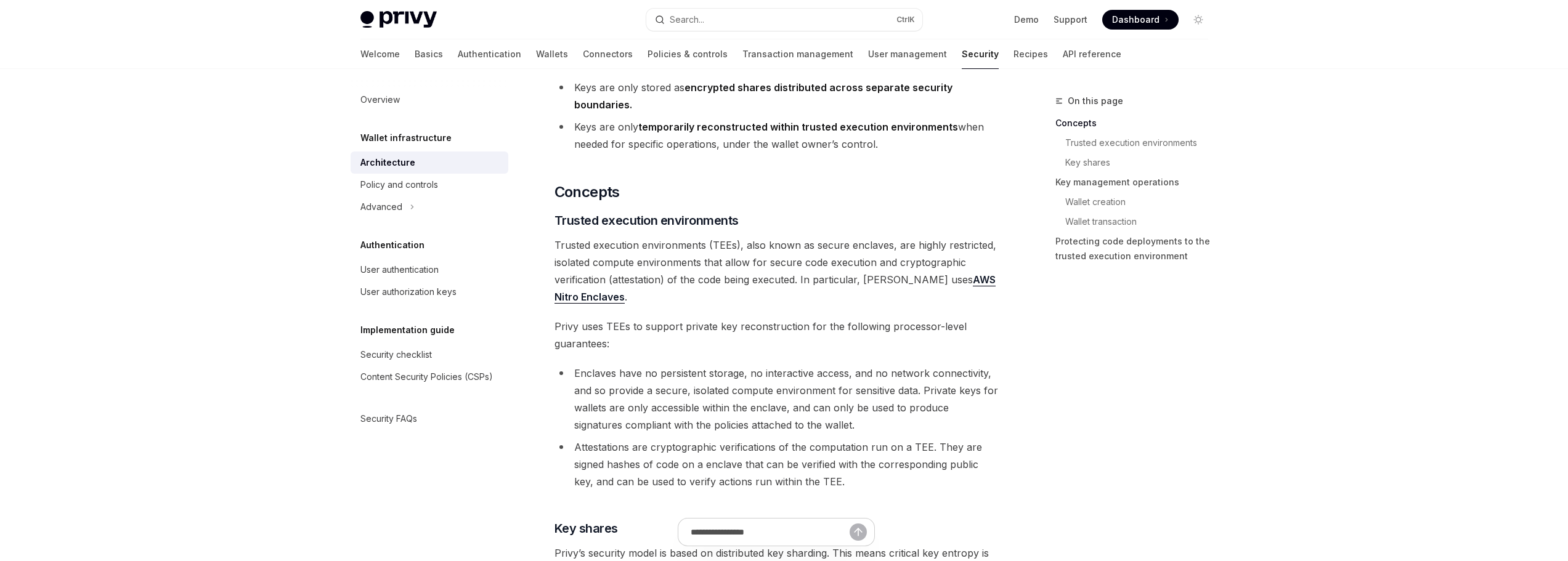
click at [983, 300] on span "Trusted execution environments (TEEs), also known as secure enclaves, are highl…" at bounding box center [777, 270] width 444 height 69
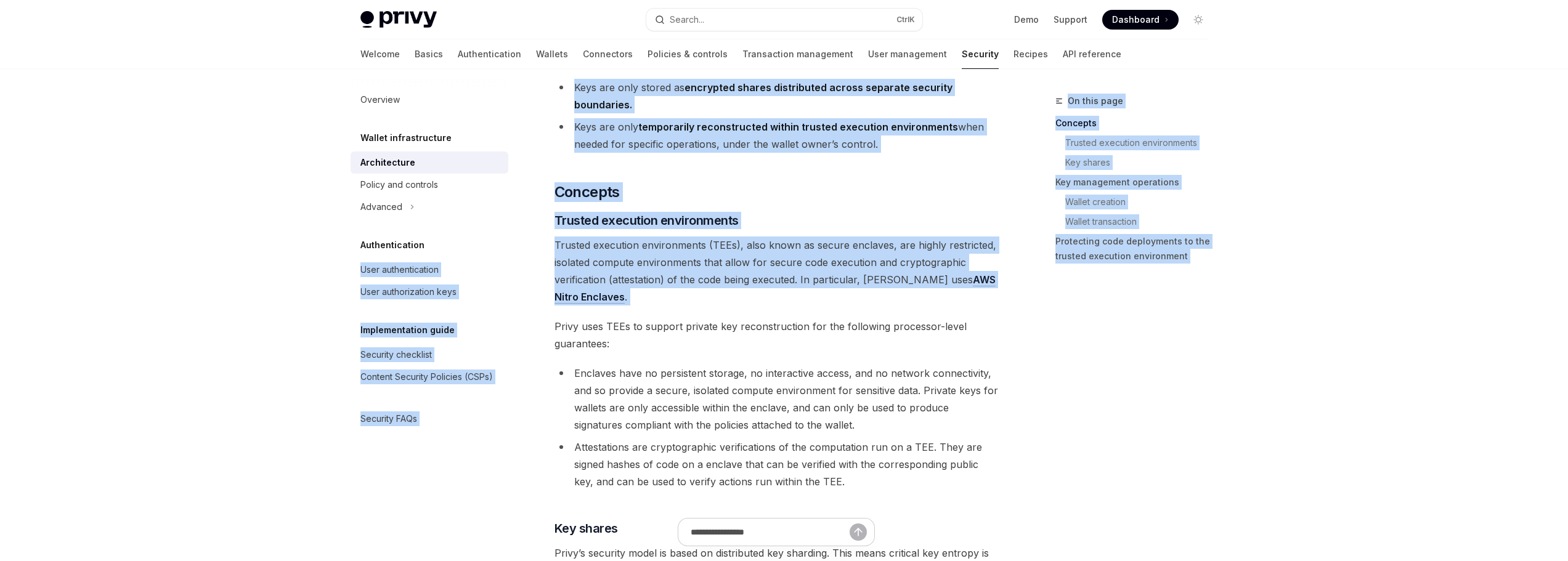
drag, startPoint x: 983, startPoint y: 300, endPoint x: 481, endPoint y: 244, distance: 505.1
click at [510, 244] on div "Overview Wallet infrastructure Architecture Policy and controls Advanced Authen…" at bounding box center [440, 315] width 178 height 492
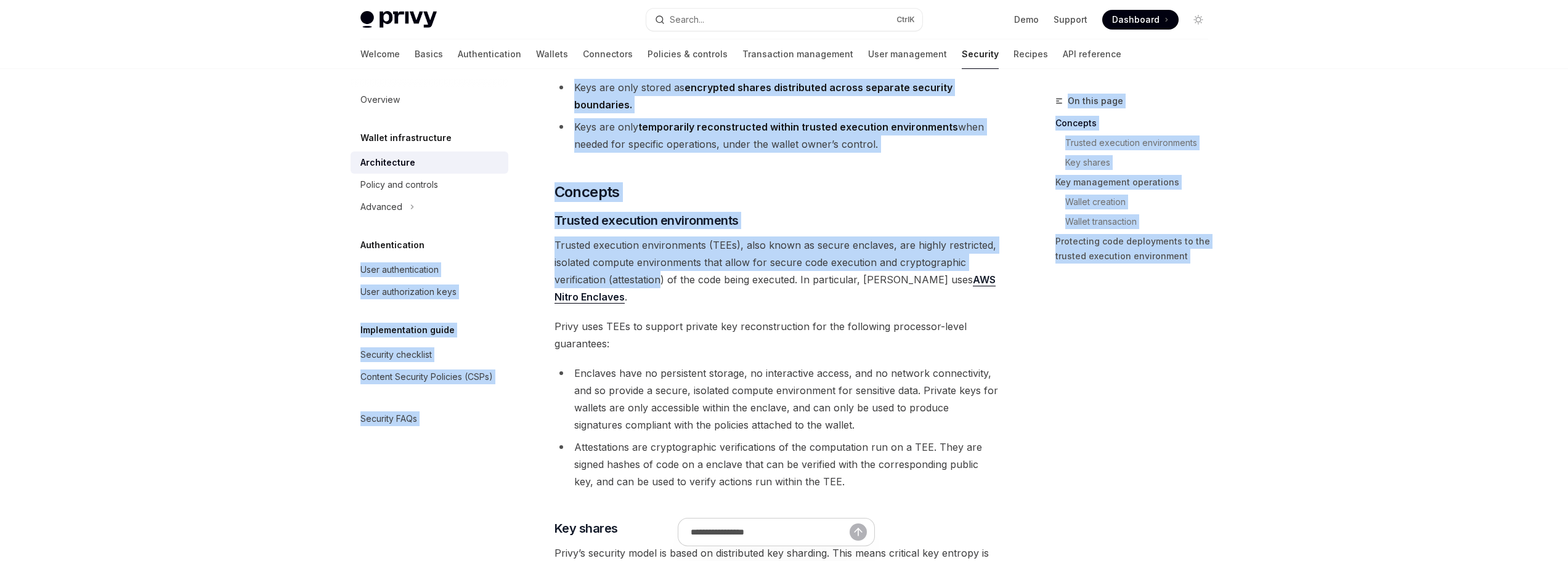
drag, startPoint x: 513, startPoint y: 241, endPoint x: 704, endPoint y: 287, distance: 196.5
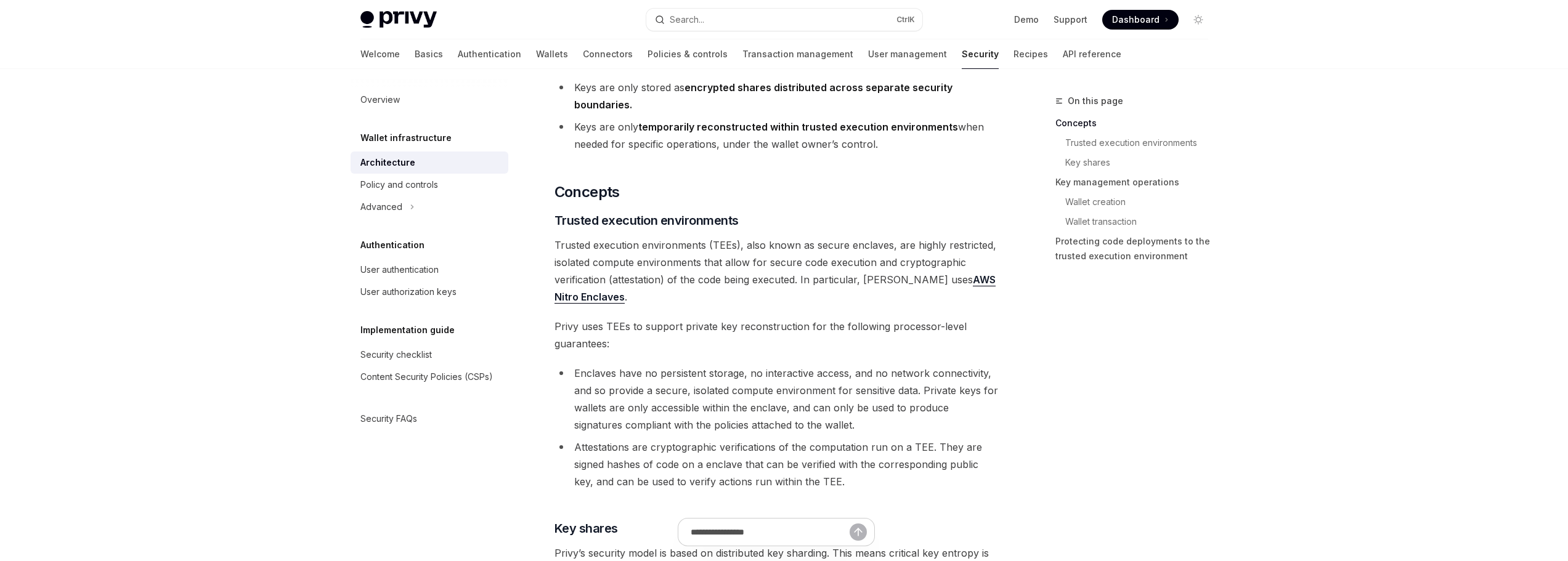
click at [725, 299] on span "Trusted execution environments (TEEs), also known as secure enclaves, are highl…" at bounding box center [777, 270] width 444 height 69
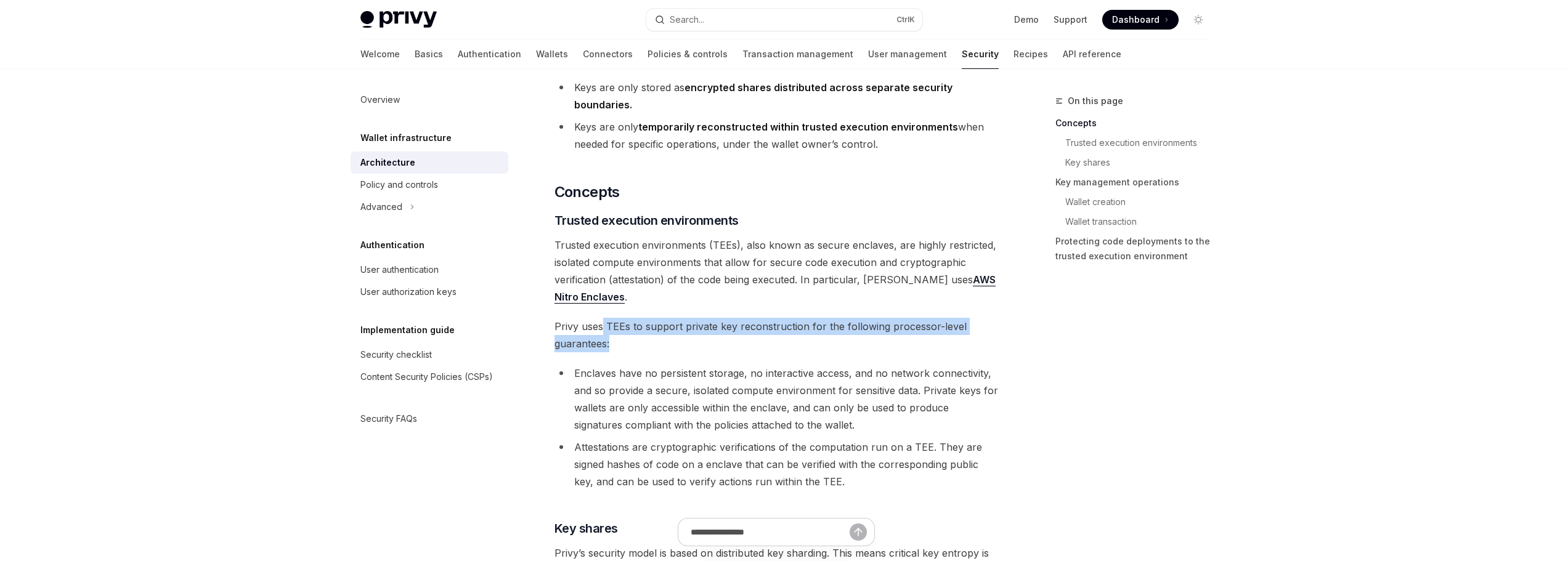
drag, startPoint x: 637, startPoint y: 342, endPoint x: 681, endPoint y: 356, distance: 46.2
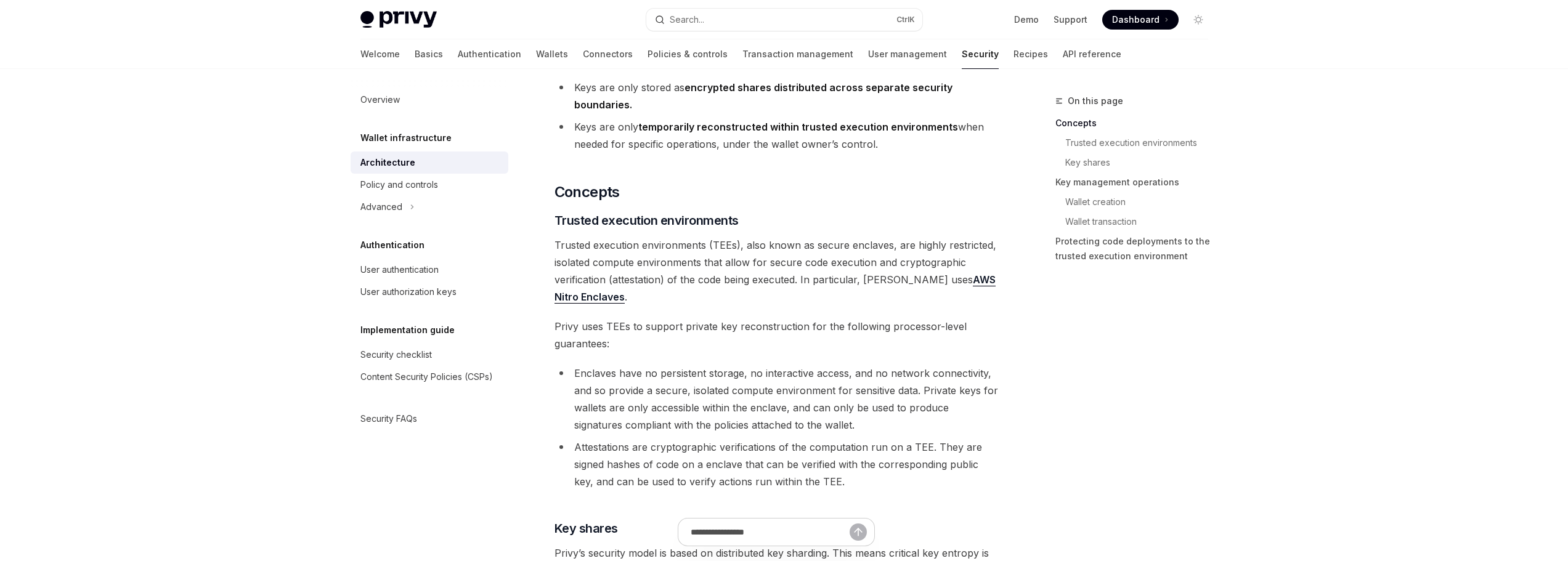
drag, startPoint x: 651, startPoint y: 336, endPoint x: 599, endPoint y: 334, distance: 52.0
click at [617, 336] on span "Privy uses TEEs to support private key reconstruction for the following process…" at bounding box center [777, 334] width 444 height 34
click at [598, 334] on span "Privy uses TEEs to support private key reconstruction for the following process…" at bounding box center [777, 334] width 444 height 34
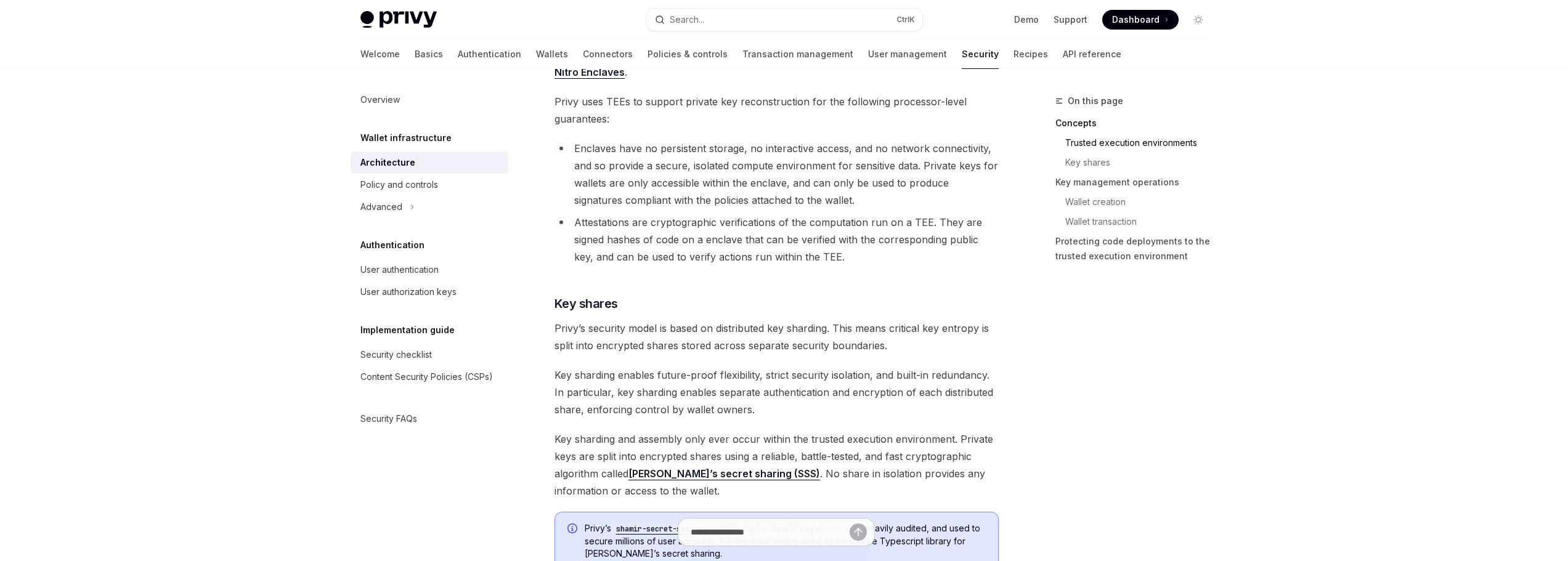
scroll to position [369, 0]
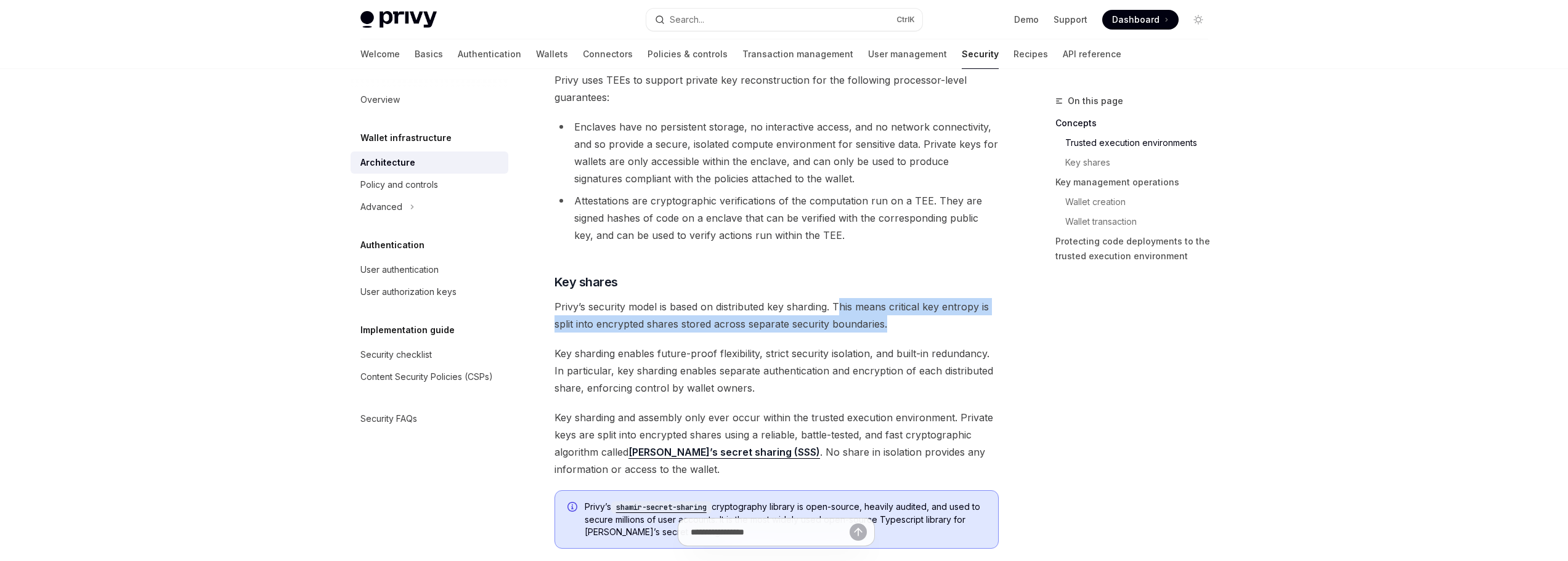
drag, startPoint x: 837, startPoint y: 303, endPoint x: 907, endPoint y: 329, distance: 74.7
click at [907, 329] on span "Privy’s security model is based on distributed key sharding. This means critica…" at bounding box center [777, 315] width 444 height 34
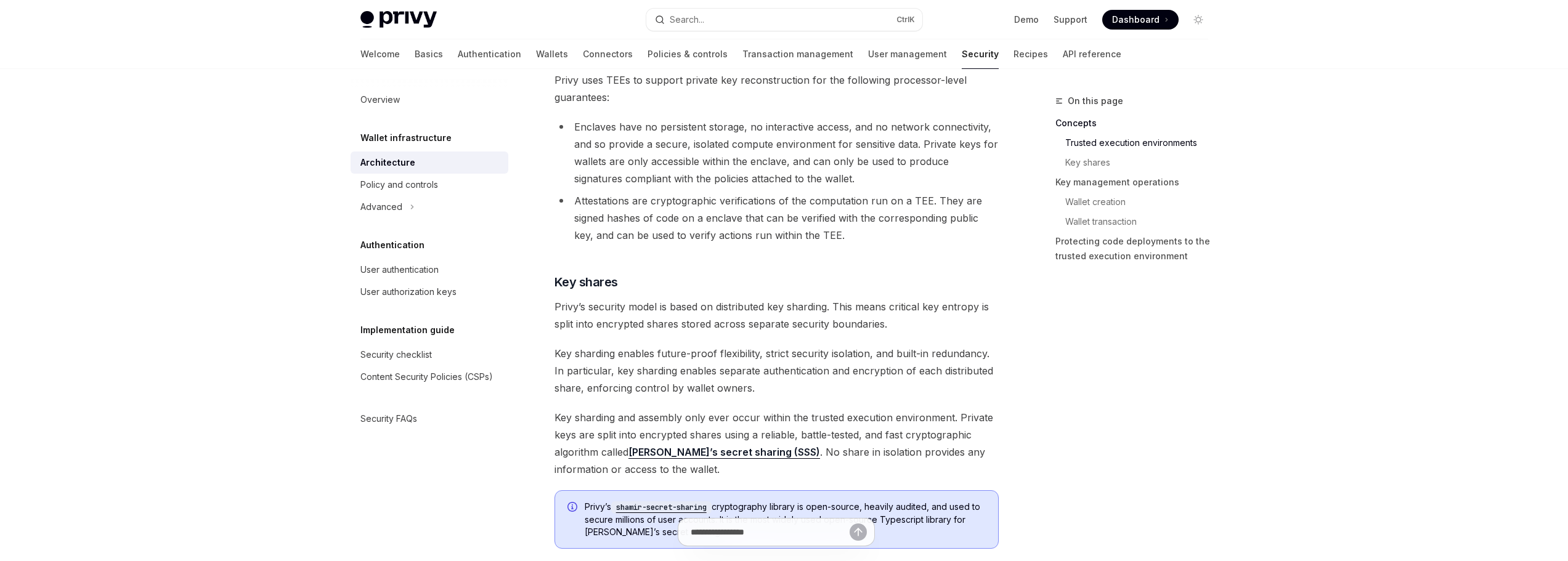
click at [846, 313] on span "Privy’s security model is based on distributed key sharding. This means critica…" at bounding box center [777, 315] width 444 height 34
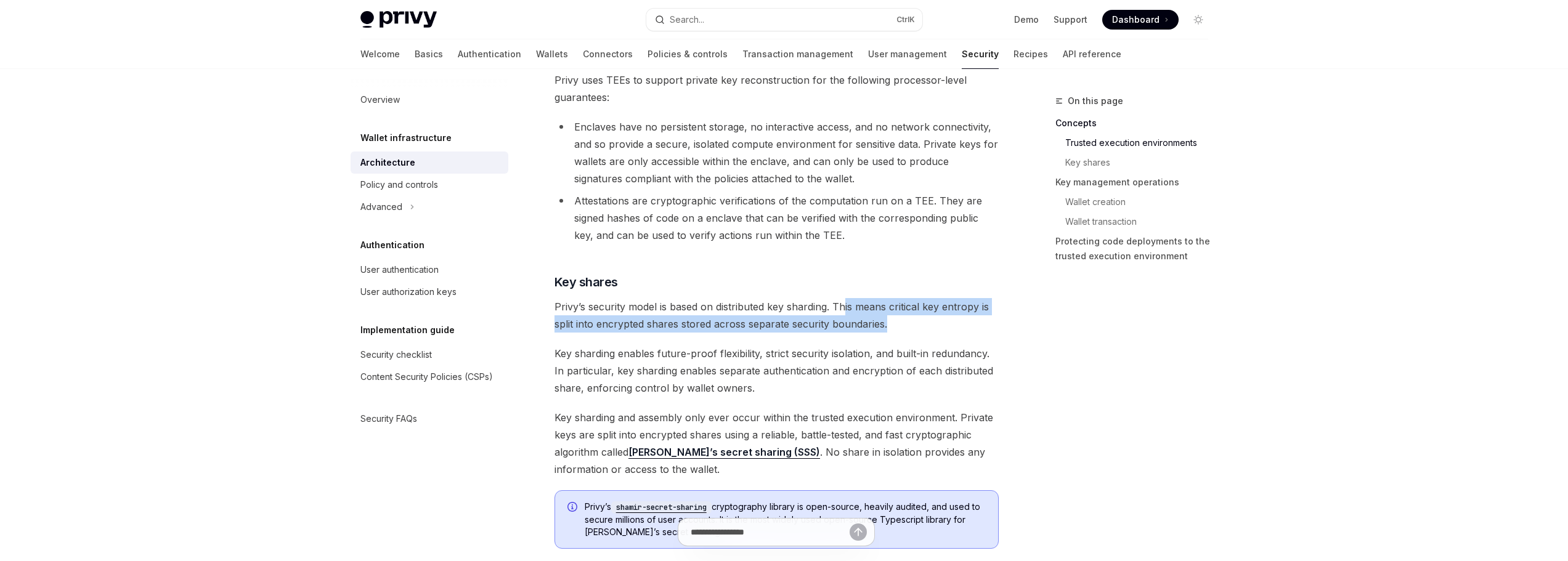
click at [846, 313] on span "Privy’s security model is based on distributed key sharding. This means critica…" at bounding box center [777, 315] width 444 height 34
drag, startPoint x: 846, startPoint y: 313, endPoint x: 892, endPoint y: 332, distance: 49.8
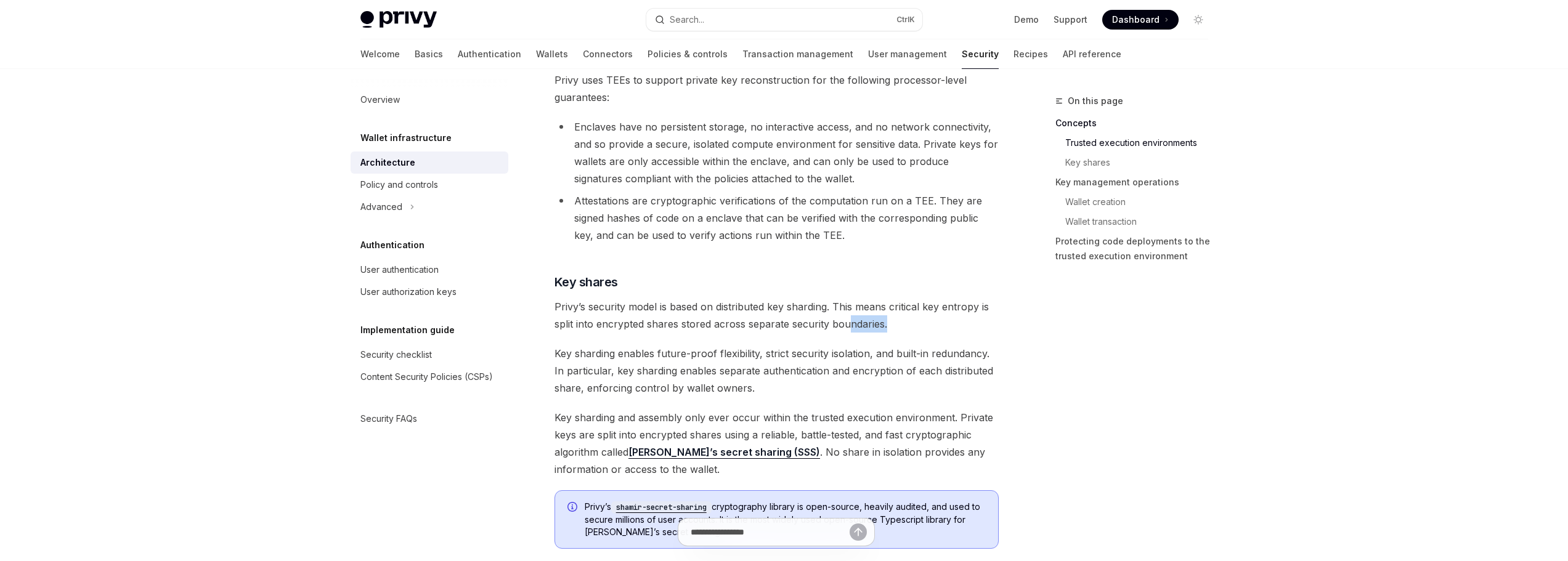
drag, startPoint x: 883, startPoint y: 324, endPoint x: 790, endPoint y: 318, distance: 93.2
click at [813, 318] on span "Privy’s security model is based on distributed key sharding. This means critica…" at bounding box center [777, 315] width 444 height 34
click at [789, 318] on span "Privy’s security model is based on distributed key sharding. This means critica…" at bounding box center [777, 315] width 444 height 34
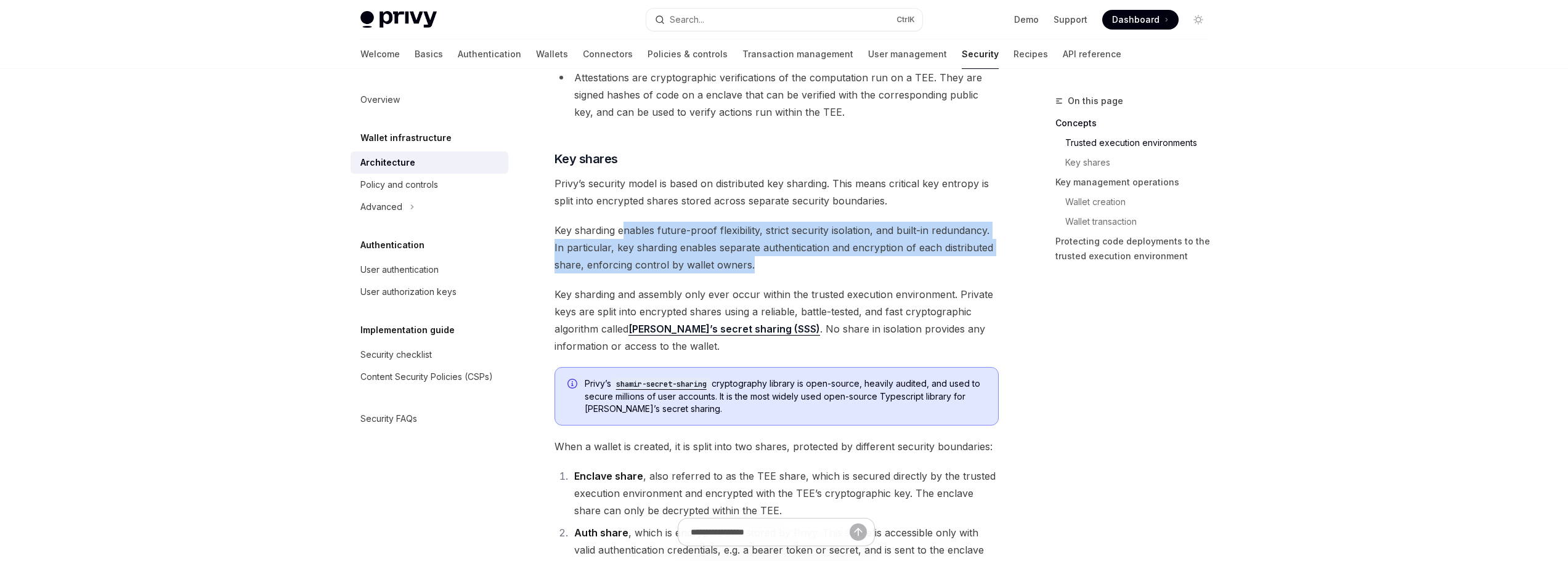
drag, startPoint x: 624, startPoint y: 231, endPoint x: 774, endPoint y: 270, distance: 155.0
click at [774, 270] on span "Key sharding enables future-proof flexibility, strict security isolation, and b…" at bounding box center [777, 247] width 444 height 52
drag, startPoint x: 780, startPoint y: 268, endPoint x: 752, endPoint y: 234, distance: 44.0
click at [752, 234] on span "Key sharding enables future-proof flexibility, strict security isolation, and b…" at bounding box center [777, 247] width 444 height 52
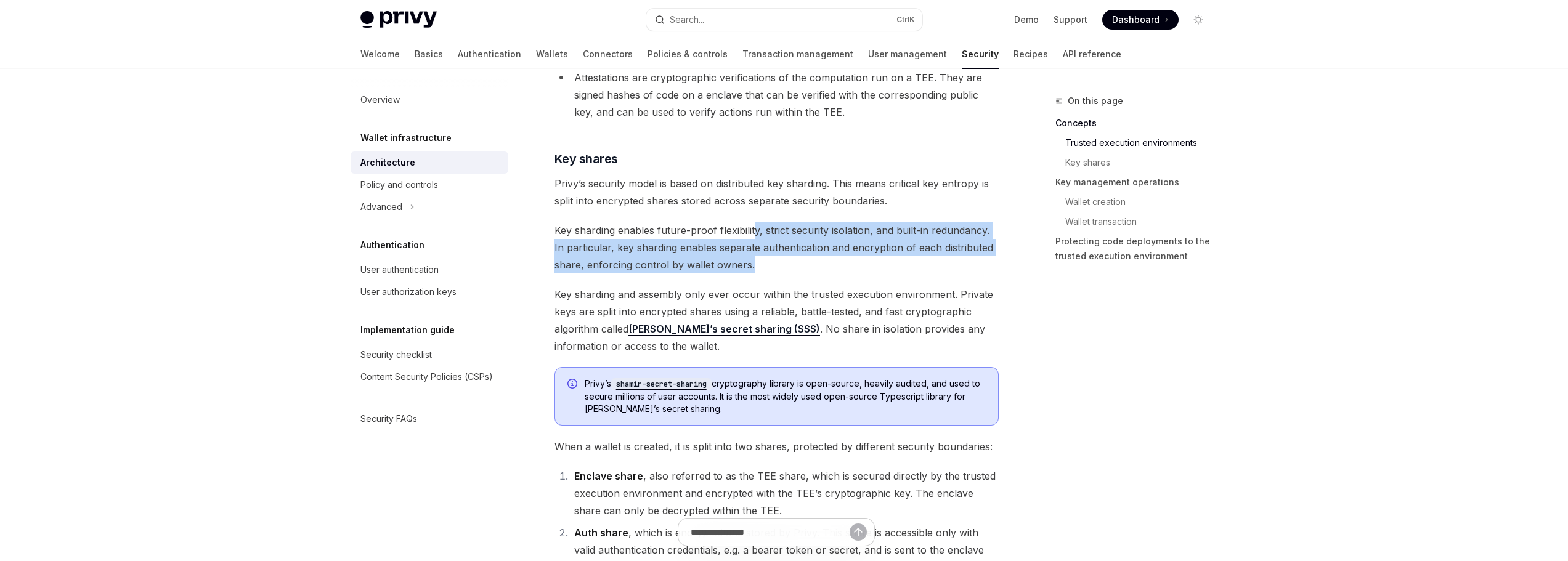
click at [752, 234] on span "Key sharding enables future-proof flexibility, strict security isolation, and b…" at bounding box center [777, 247] width 444 height 52
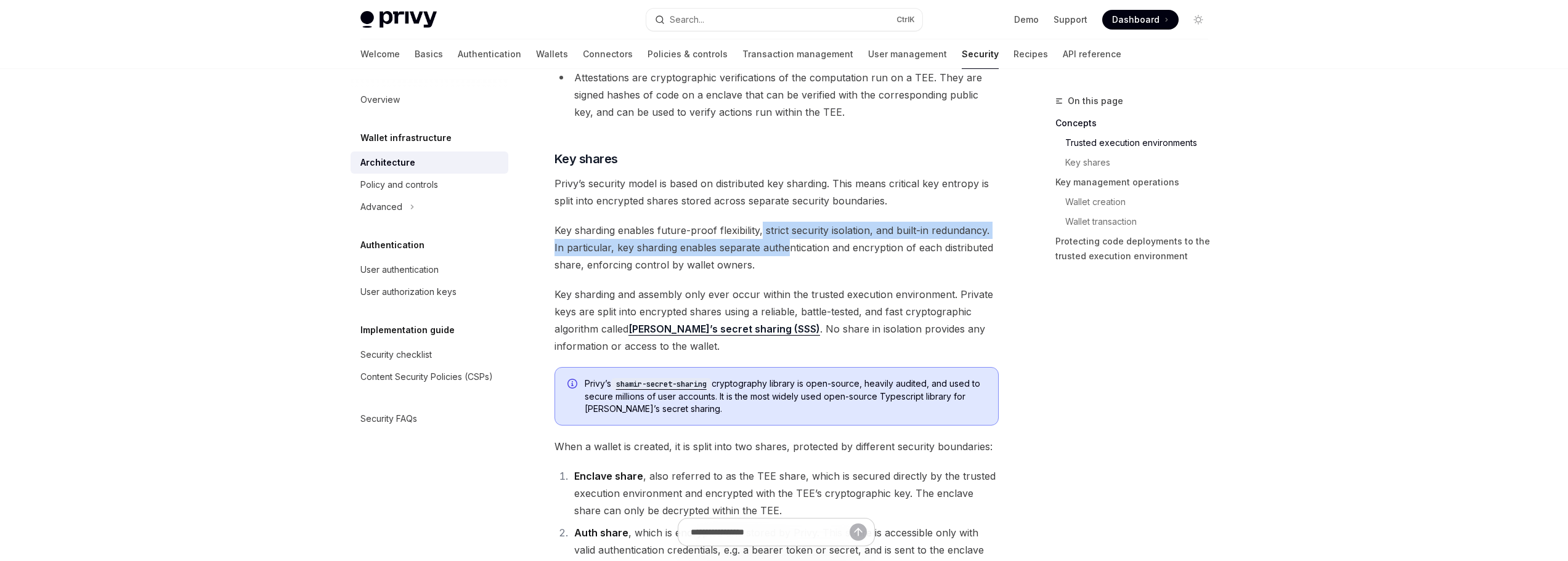
drag, startPoint x: 761, startPoint y: 229, endPoint x: 792, endPoint y: 260, distance: 43.8
click at [791, 260] on span "Key sharding enables future-proof flexibility, strict security isolation, and b…" at bounding box center [777, 247] width 444 height 52
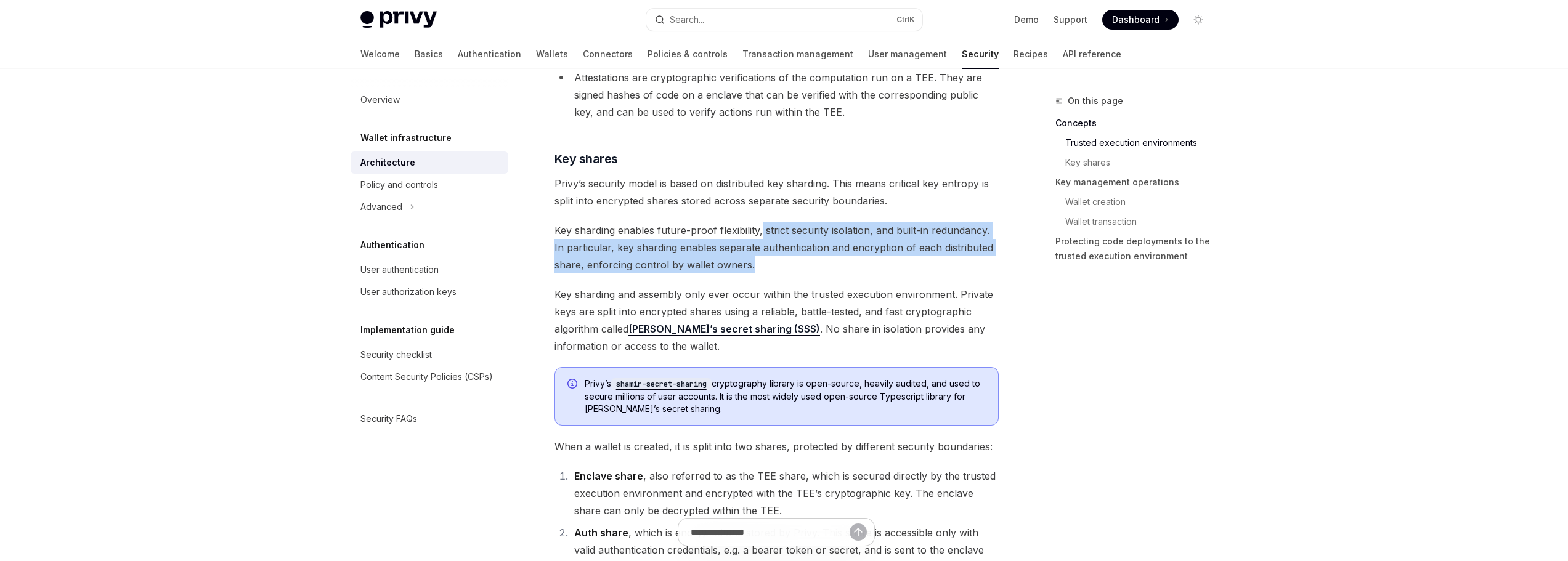
click at [792, 261] on span "Key sharding enables future-proof flexibility, strict security isolation, and b…" at bounding box center [777, 247] width 444 height 52
drag, startPoint x: 792, startPoint y: 261, endPoint x: 765, endPoint y: 228, distance: 42.6
click at [765, 228] on span "Key sharding enables future-proof flexibility, strict security isolation, and b…" at bounding box center [777, 247] width 444 height 52
drag, startPoint x: 765, startPoint y: 228, endPoint x: 780, endPoint y: 263, distance: 38.1
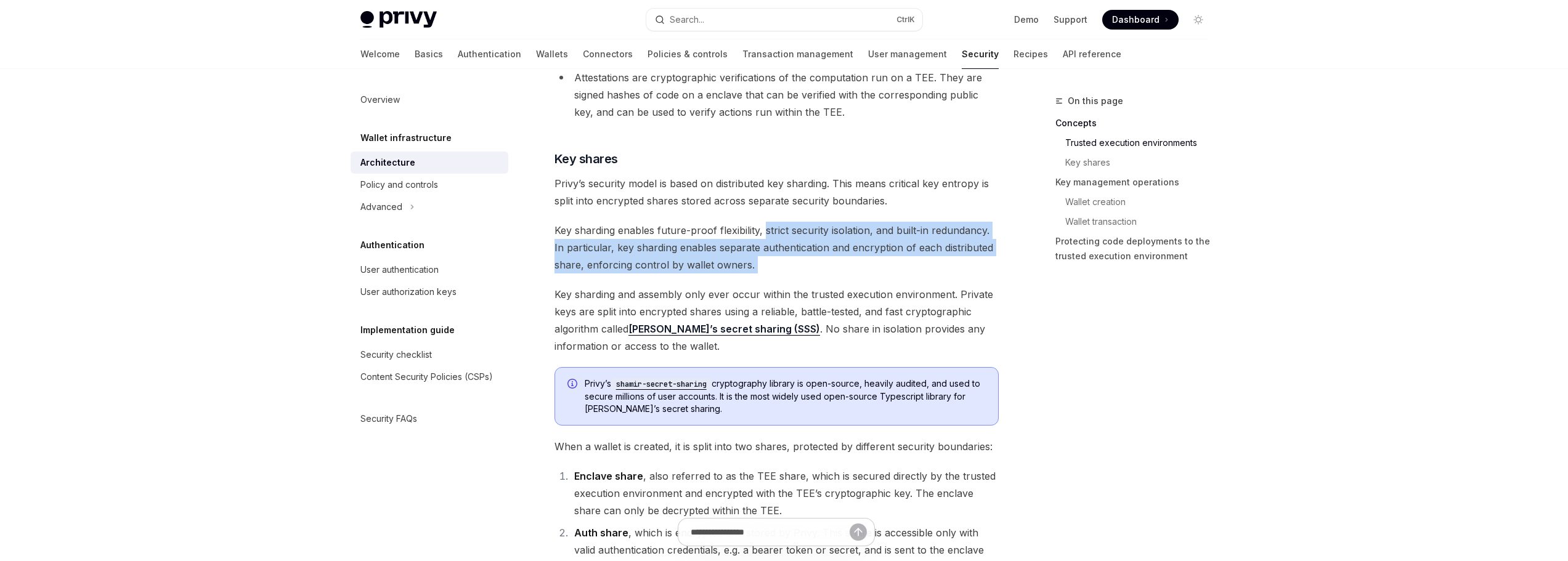
click at [780, 263] on span "Key sharding enables future-proof flexibility, strict security isolation, and b…" at bounding box center [777, 247] width 444 height 52
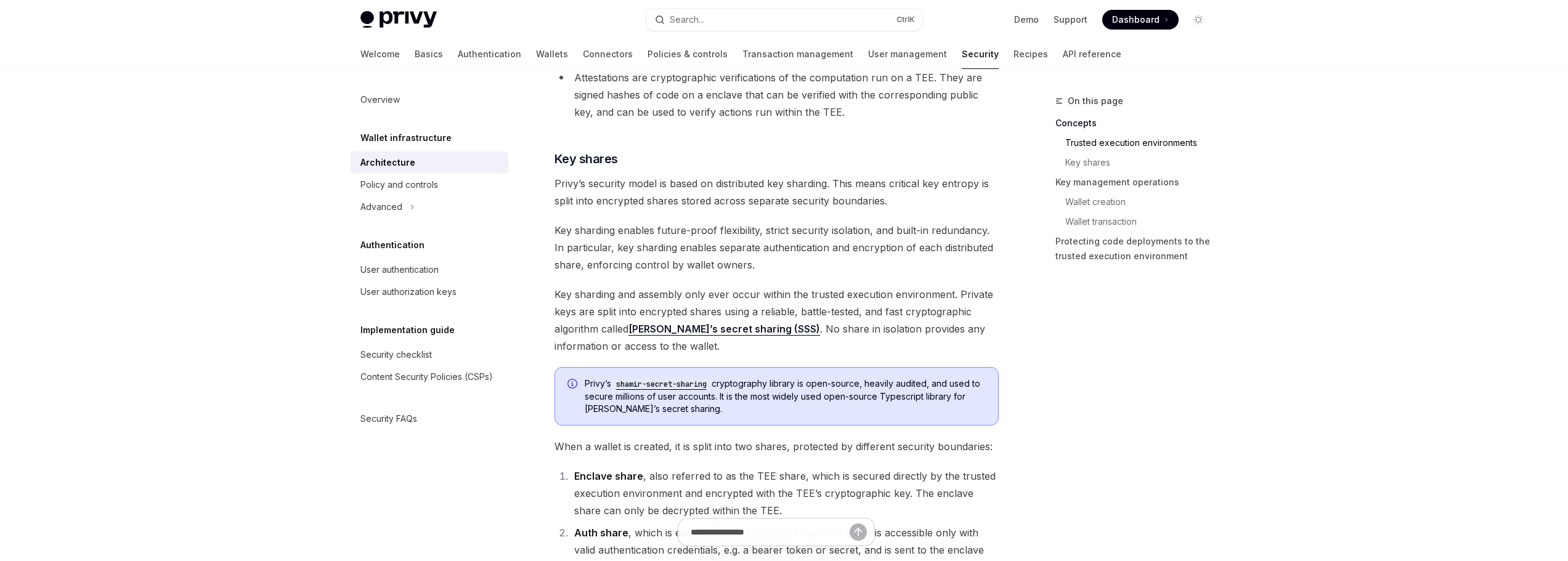
drag, startPoint x: 796, startPoint y: 276, endPoint x: 782, endPoint y: 278, distance: 14.1
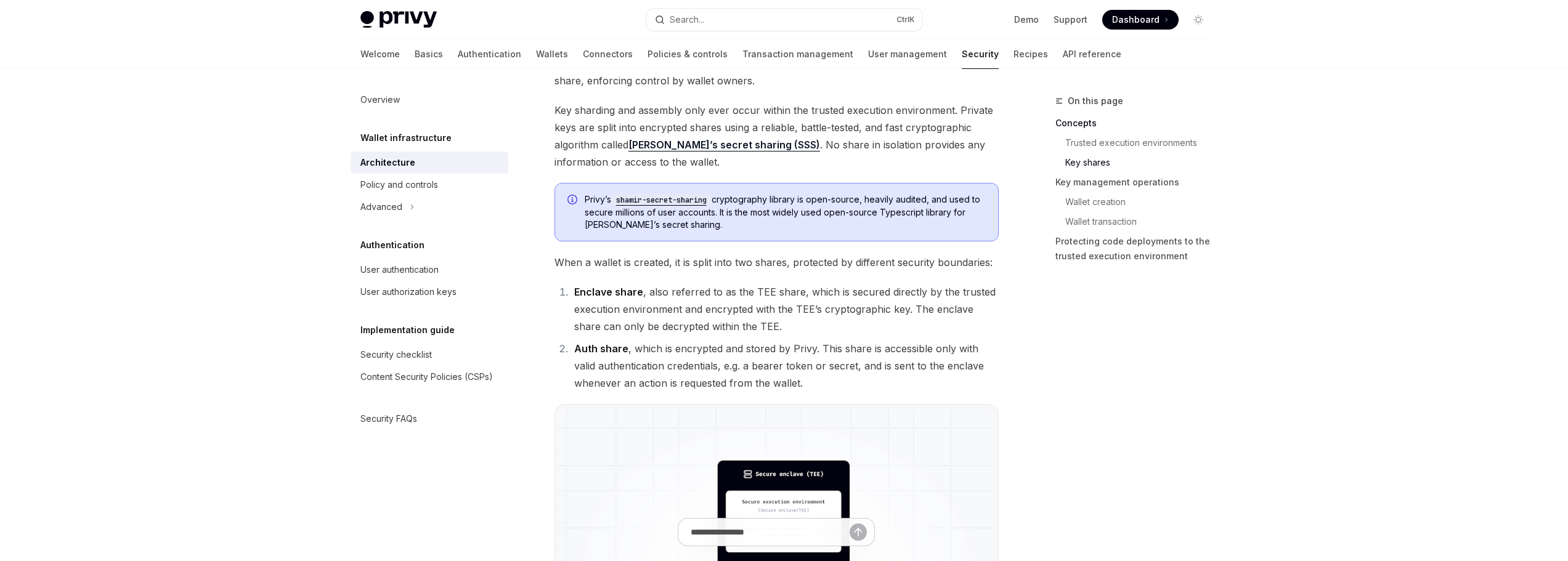
scroll to position [677, 0]
drag, startPoint x: 677, startPoint y: 259, endPoint x: 781, endPoint y: 263, distance: 104.1
click at [778, 263] on span "When a wallet is created, it is split into two shares, protected by different s…" at bounding box center [777, 262] width 444 height 17
click at [781, 263] on span "When a wallet is created, it is split into two shares, protected by different s…" at bounding box center [777, 262] width 444 height 17
drag, startPoint x: 794, startPoint y: 263, endPoint x: 1022, endPoint y: 270, distance: 228.1
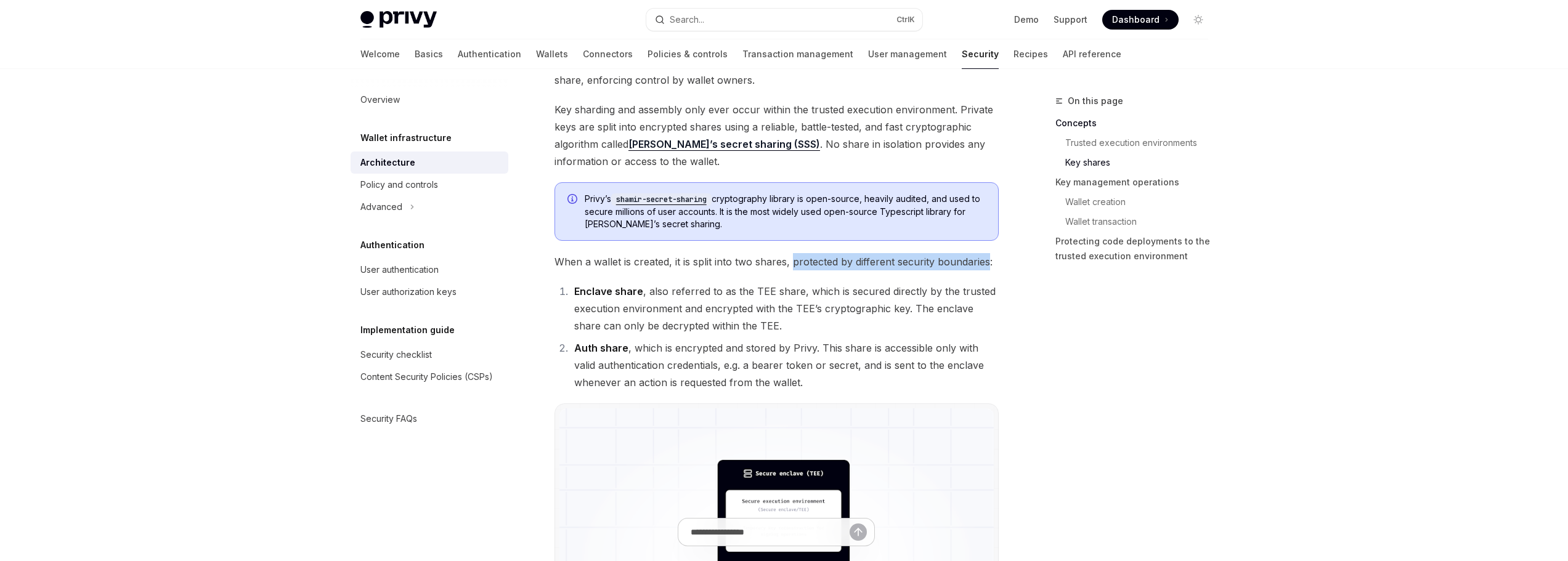
drag, startPoint x: 1009, startPoint y: 265, endPoint x: 807, endPoint y: 265, distance: 202.0
click at [805, 265] on span "When a wallet is created, it is split into two shares, protected by different s…" at bounding box center [777, 262] width 444 height 17
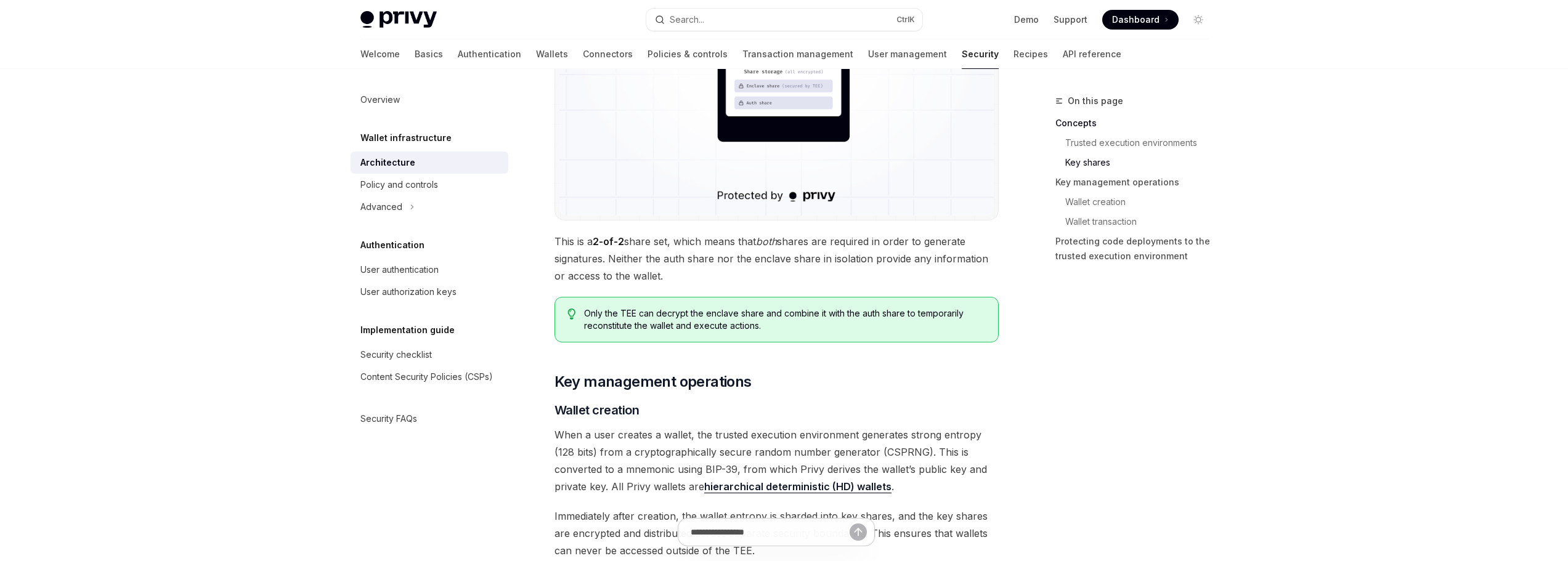
scroll to position [1355, 0]
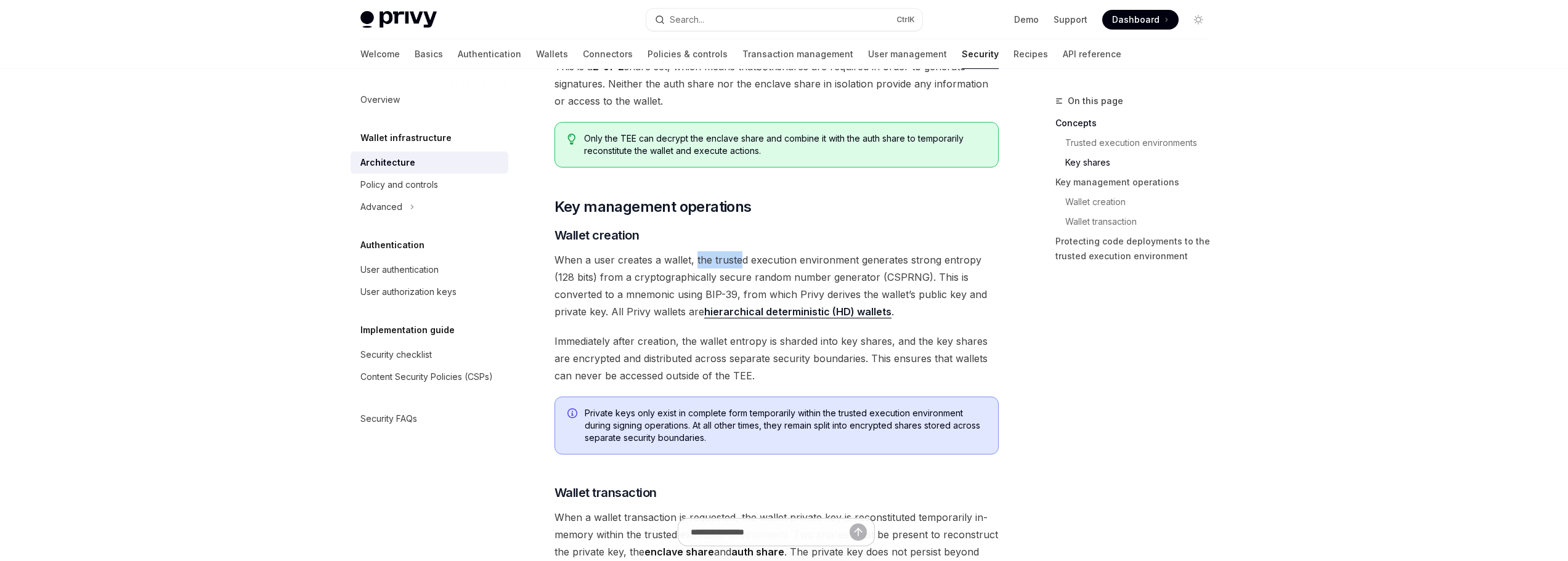
drag, startPoint x: 694, startPoint y: 258, endPoint x: 782, endPoint y: 266, distance: 88.4
click at [780, 266] on span "When a user creates a wallet, the trusted execution environment generates stron…" at bounding box center [777, 285] width 444 height 69
click at [788, 266] on span "When a user creates a wallet, the trusted execution environment generates stron…" at bounding box center [777, 285] width 444 height 69
drag, startPoint x: 590, startPoint y: 280, endPoint x: 782, endPoint y: 286, distance: 192.1
click at [760, 286] on span "When a user creates a wallet, the trusted execution environment generates stron…" at bounding box center [777, 285] width 444 height 69
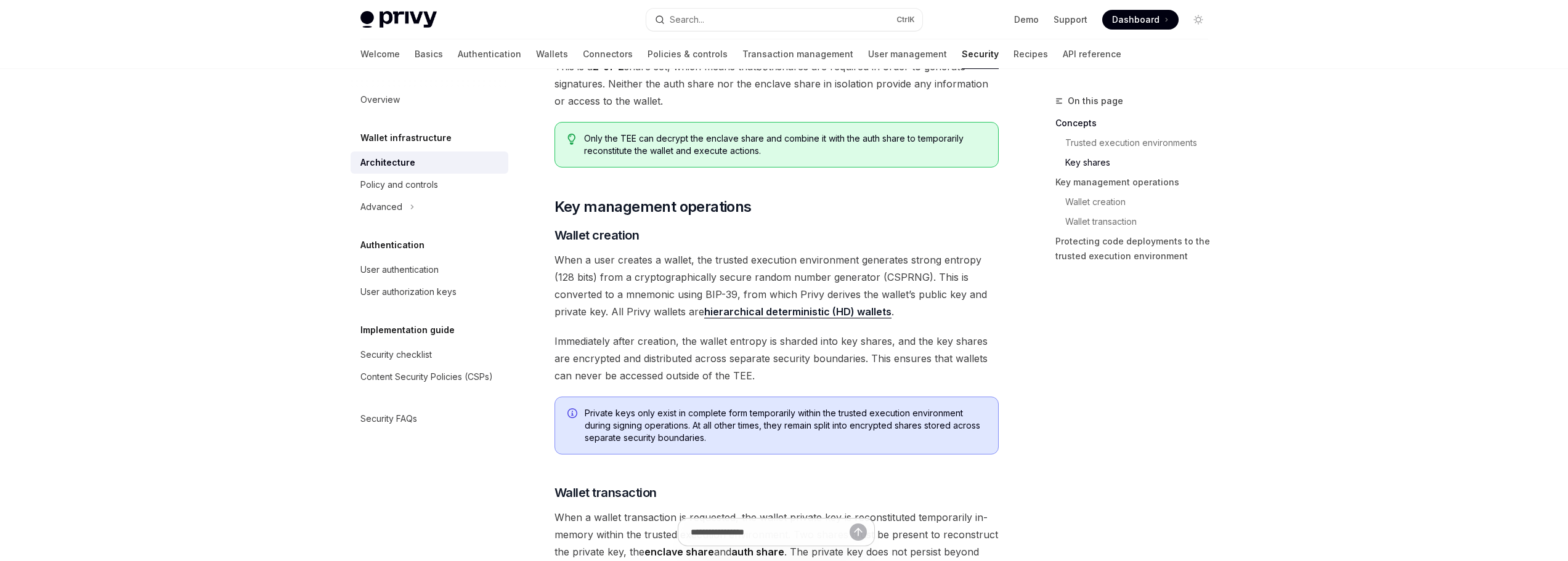
click at [783, 286] on span "When a user creates a wallet, the trusted execution environment generates stron…" at bounding box center [777, 285] width 444 height 69
drag, startPoint x: 709, startPoint y: 293, endPoint x: 865, endPoint y: 294, distance: 156.0
click at [854, 294] on span "When a user creates a wallet, the trusted execution environment generates stron…" at bounding box center [777, 285] width 444 height 69
click at [865, 294] on span "When a user creates a wallet, the trusted execution environment generates stron…" at bounding box center [777, 285] width 444 height 69
drag, startPoint x: 880, startPoint y: 295, endPoint x: 600, endPoint y: 299, distance: 280.0
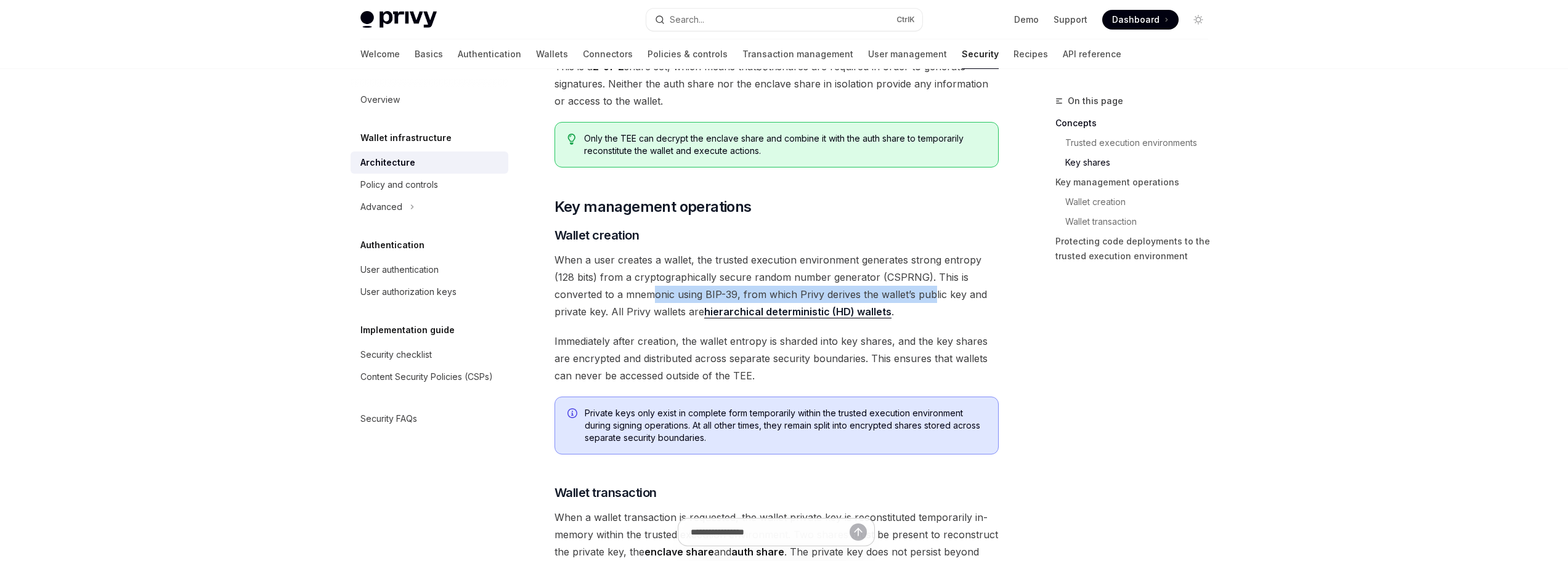
click at [600, 299] on span "When a user creates a wallet, the trusted execution environment generates stron…" at bounding box center [777, 285] width 444 height 69
click at [599, 301] on span "When a user creates a wallet, the trusted execution environment generates stron…" at bounding box center [777, 285] width 444 height 69
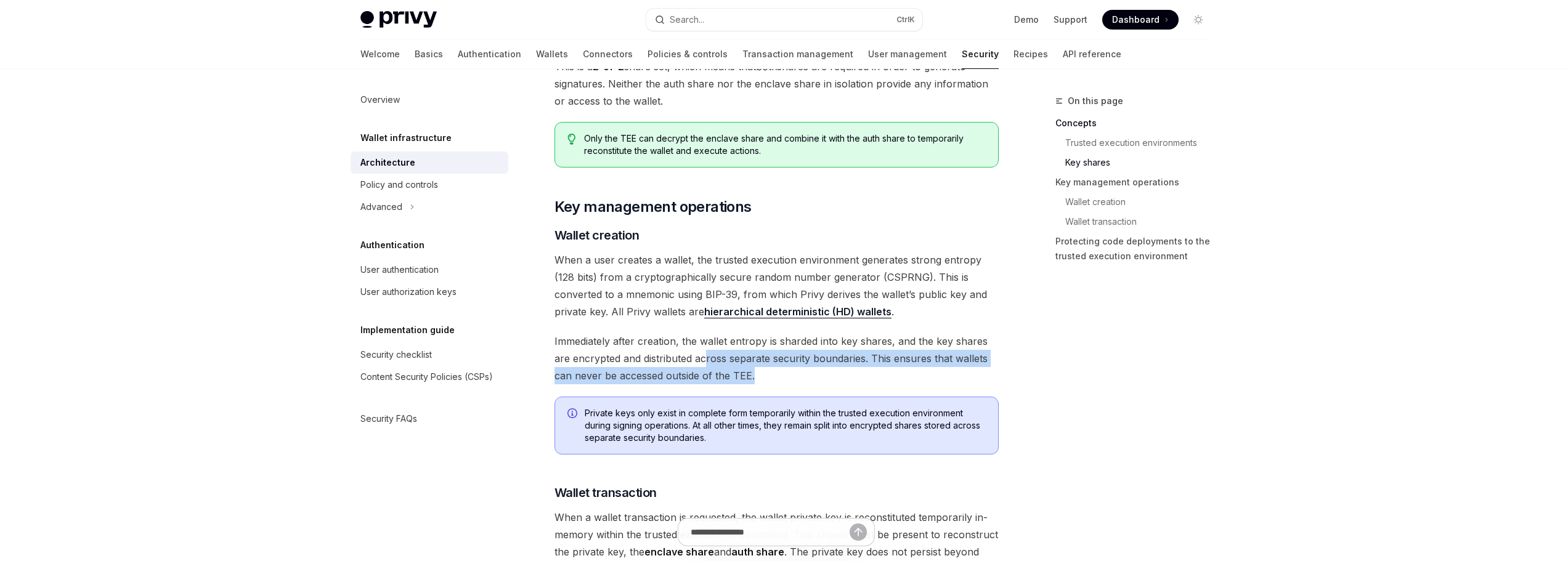
drag, startPoint x: 735, startPoint y: 367, endPoint x: 691, endPoint y: 367, distance: 44.0
click at [694, 367] on span "Immediately after creation, the wallet entropy is sharded into key shares, and …" at bounding box center [777, 358] width 444 height 52
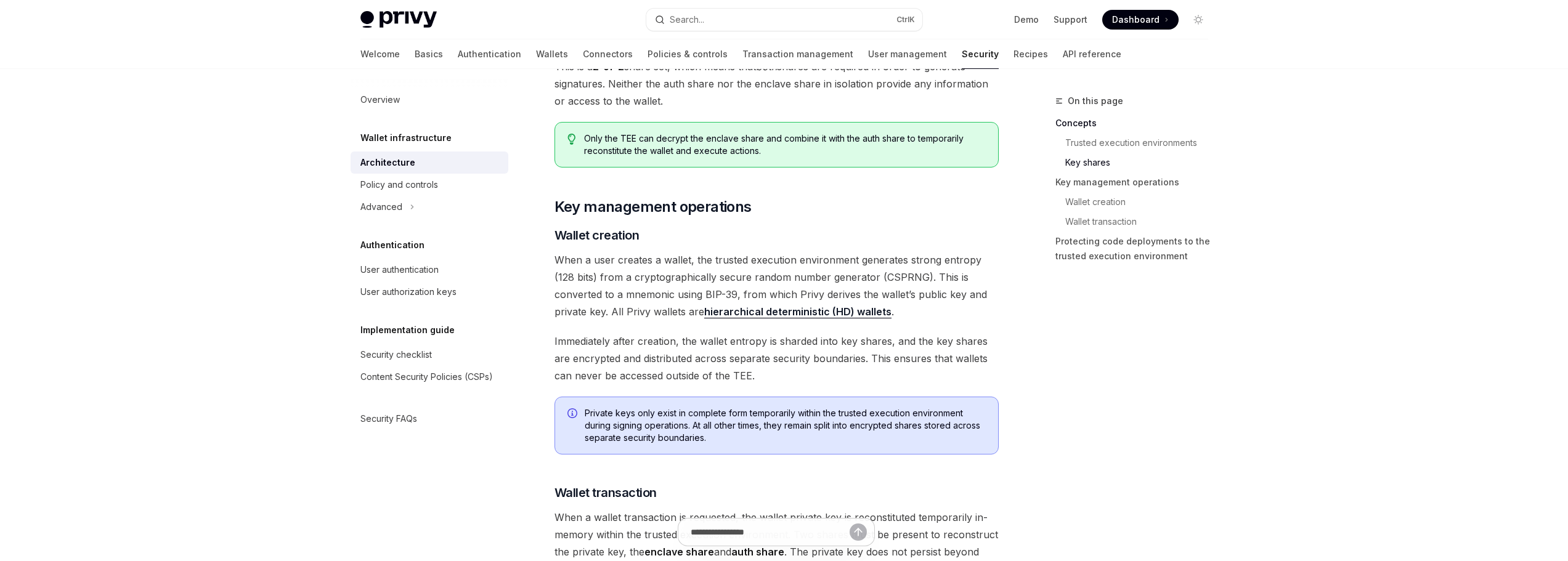
click at [691, 367] on span "Immediately after creation, the wallet entropy is sharded into key shares, and …" at bounding box center [777, 358] width 444 height 52
drag, startPoint x: 680, startPoint y: 365, endPoint x: 739, endPoint y: 369, distance: 59.1
click at [716, 369] on span "Immediately after creation, the wallet entropy is sharded into key shares, and …" at bounding box center [777, 358] width 444 height 52
click at [739, 369] on span "Immediately after creation, the wallet entropy is sharded into key shares, and …" at bounding box center [777, 358] width 444 height 52
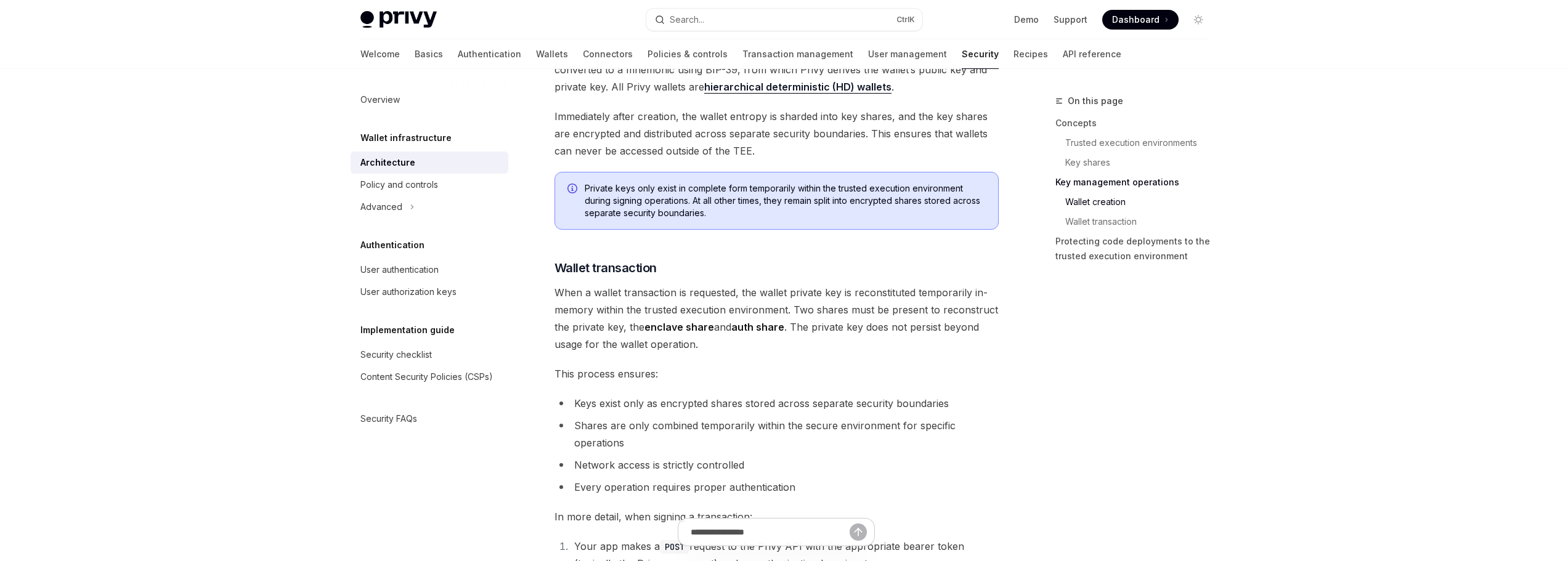
scroll to position [1601, 0]
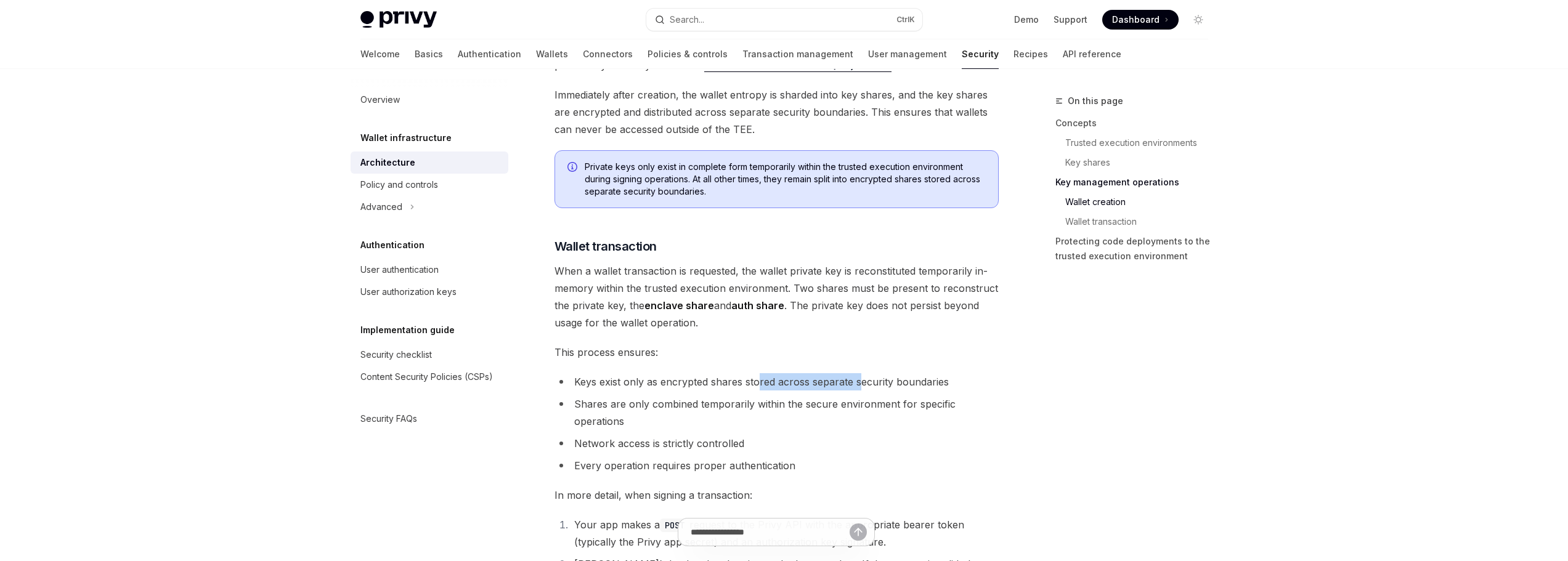
drag, startPoint x: 759, startPoint y: 384, endPoint x: 936, endPoint y: 381, distance: 177.0
click at [910, 382] on li "Keys exist only as encrypted shares stored across separate security boundaries" at bounding box center [777, 382] width 444 height 17
click at [943, 380] on li "Keys exist only as encrypted shares stored across separate security boundaries" at bounding box center [777, 382] width 444 height 17
drag, startPoint x: 802, startPoint y: 381, endPoint x: 767, endPoint y: 381, distance: 35.0
click at [793, 381] on li "Keys exist only as encrypted shares stored across separate security boundaries" at bounding box center [777, 382] width 444 height 17
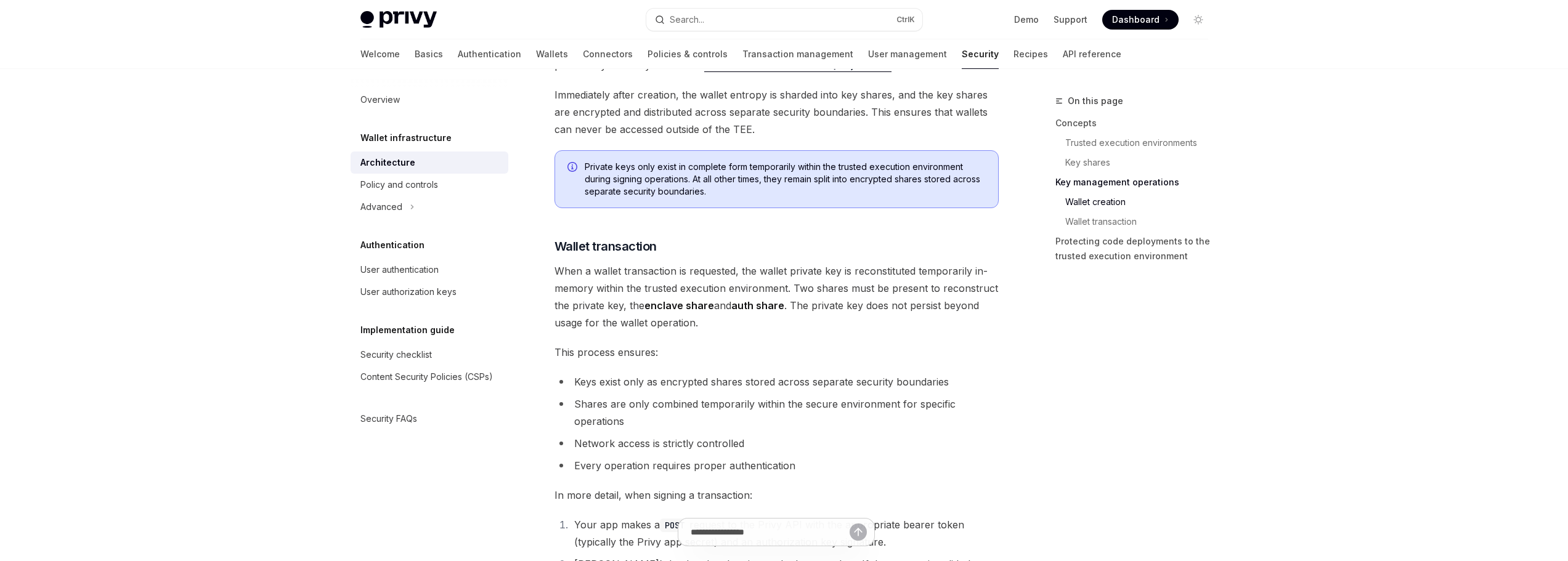
click at [767, 381] on li "Keys exist only as encrypted shares stored across separate security boundaries" at bounding box center [777, 382] width 444 height 17
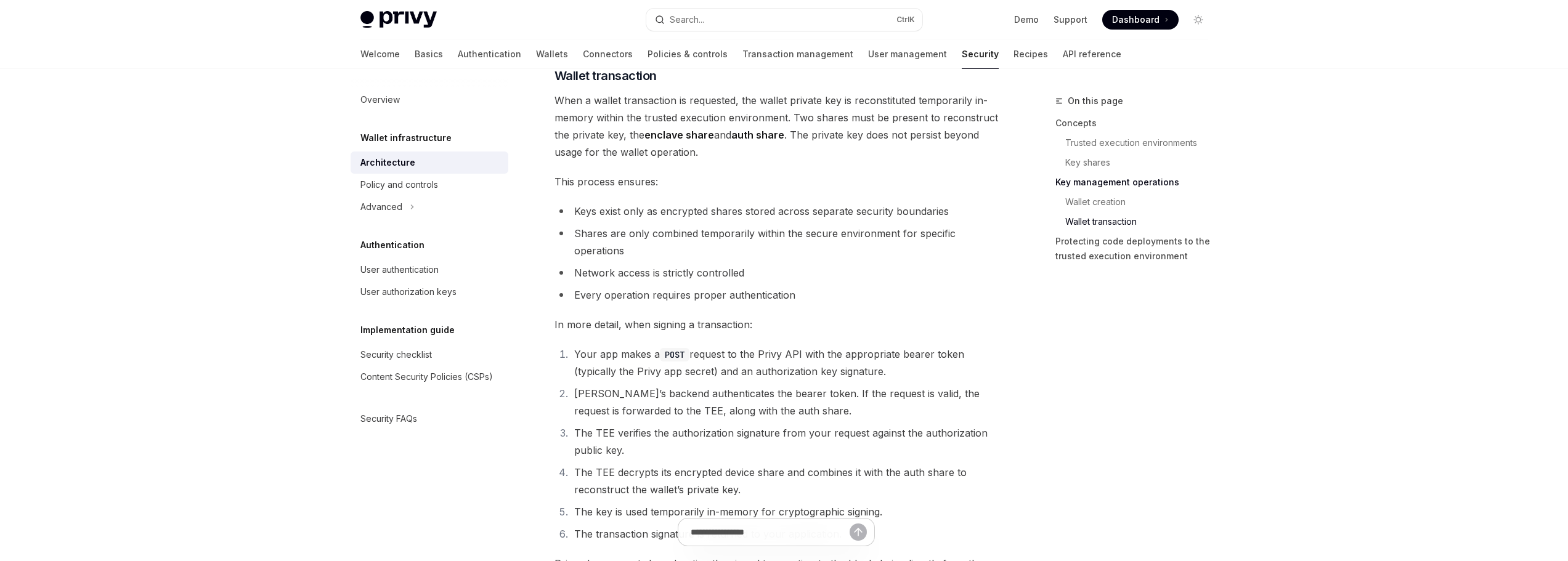
scroll to position [1785, 0]
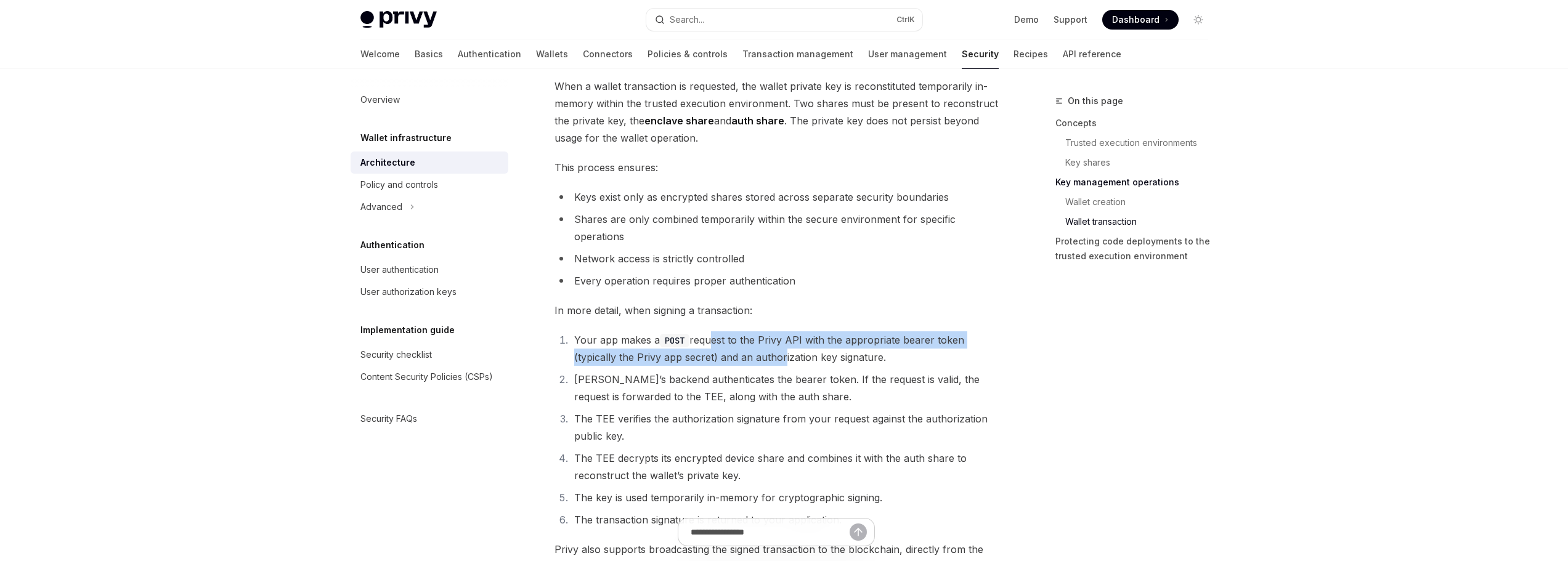
drag, startPoint x: 710, startPoint y: 338, endPoint x: 850, endPoint y: 362, distance: 142.0
click at [850, 362] on li "Your app makes a POST request to the Privy API with the appropriate bearer toke…" at bounding box center [785, 348] width 428 height 34
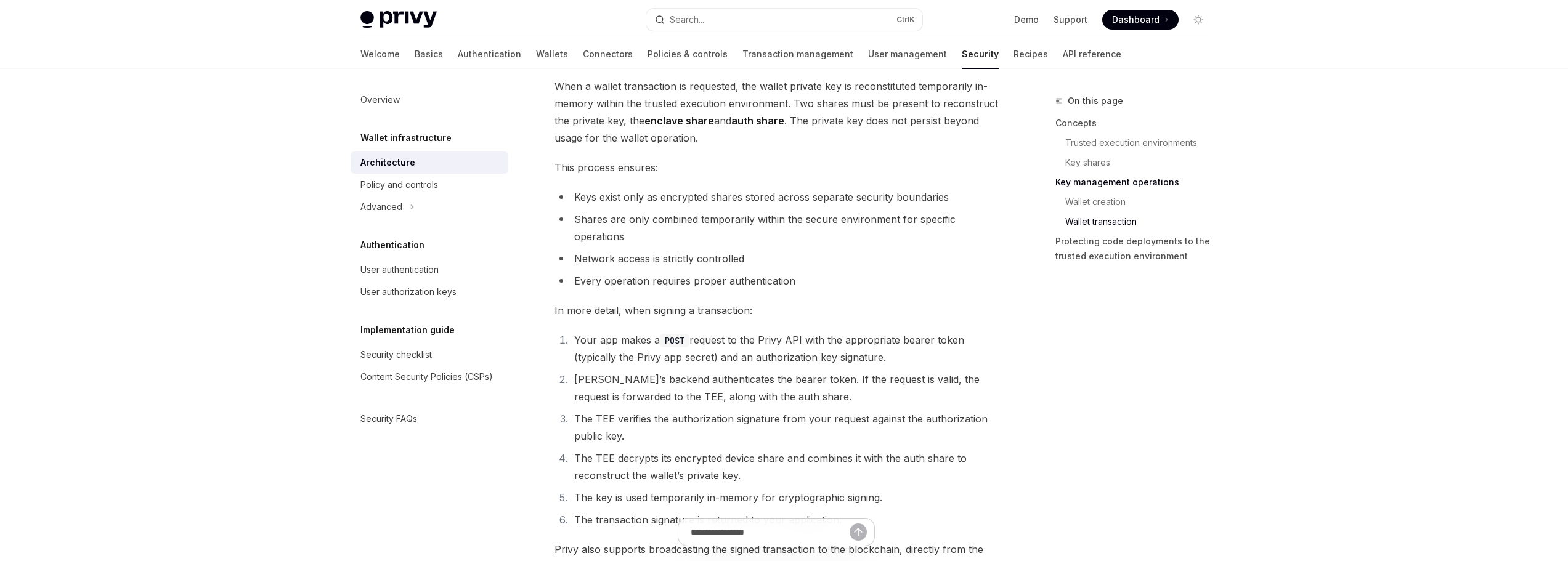
click at [862, 362] on li "Your app makes a POST request to the Privy API with the appropriate bearer toke…" at bounding box center [785, 348] width 428 height 34
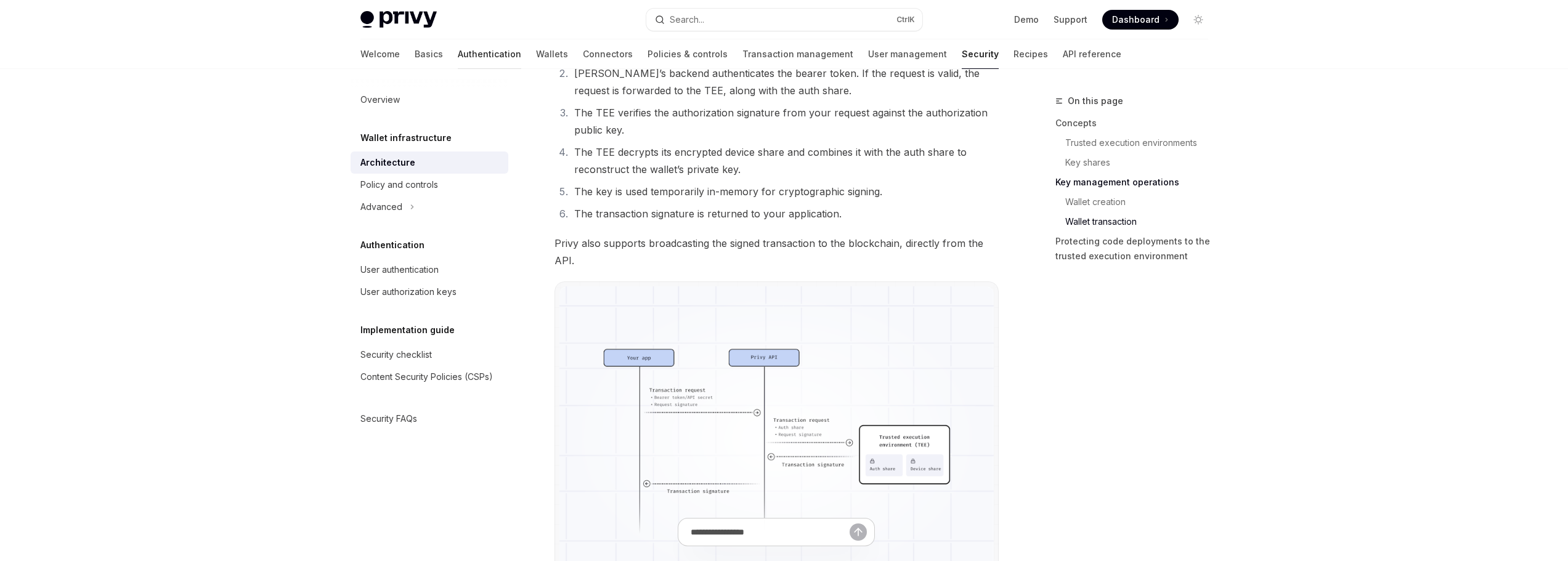
scroll to position [1883, 0]
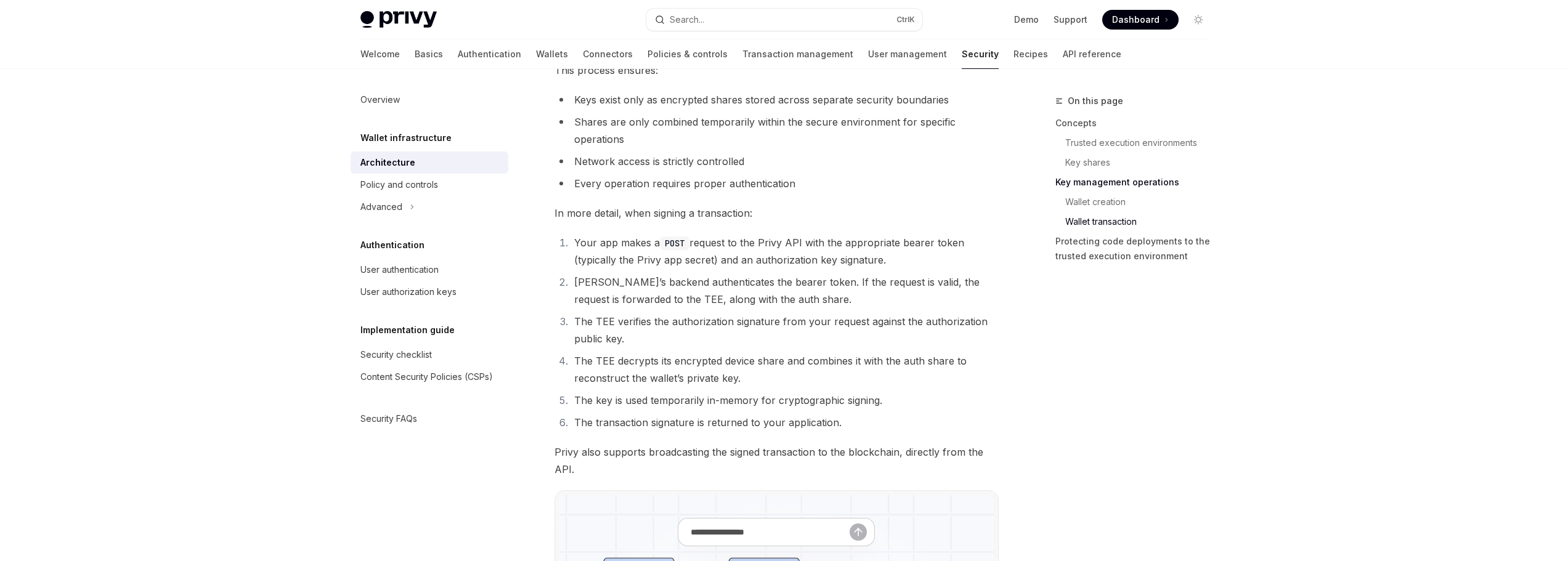
click at [428, 27] on img at bounding box center [398, 20] width 76 height 17
type textarea "*"
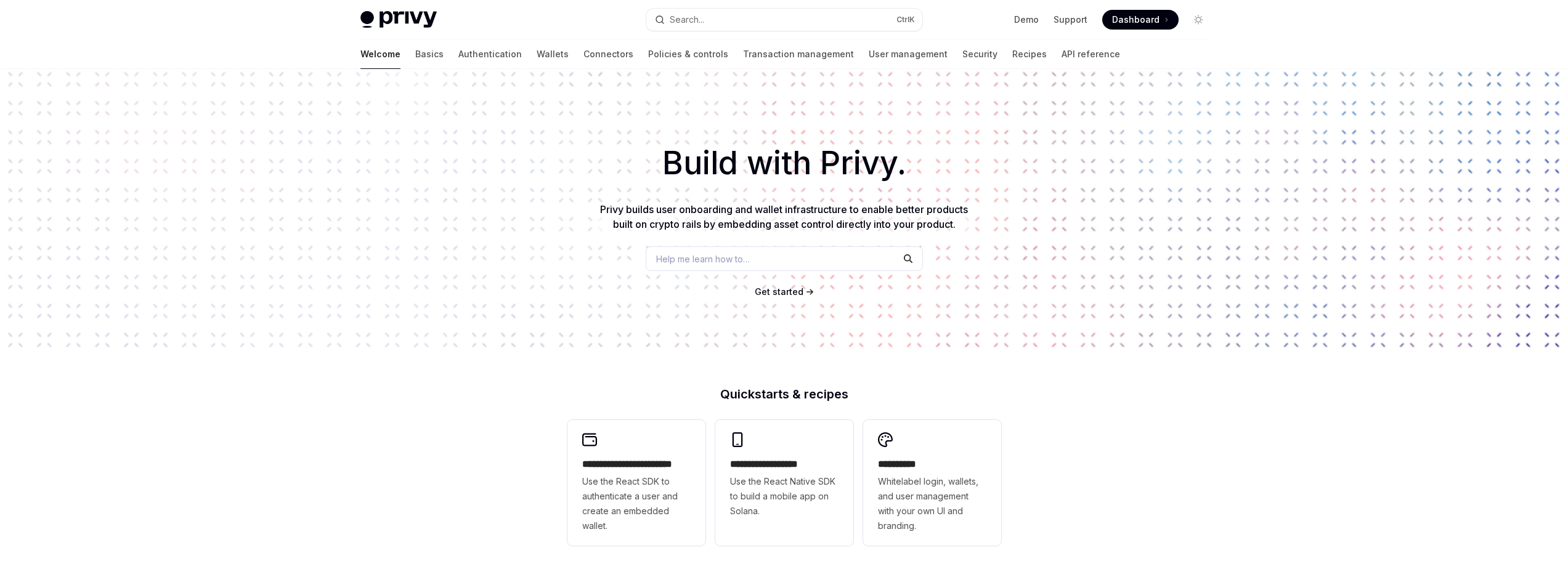
click at [1046, 476] on div "**********" at bounding box center [784, 489] width 1568 height 979
click at [1052, 474] on div "**********" at bounding box center [784, 524] width 1568 height 910
click at [169, 98] on div "**********" at bounding box center [784, 524] width 1568 height 910
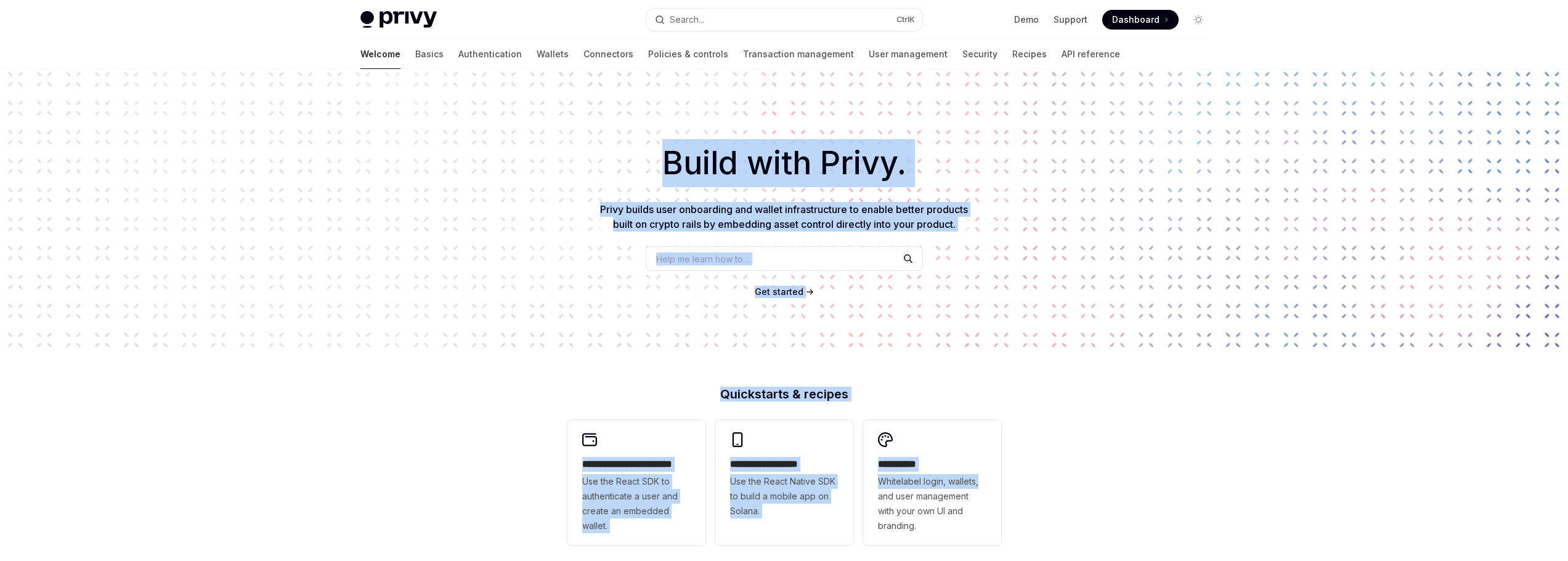
drag, startPoint x: 347, startPoint y: 334, endPoint x: 292, endPoint y: 396, distance: 82.9
click at [292, 396] on div "**********" at bounding box center [784, 524] width 1568 height 910
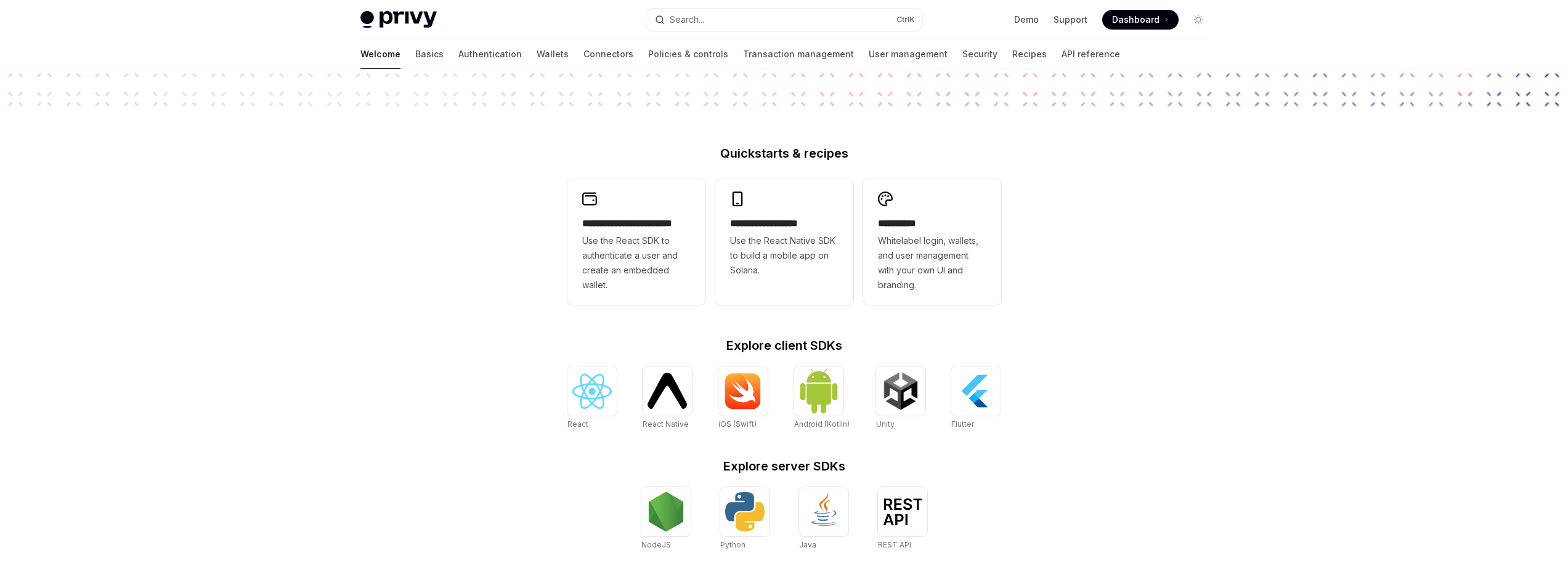
scroll to position [246, 0]
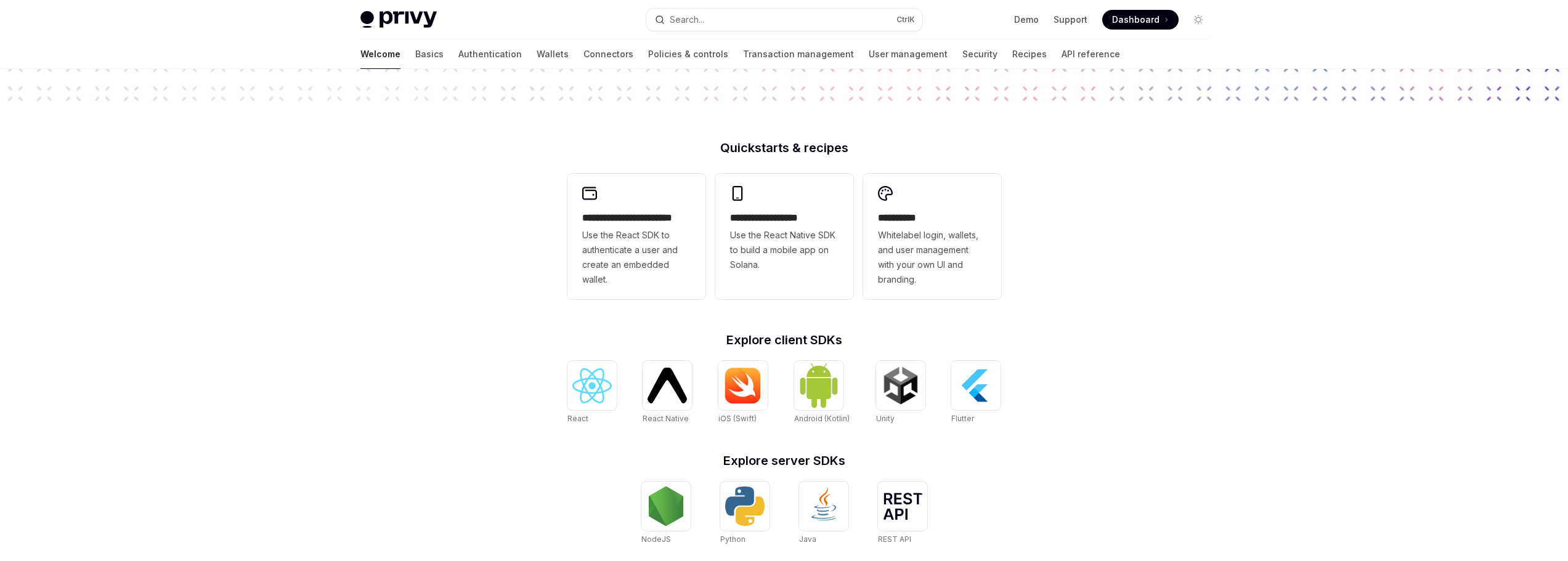
drag, startPoint x: 425, startPoint y: 226, endPoint x: 1127, endPoint y: 459, distance: 739.7
click at [1127, 459] on div "**********" at bounding box center [784, 277] width 1568 height 910
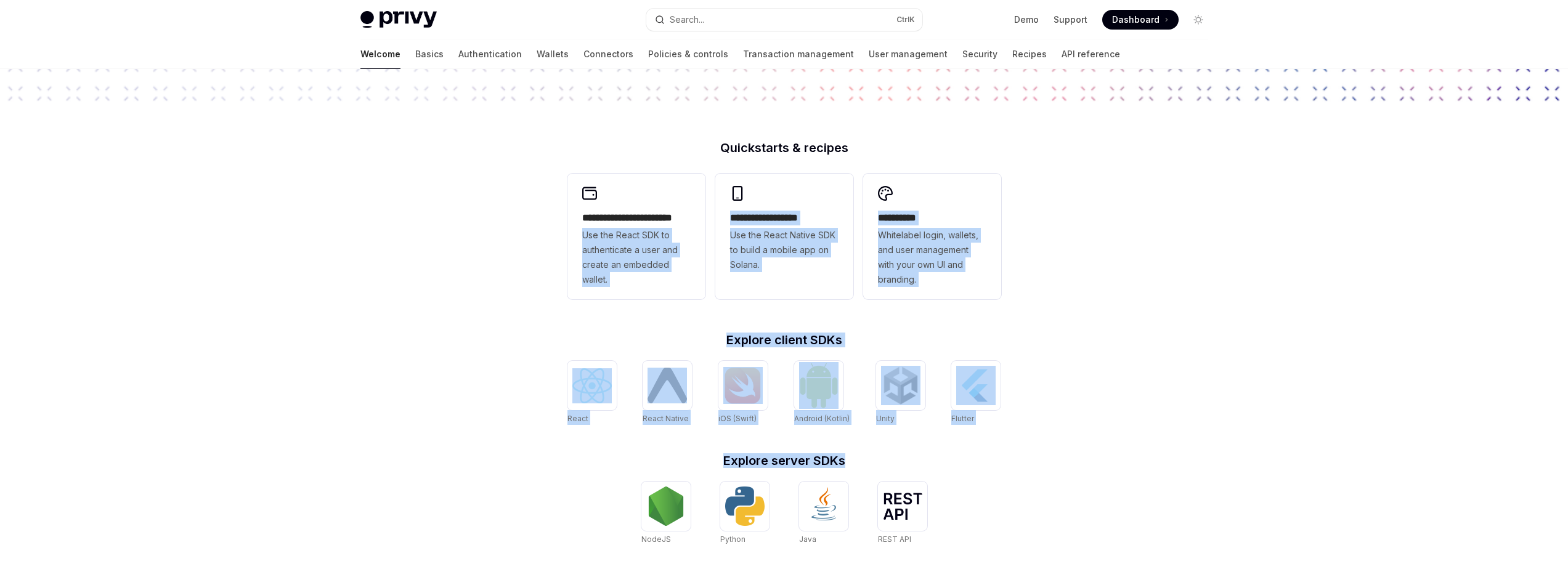
click at [1068, 400] on div "**********" at bounding box center [784, 277] width 1568 height 910
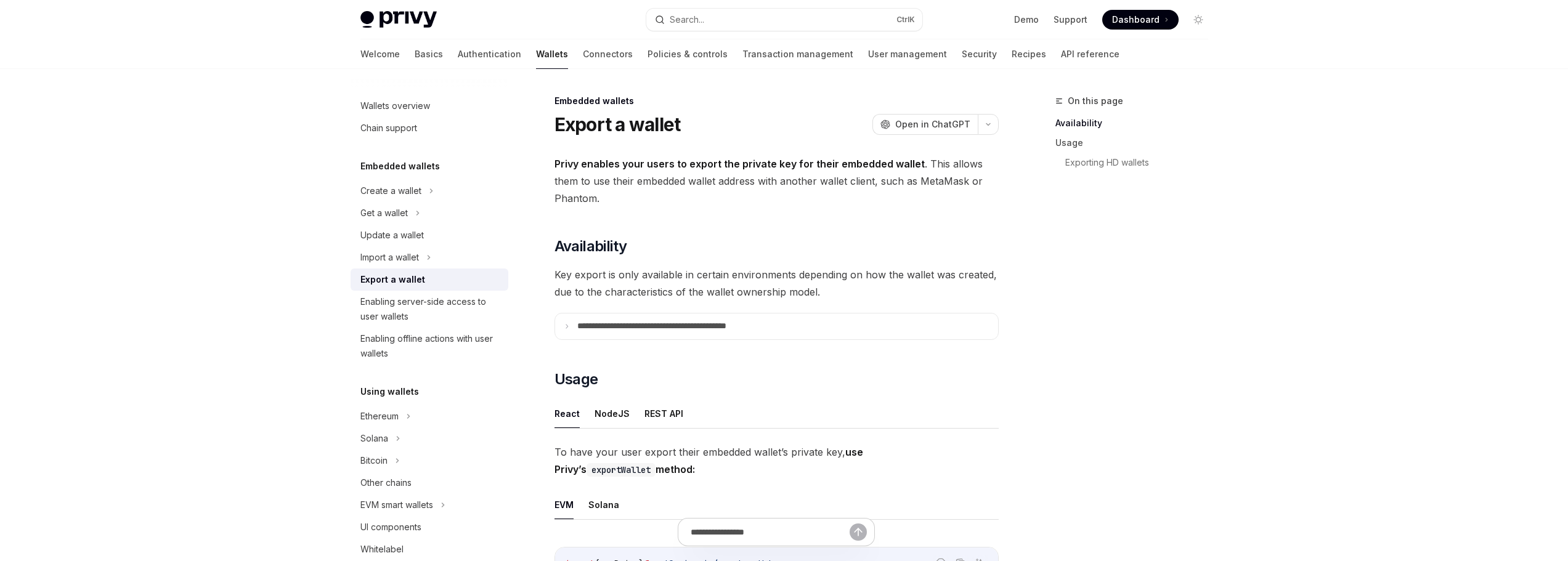
drag, startPoint x: 234, startPoint y: 79, endPoint x: 1213, endPoint y: 341, distance: 1013.5
drag, startPoint x: 1272, startPoint y: 333, endPoint x: 1237, endPoint y: 324, distance: 36.1
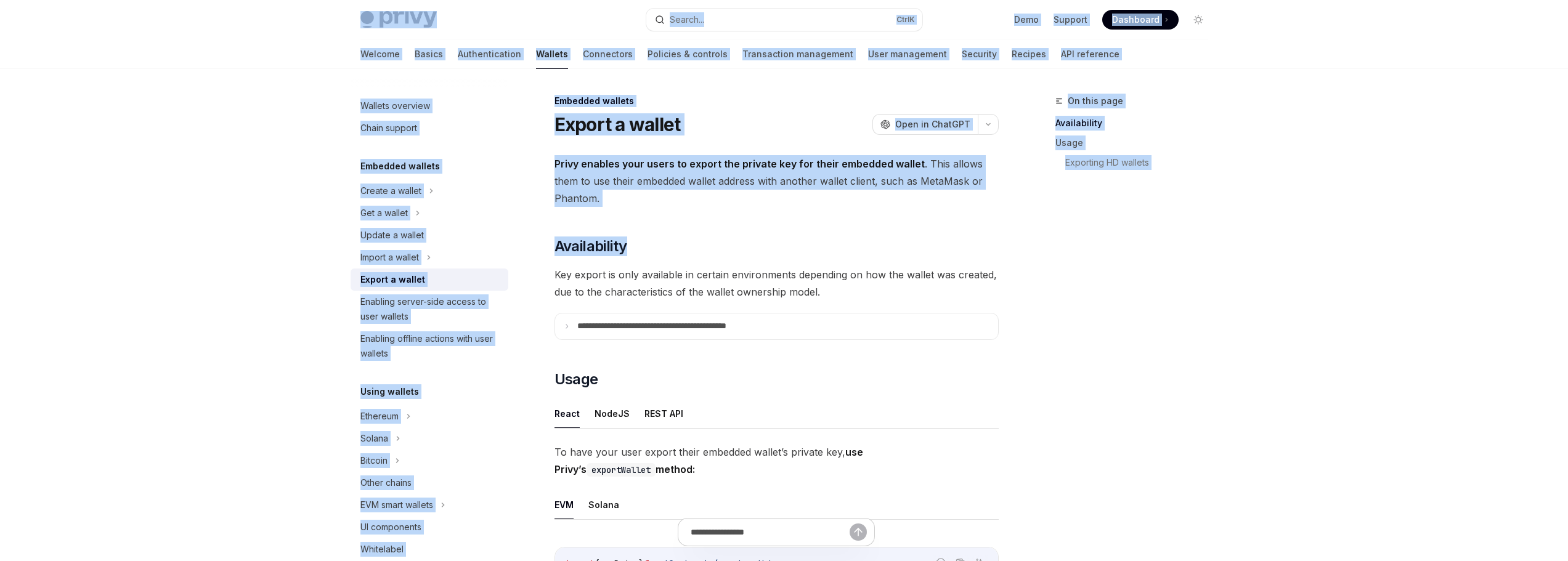
drag, startPoint x: 192, startPoint y: 60, endPoint x: 1095, endPoint y: 249, distance: 922.6
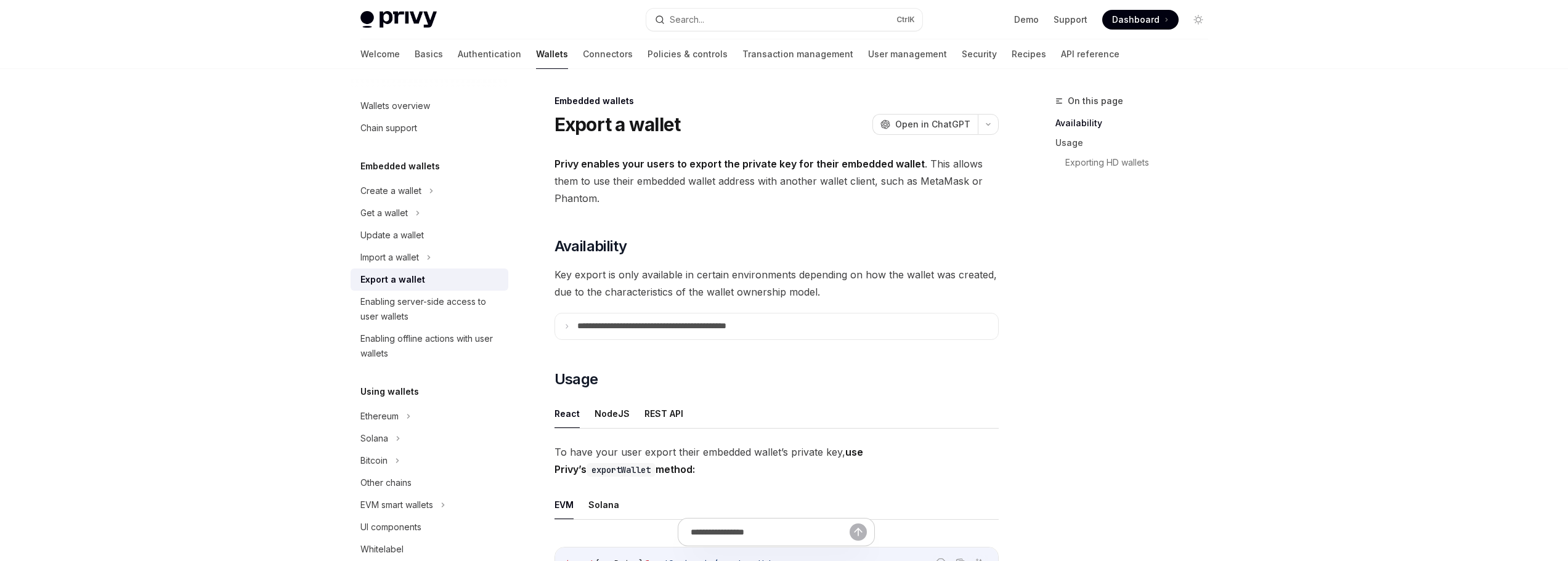
drag, startPoint x: 1295, startPoint y: 255, endPoint x: 1262, endPoint y: 246, distance: 34.2
drag, startPoint x: 1262, startPoint y: 246, endPoint x: 1204, endPoint y: 247, distance: 58.0
click at [1204, 247] on div "On this page Availability Usage Exporting HD wallets" at bounding box center [1124, 327] width 187 height 468
drag, startPoint x: 1254, startPoint y: 266, endPoint x: 1163, endPoint y: 255, distance: 91.7
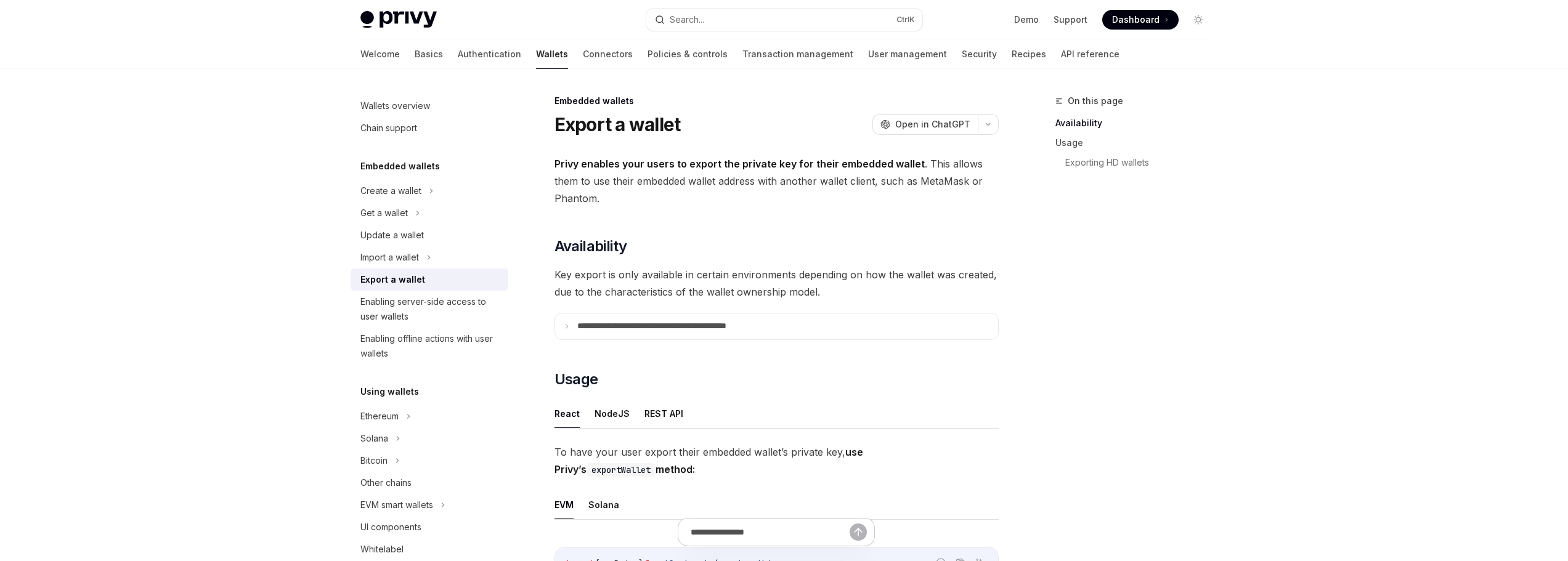
click at [1183, 270] on div "On this page Availability Usage Exporting HD wallets" at bounding box center [1124, 327] width 187 height 468
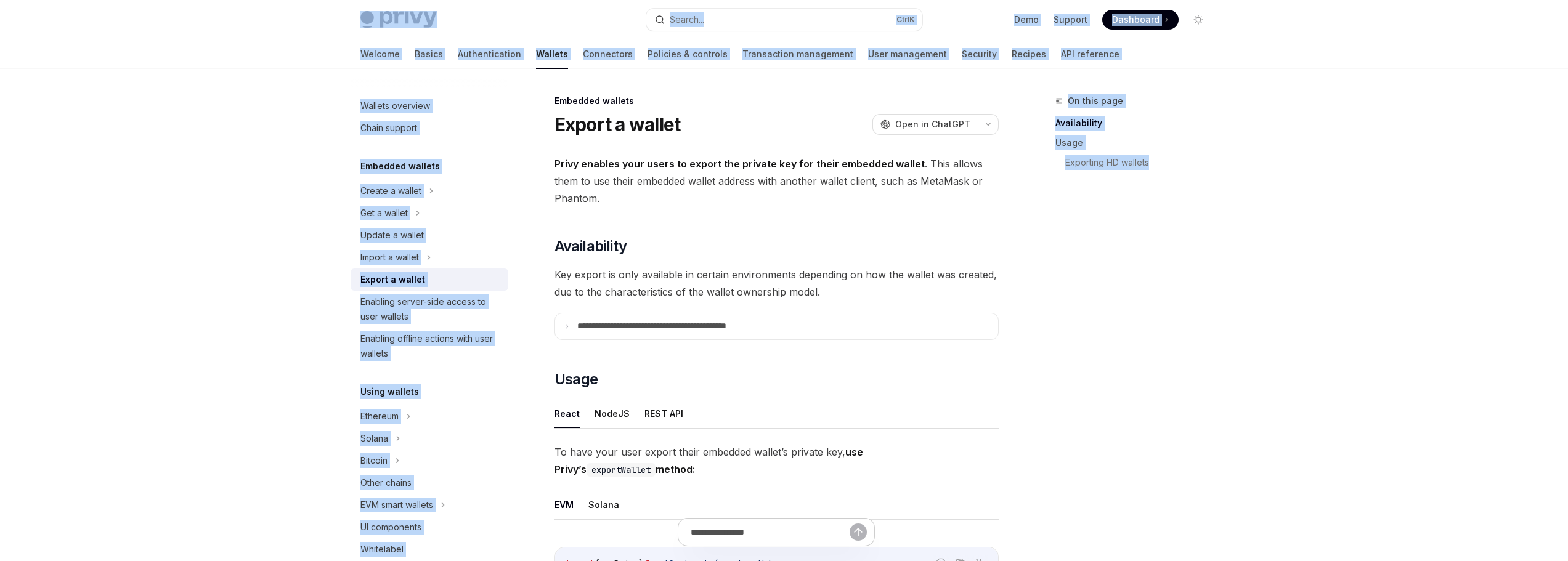
drag, startPoint x: 275, startPoint y: 30, endPoint x: 1299, endPoint y: 379, distance: 1081.8
drag, startPoint x: 1299, startPoint y: 379, endPoint x: 1315, endPoint y: 359, distance: 25.6
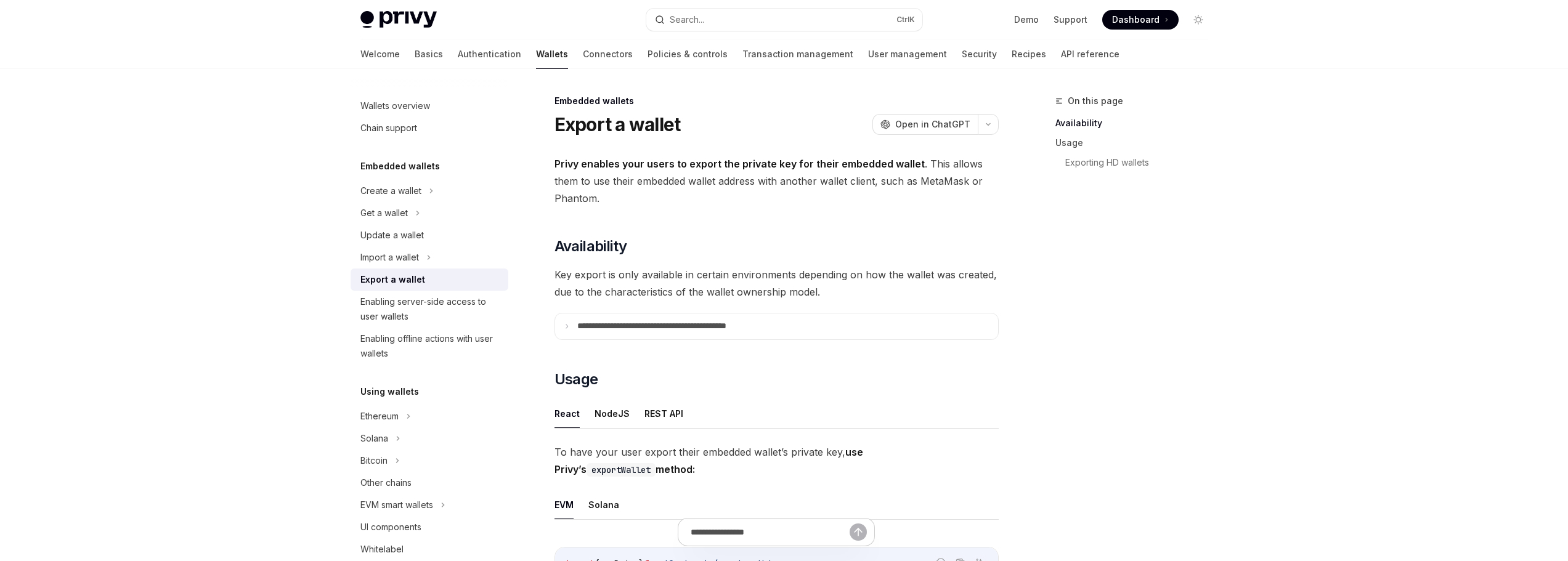
drag, startPoint x: 1328, startPoint y: 359, endPoint x: 1259, endPoint y: 357, distance: 69.0
drag, startPoint x: 1259, startPoint y: 357, endPoint x: 1206, endPoint y: 404, distance: 70.8
click at [1206, 404] on div "On this page Availability Usage Exporting HD wallets" at bounding box center [1124, 327] width 187 height 468
drag, startPoint x: 1204, startPoint y: 404, endPoint x: 1166, endPoint y: 433, distance: 47.8
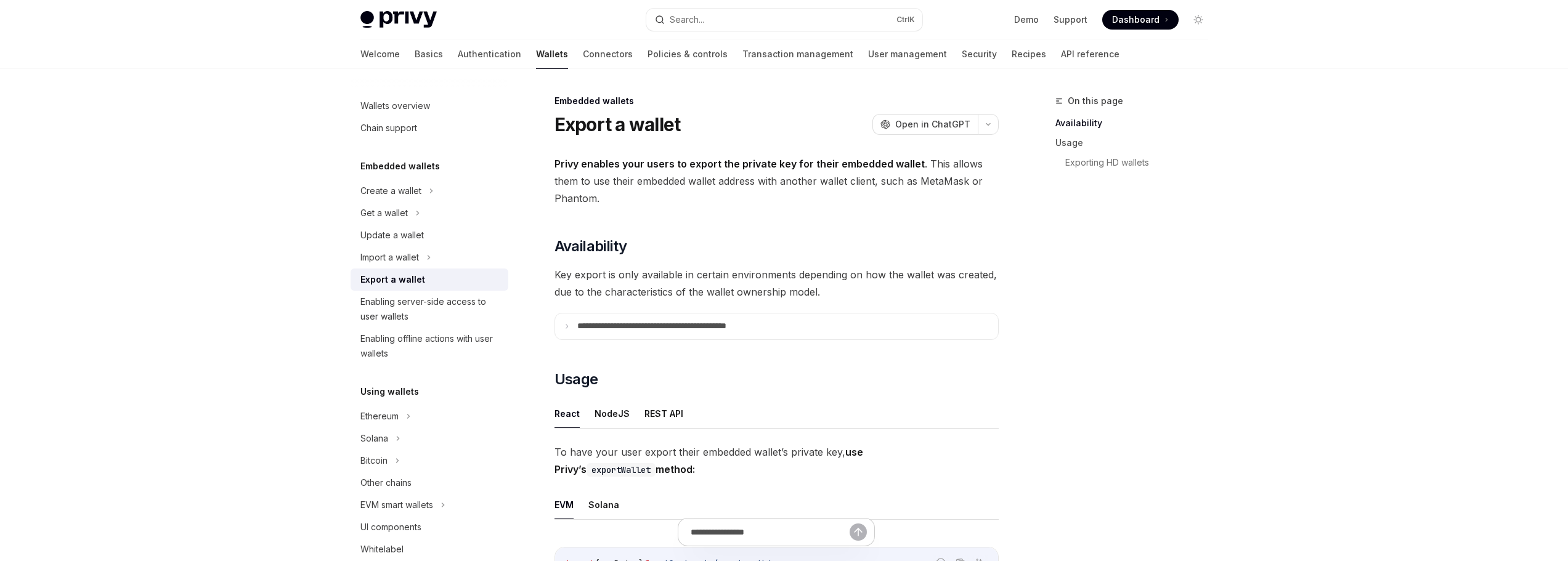
click at [1166, 433] on div "On this page Availability Usage Exporting HD wallets" at bounding box center [1124, 327] width 187 height 468
drag, startPoint x: 1178, startPoint y: 433, endPoint x: 1167, endPoint y: 462, distance: 31.0
click at [1167, 453] on div "On this page Availability Usage Exporting HD wallets" at bounding box center [1124, 327] width 187 height 468
drag, startPoint x: 1180, startPoint y: 472, endPoint x: 200, endPoint y: 69, distance: 1059.6
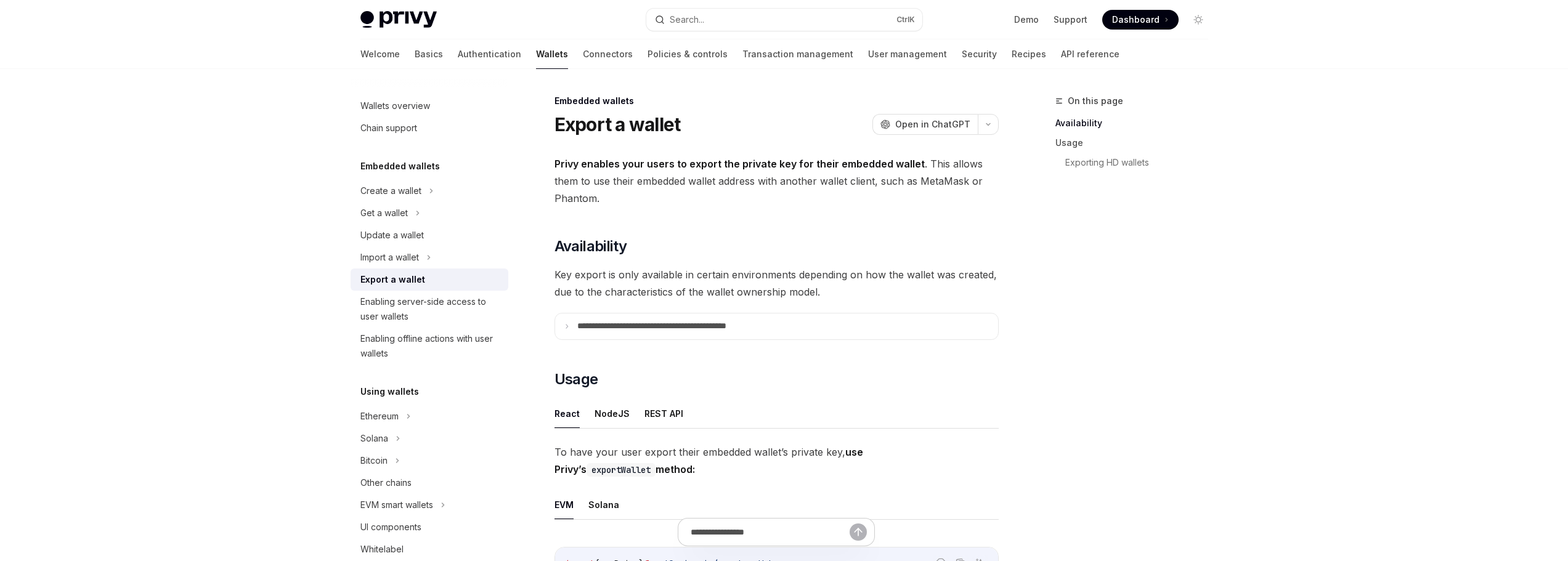
click at [280, 52] on div at bounding box center [784, 34] width 1568 height 69
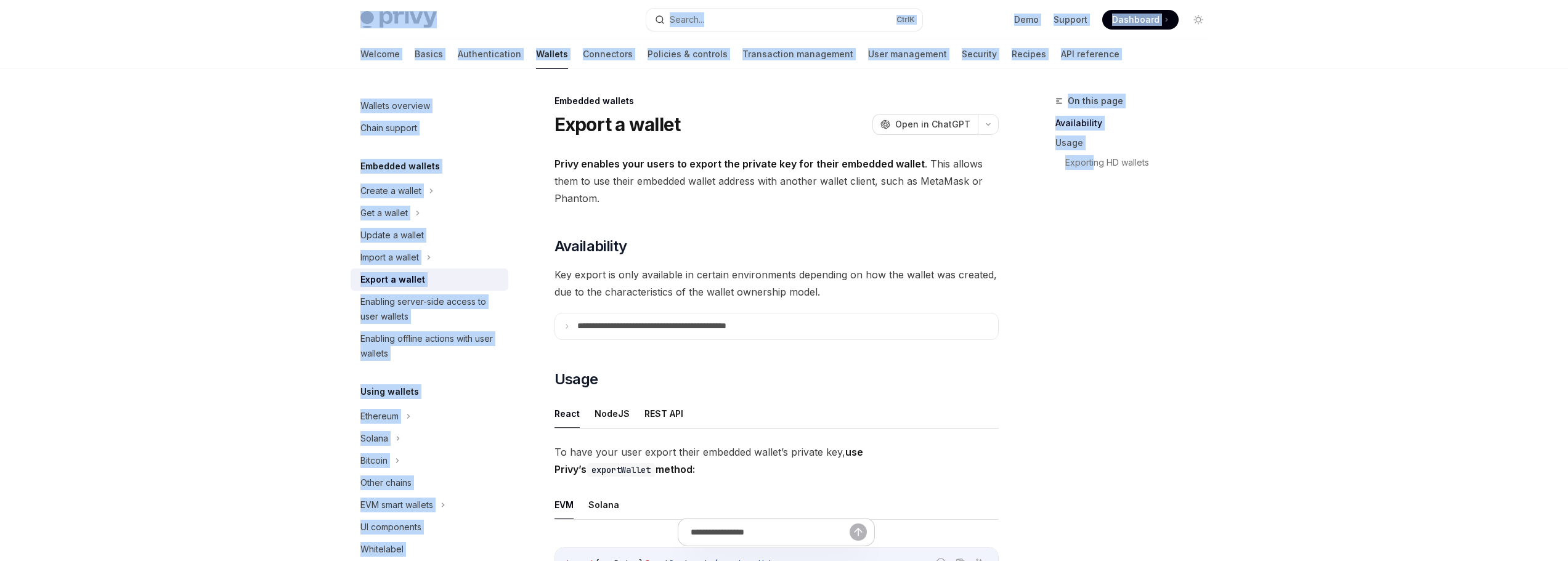
drag, startPoint x: 281, startPoint y: 47, endPoint x: 1109, endPoint y: 313, distance: 869.7
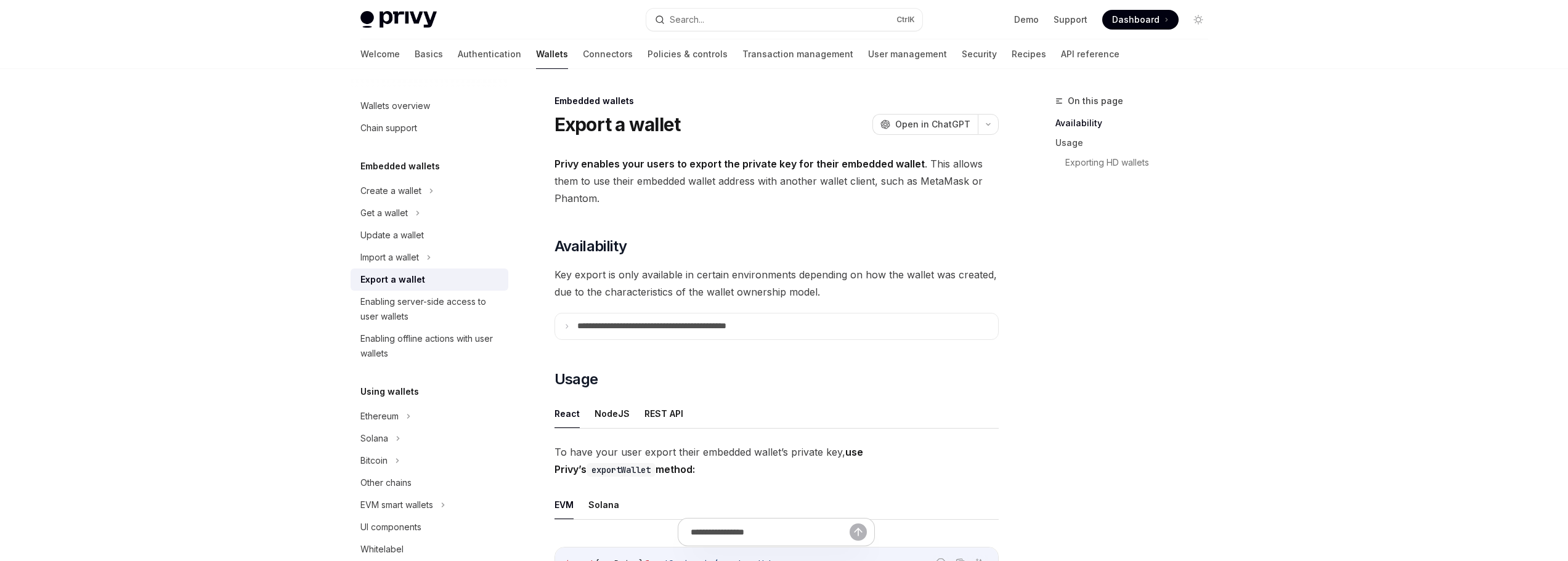
drag, startPoint x: 1144, startPoint y: 316, endPoint x: 1126, endPoint y: 329, distance: 22.2
click at [1109, 326] on div "On this page Availability Usage Exporting HD wallets" at bounding box center [1124, 327] width 187 height 468
drag, startPoint x: 1143, startPoint y: 330, endPoint x: 1101, endPoint y: 334, distance: 42.2
click at [1101, 334] on div "On this page Availability Usage Exporting HD wallets" at bounding box center [1124, 327] width 187 height 468
drag, startPoint x: 1109, startPoint y: 341, endPoint x: 1072, endPoint y: 350, distance: 38.1
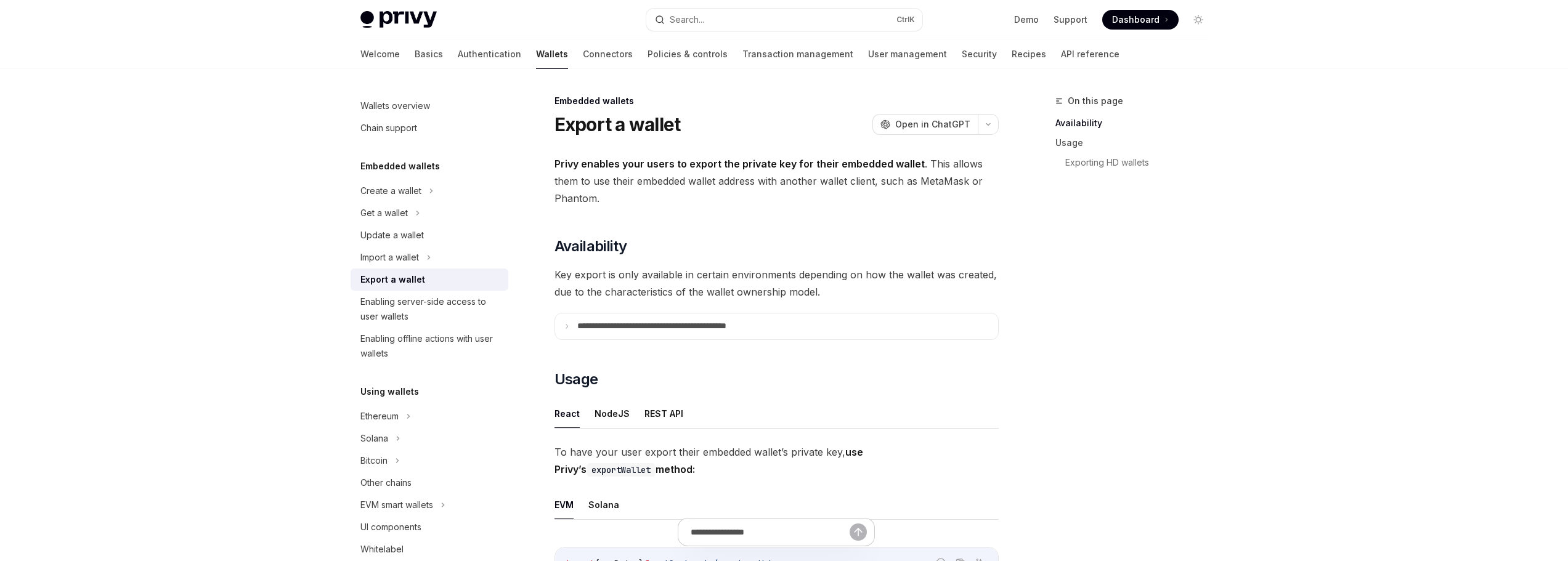
click at [1072, 350] on div "On this page Availability Usage Exporting HD wallets" at bounding box center [1124, 327] width 187 height 468
